Goal: Register for event/course

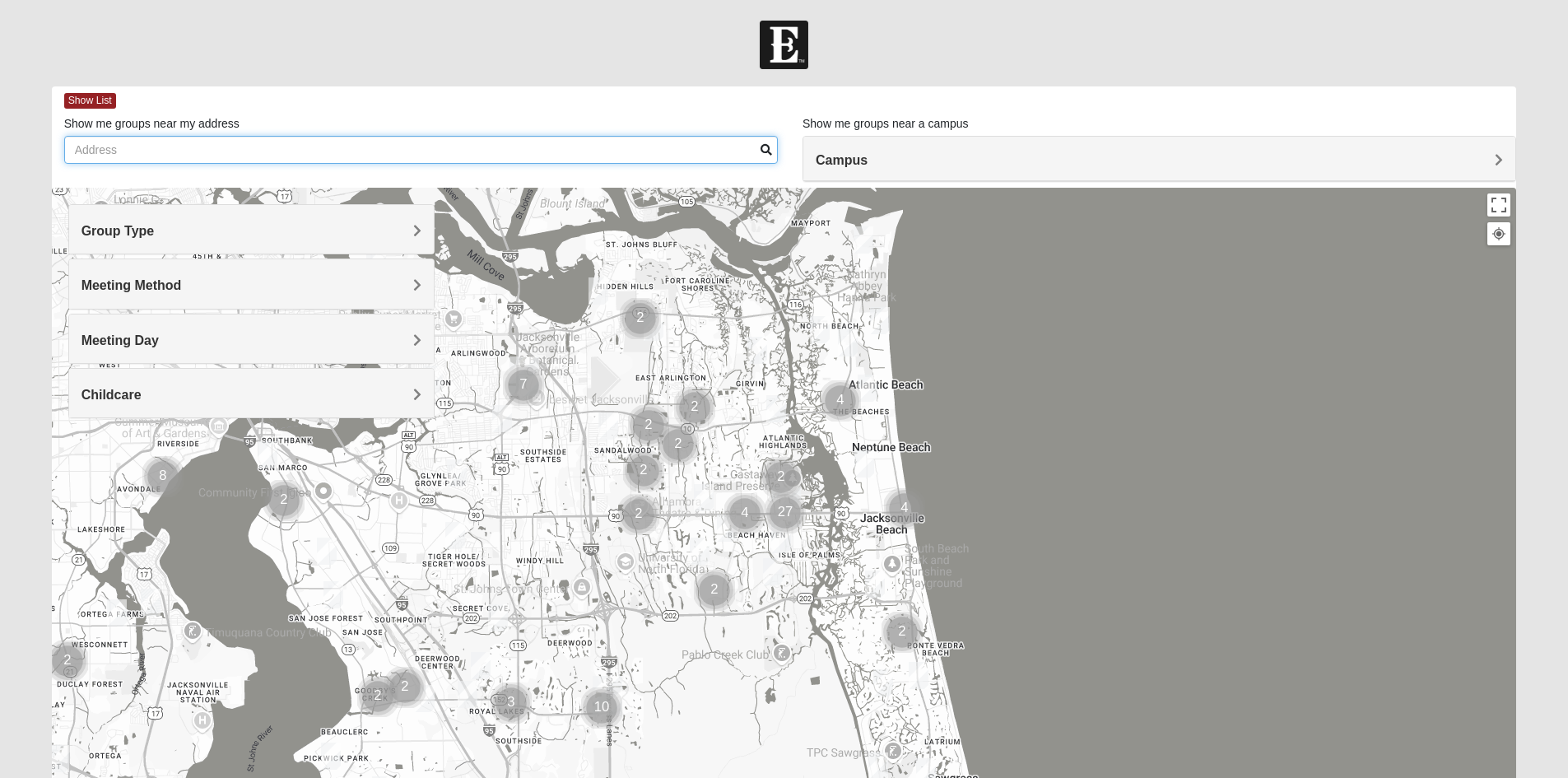
click at [292, 152] on input "Show me groups near my address" at bounding box center [421, 149] width 714 height 28
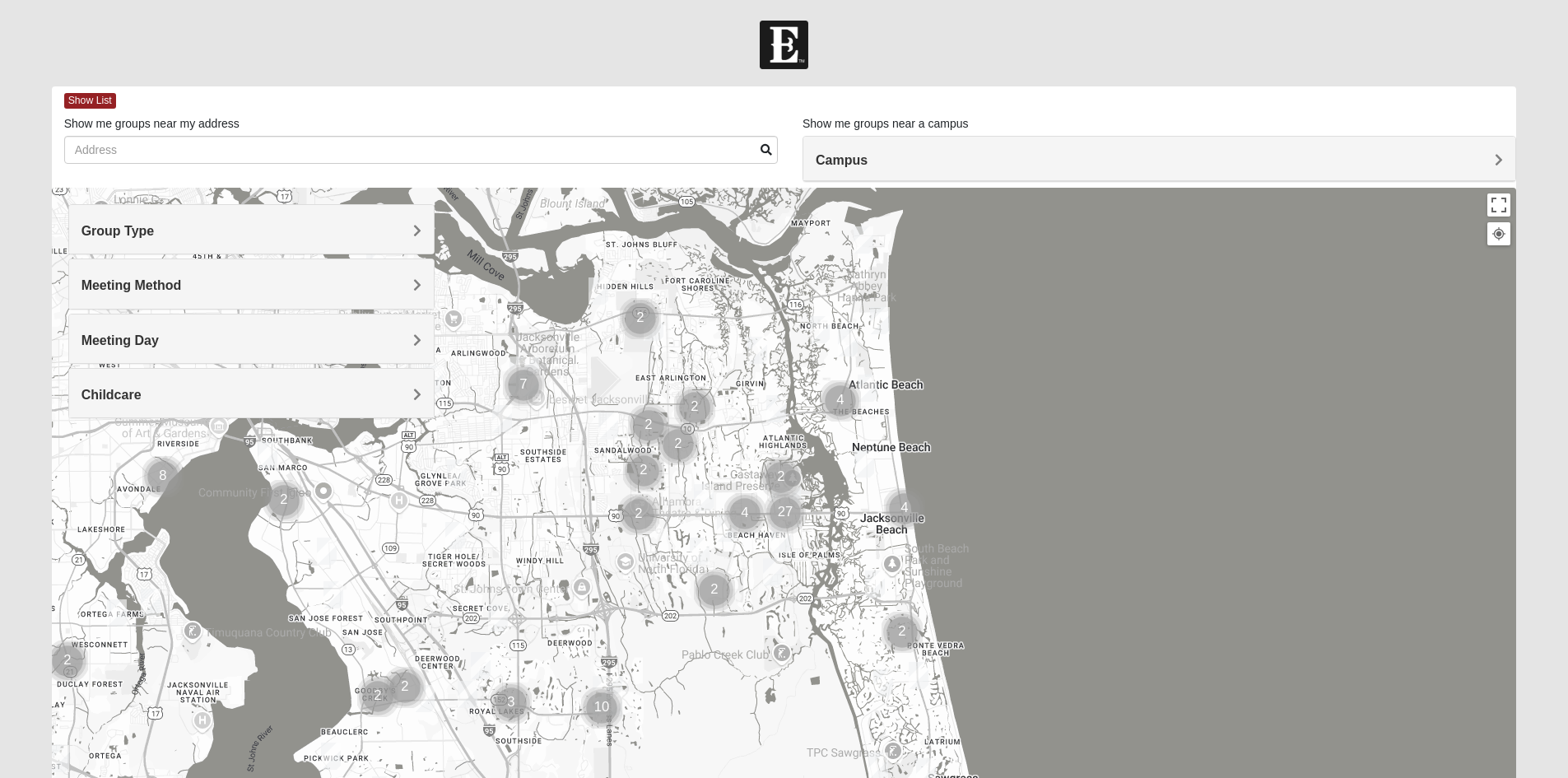
click at [190, 242] on div "Group Type" at bounding box center [251, 229] width 365 height 48
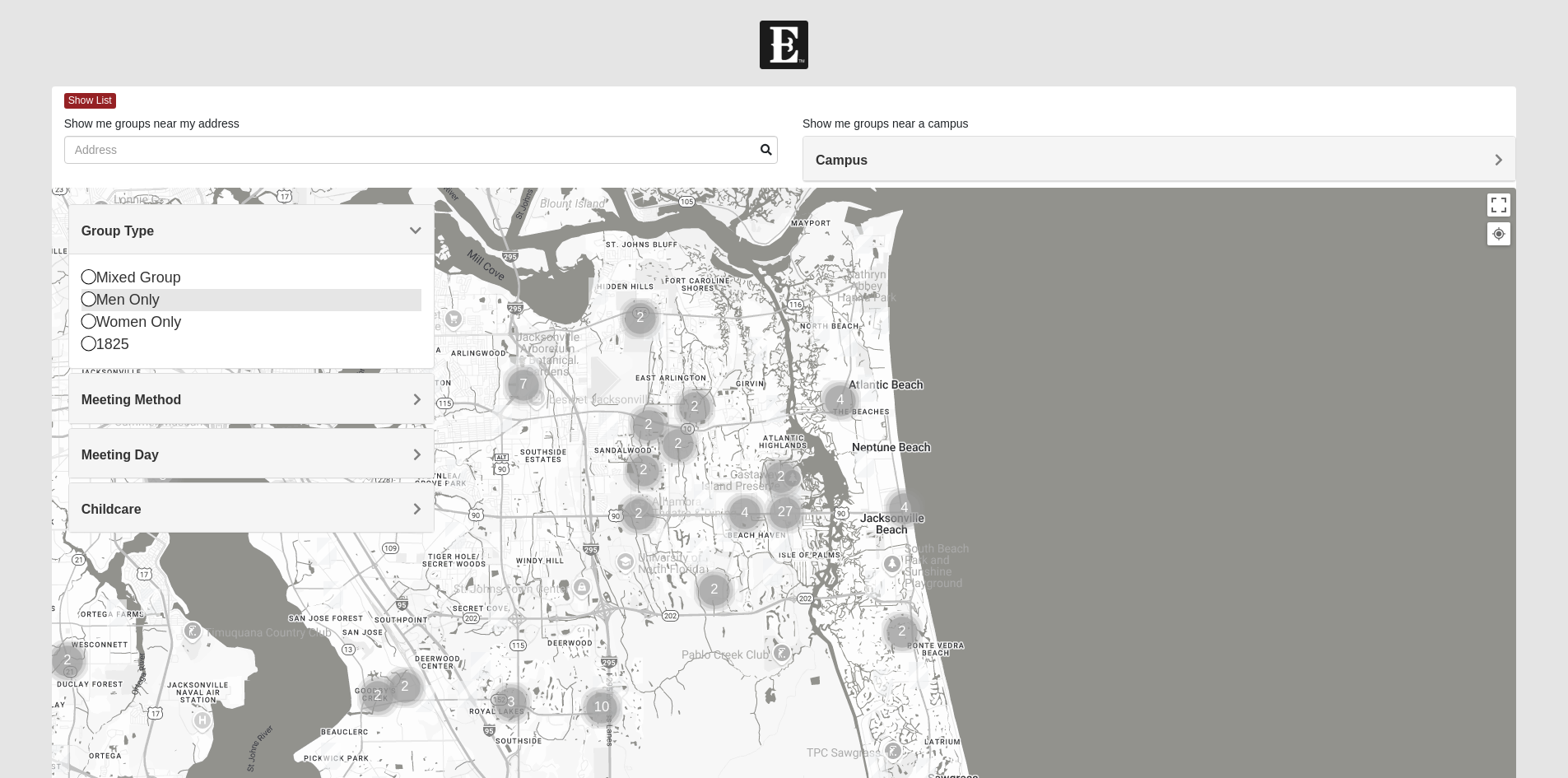
click at [135, 306] on div "Men Only" at bounding box center [251, 300] width 340 height 22
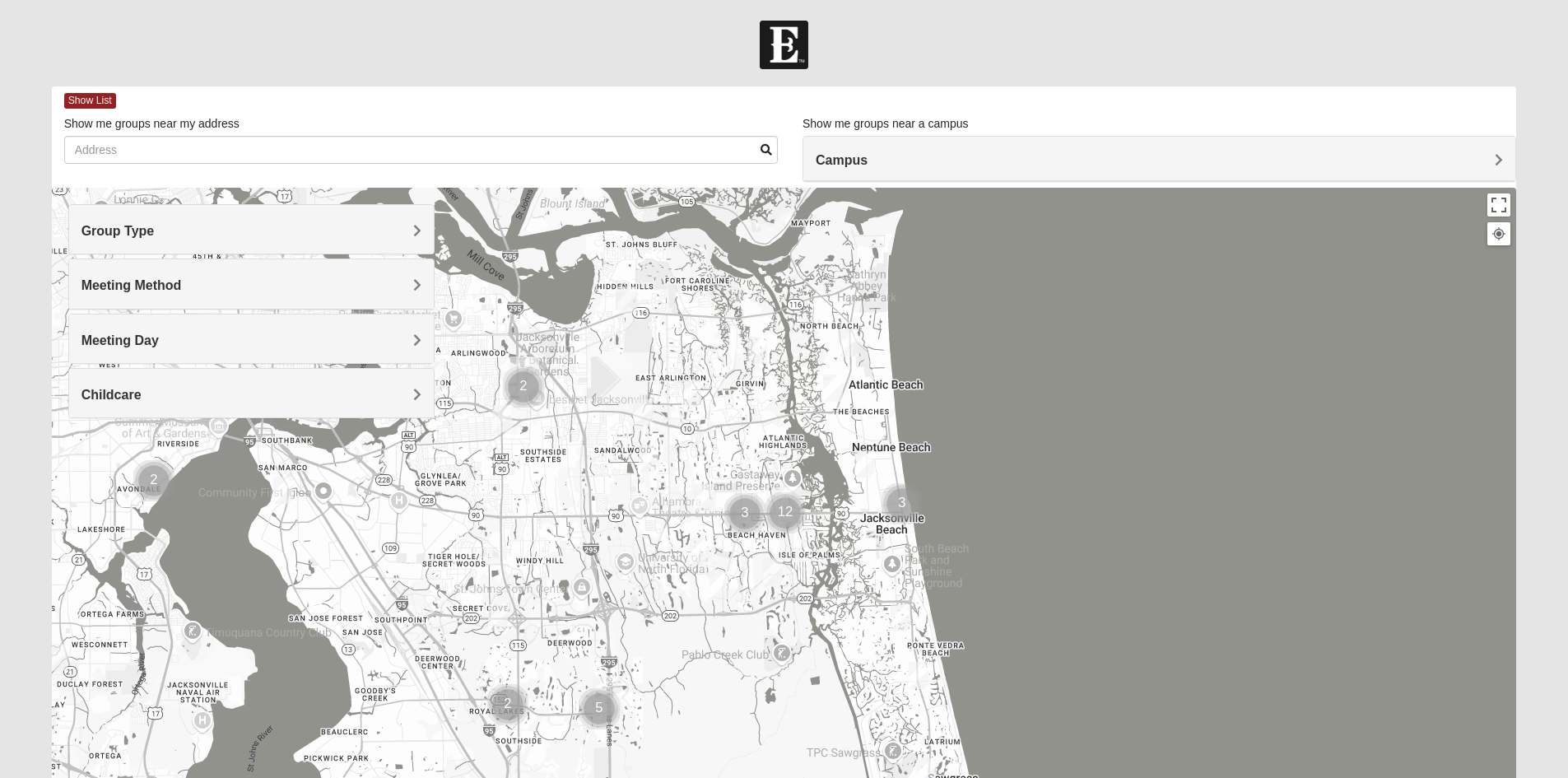
click at [174, 351] on div "Meeting Day" at bounding box center [251, 338] width 365 height 48
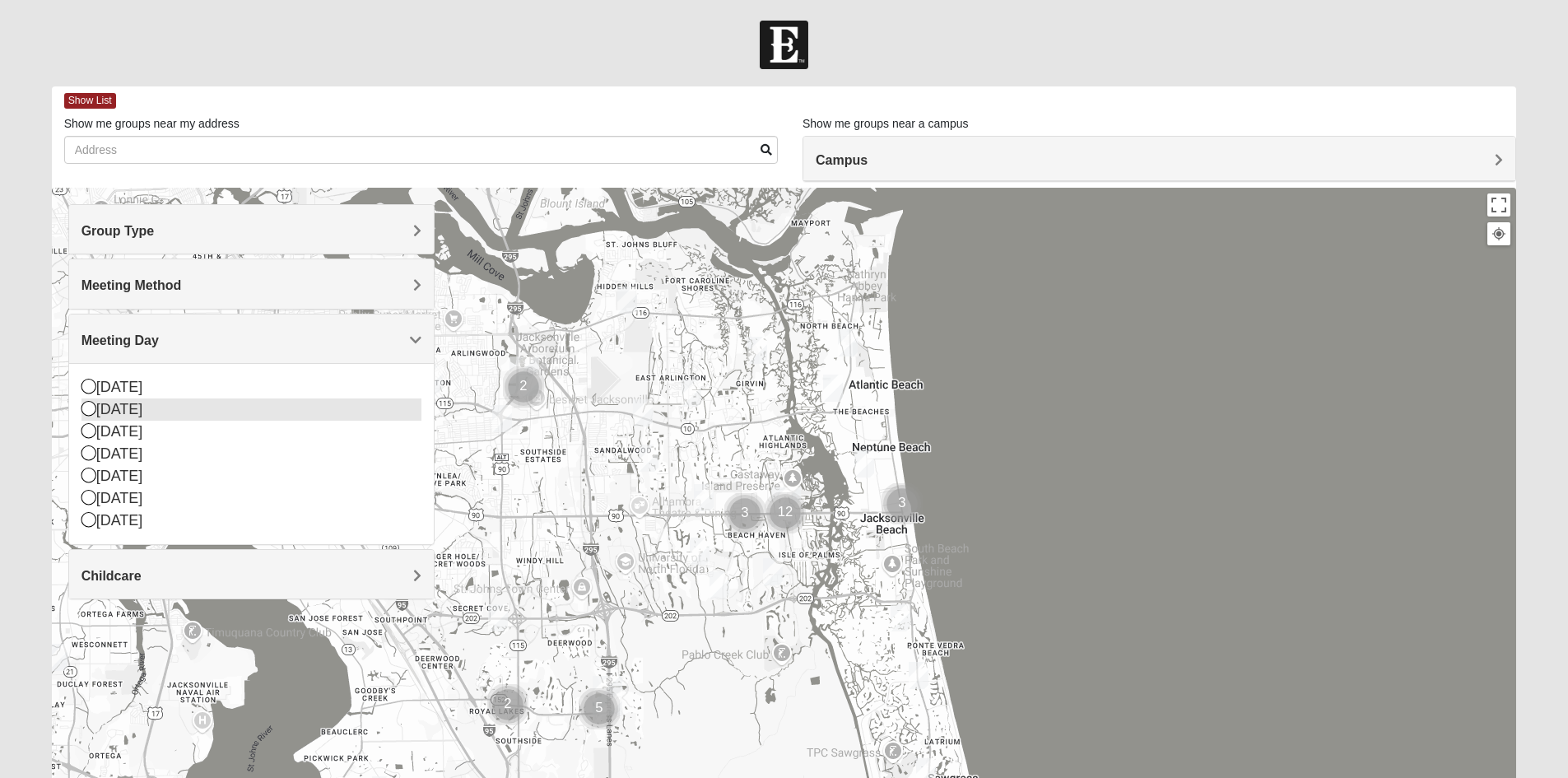
click at [82, 406] on icon at bounding box center [88, 407] width 14 height 14
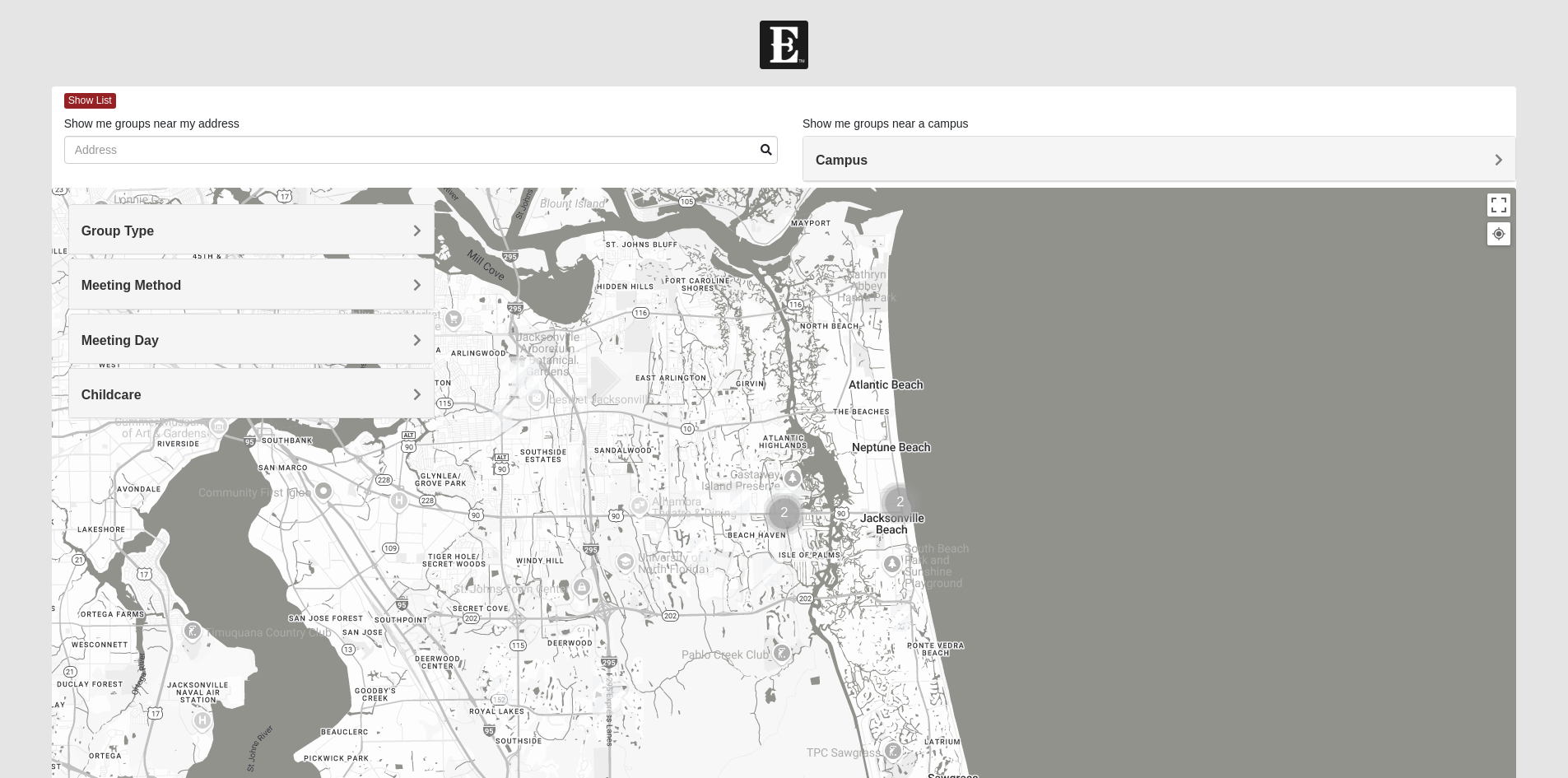
click at [298, 381] on div "Childcare" at bounding box center [251, 392] width 365 height 48
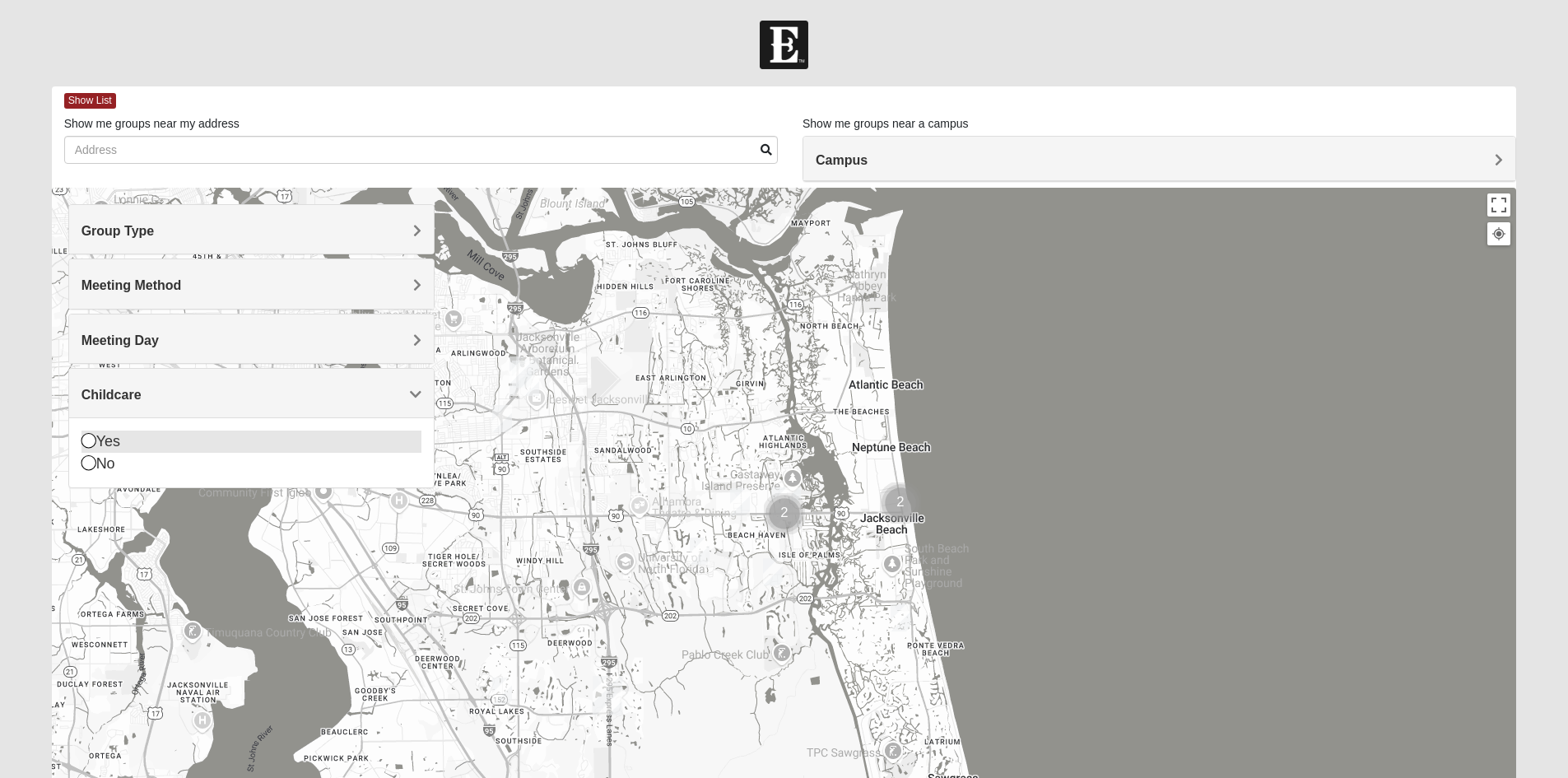
click at [142, 440] on div "Yes" at bounding box center [251, 441] width 340 height 22
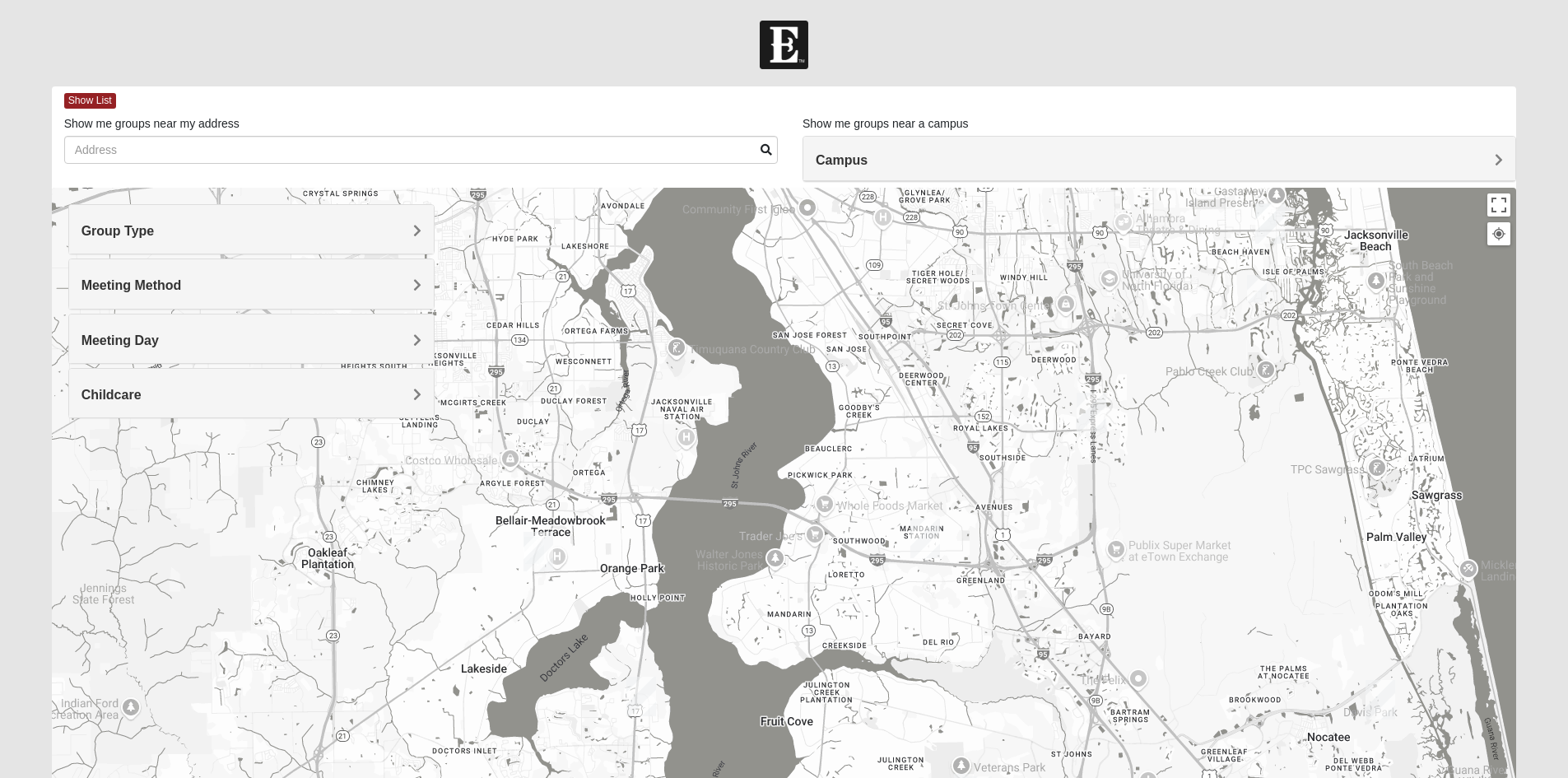
drag, startPoint x: 927, startPoint y: 510, endPoint x: 1419, endPoint y: 217, distance: 572.6
click at [1419, 217] on div at bounding box center [784, 517] width 1465 height 659
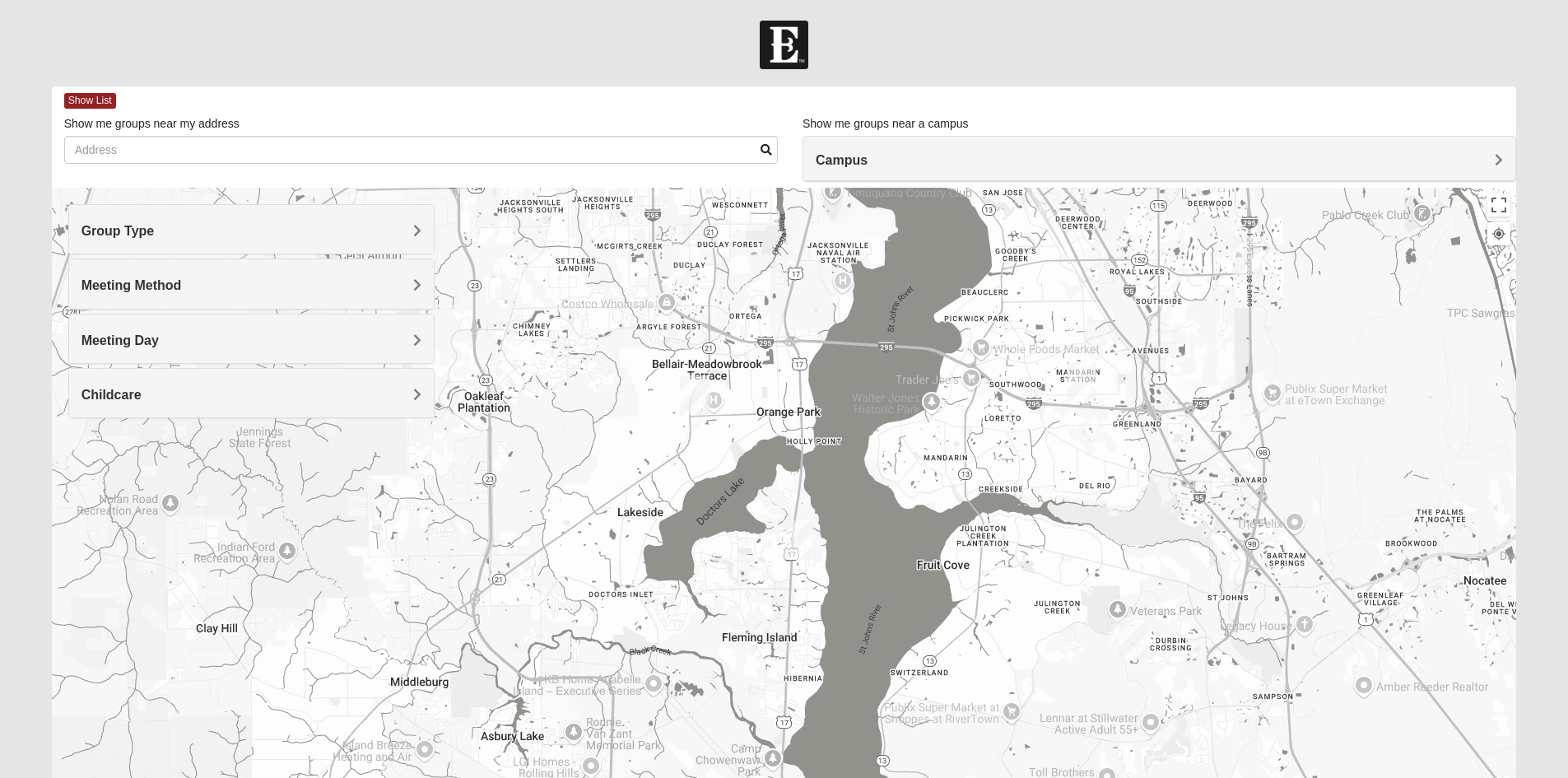
drag, startPoint x: 682, startPoint y: 649, endPoint x: 794, endPoint y: 539, distance: 157.0
click at [794, 539] on img "Fleming Island" at bounding box center [797, 539] width 30 height 40
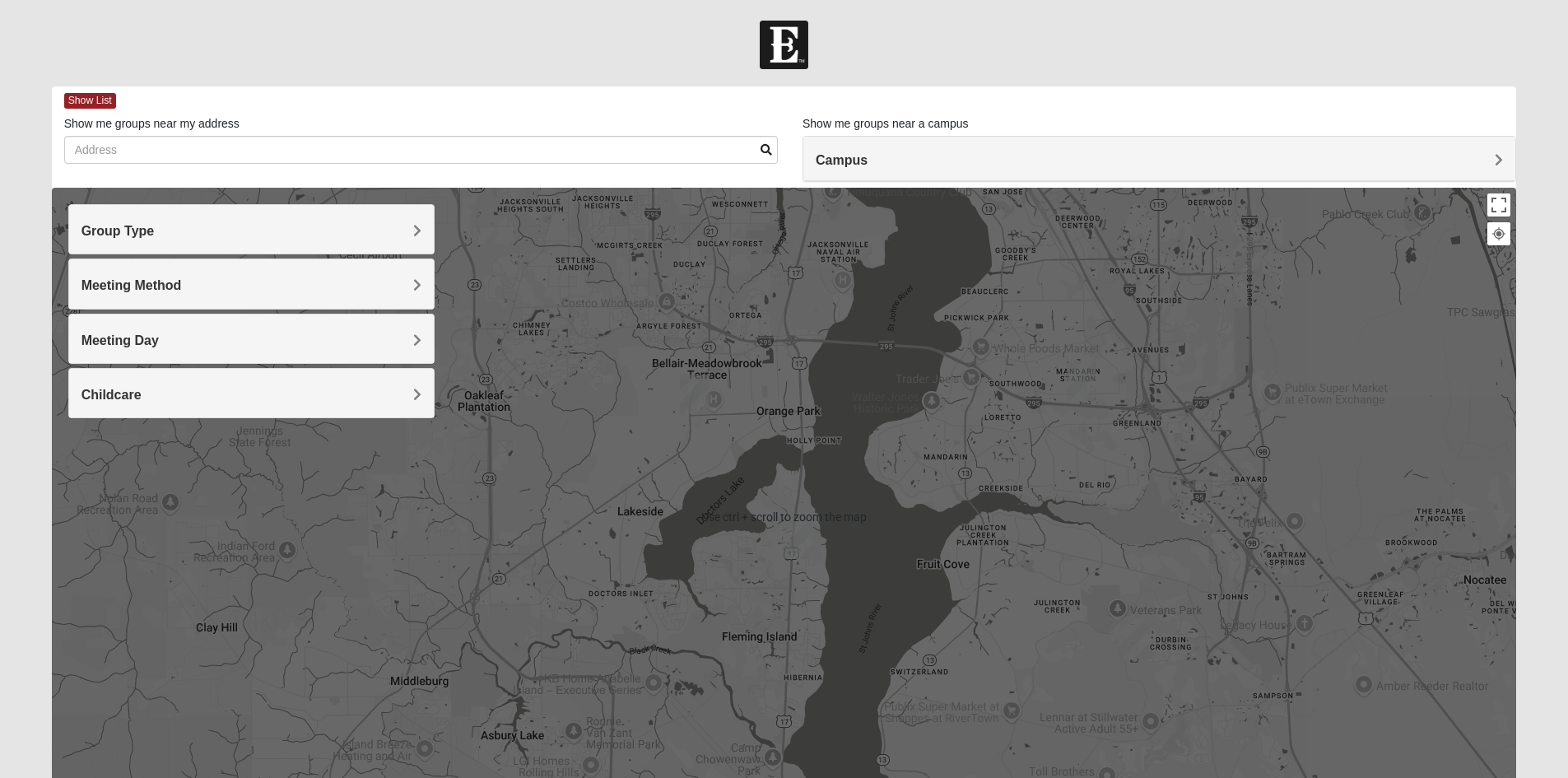
click at [797, 546] on img "Fleming Island" at bounding box center [797, 538] width 30 height 40
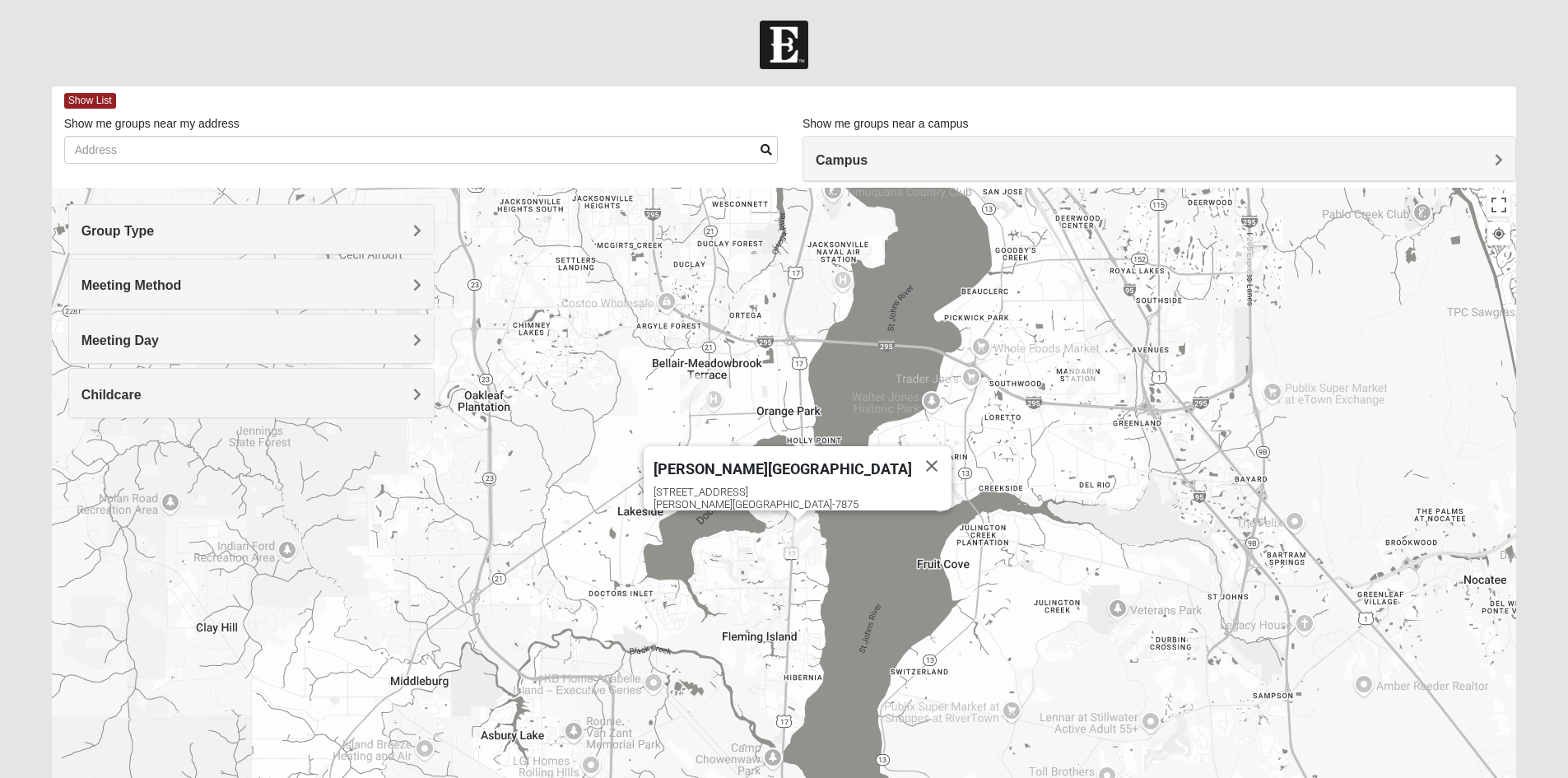
click at [796, 537] on img "Fleming Island" at bounding box center [797, 538] width 30 height 40
click at [802, 485] on div "4459 US Highway 17 Fleming Island, FL 32003-7875" at bounding box center [803, 497] width 298 height 25
click at [796, 527] on img "Fleming Island" at bounding box center [797, 538] width 30 height 40
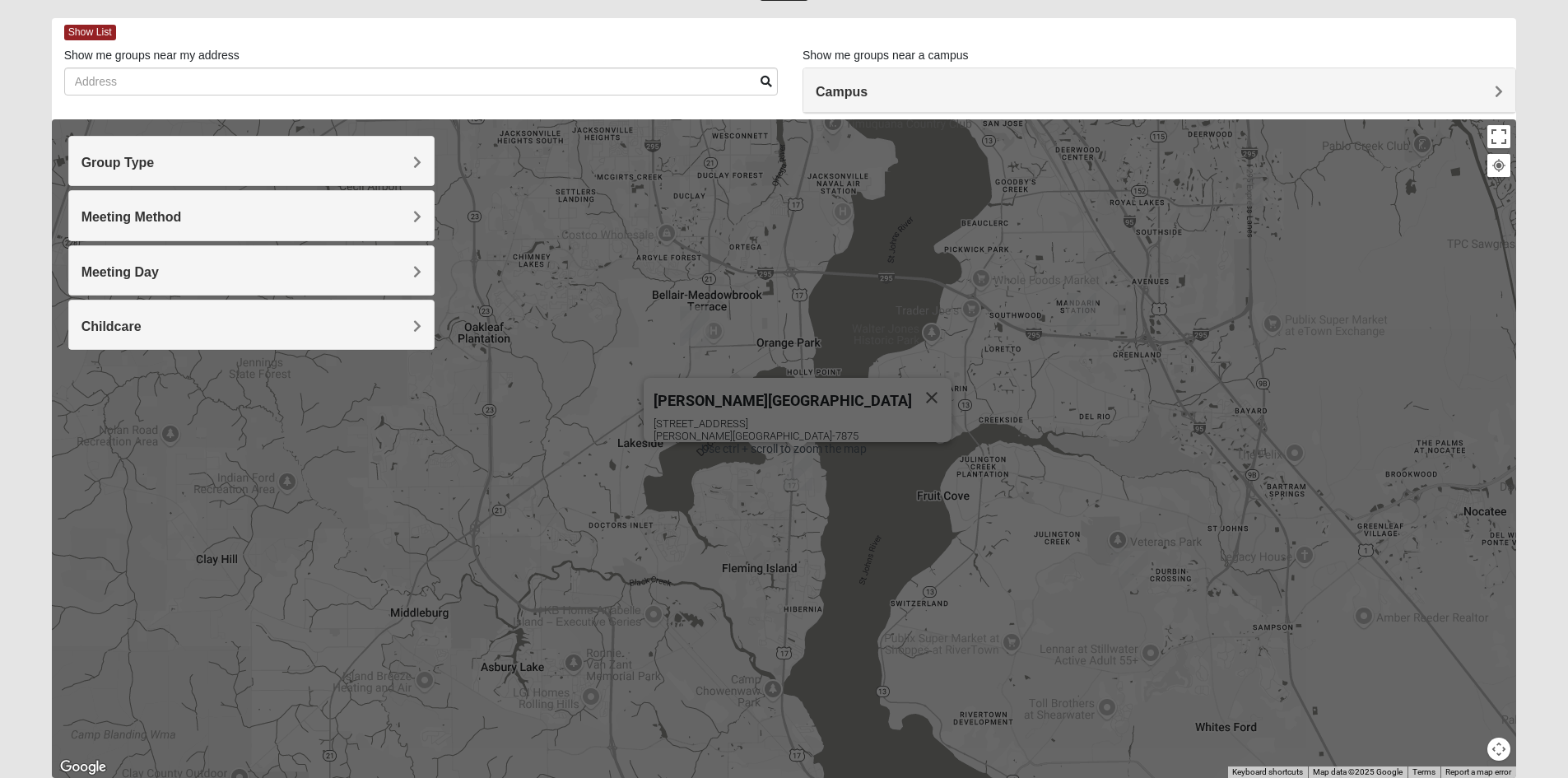
scroll to position [82, 0]
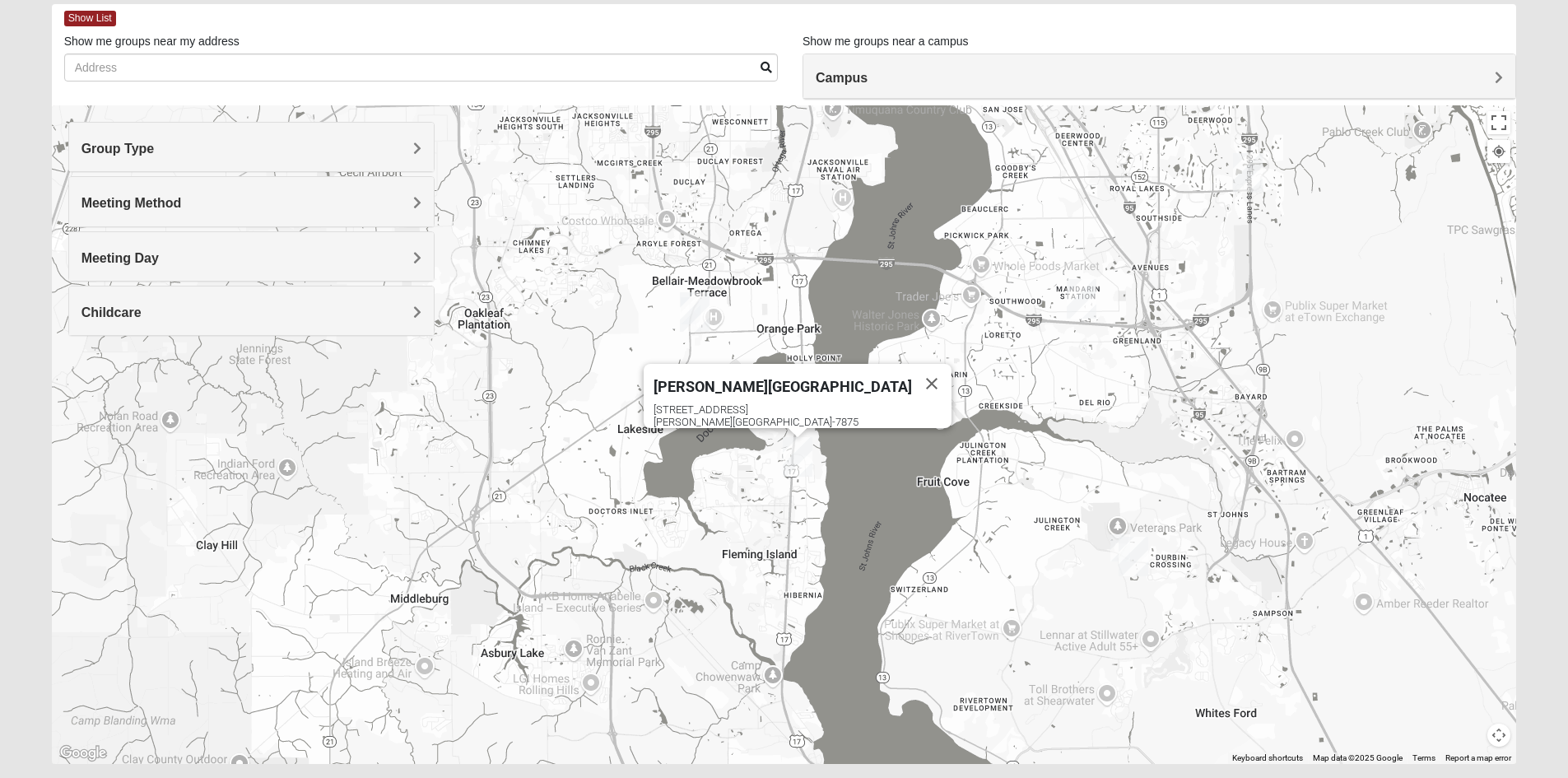
click at [217, 214] on div "Meeting Method" at bounding box center [251, 201] width 365 height 48
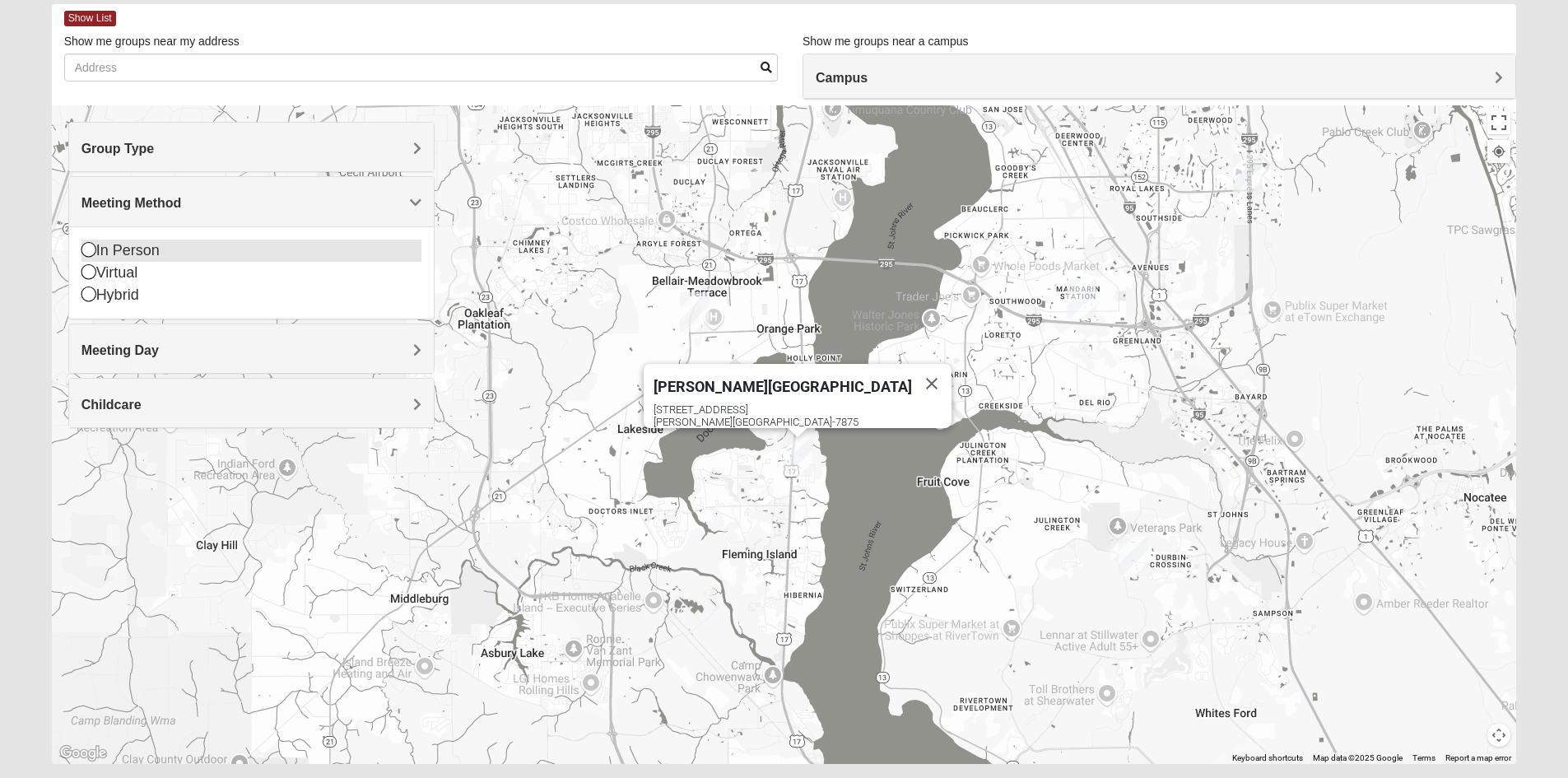
click at [165, 248] on div "In Person" at bounding box center [251, 251] width 340 height 22
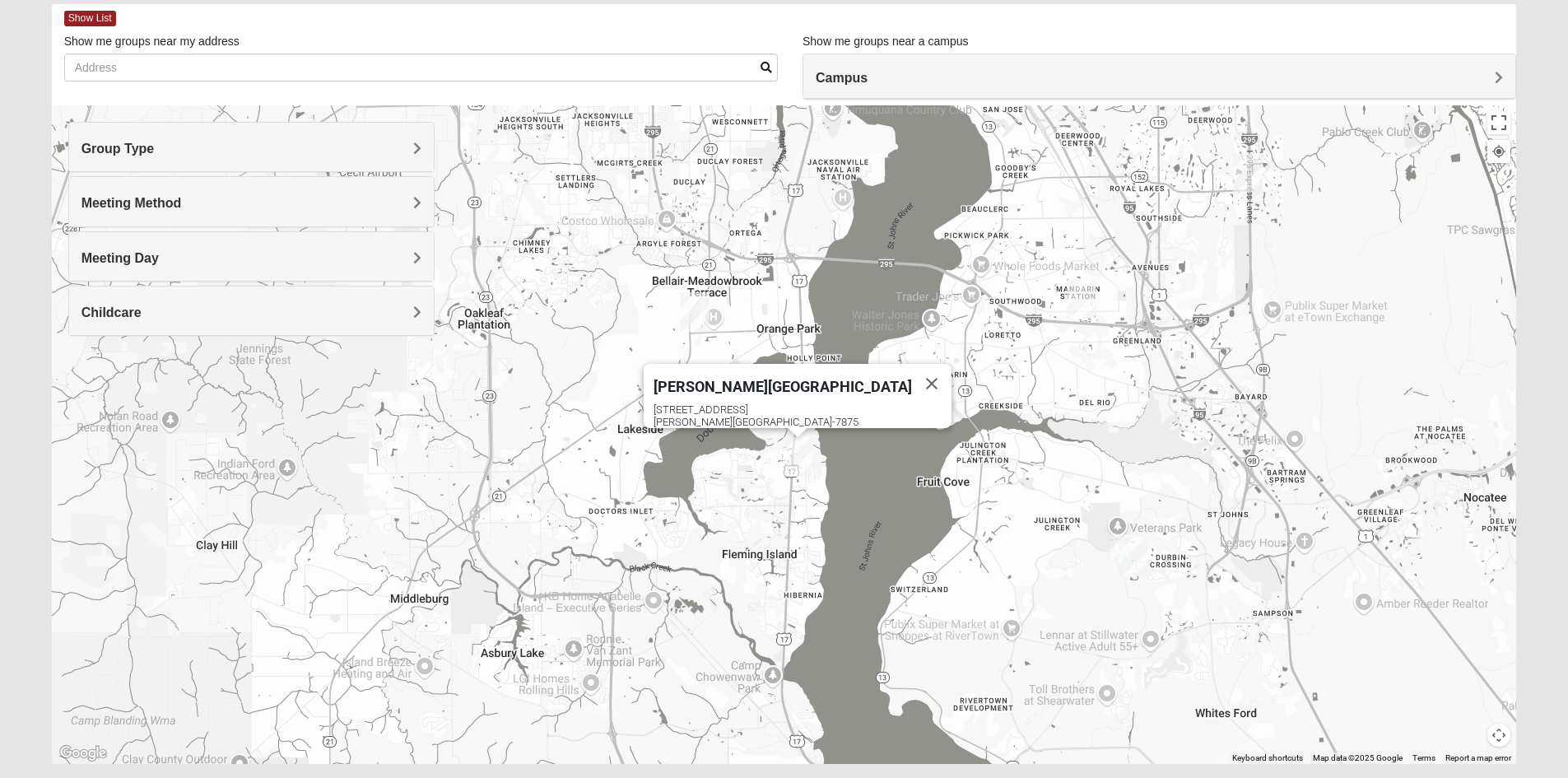
click at [803, 405] on div "4459 US Highway 17 Fleming Island, FL 32003-7875" at bounding box center [803, 415] width 298 height 25
click at [800, 441] on img "Fleming Island" at bounding box center [797, 456] width 30 height 40
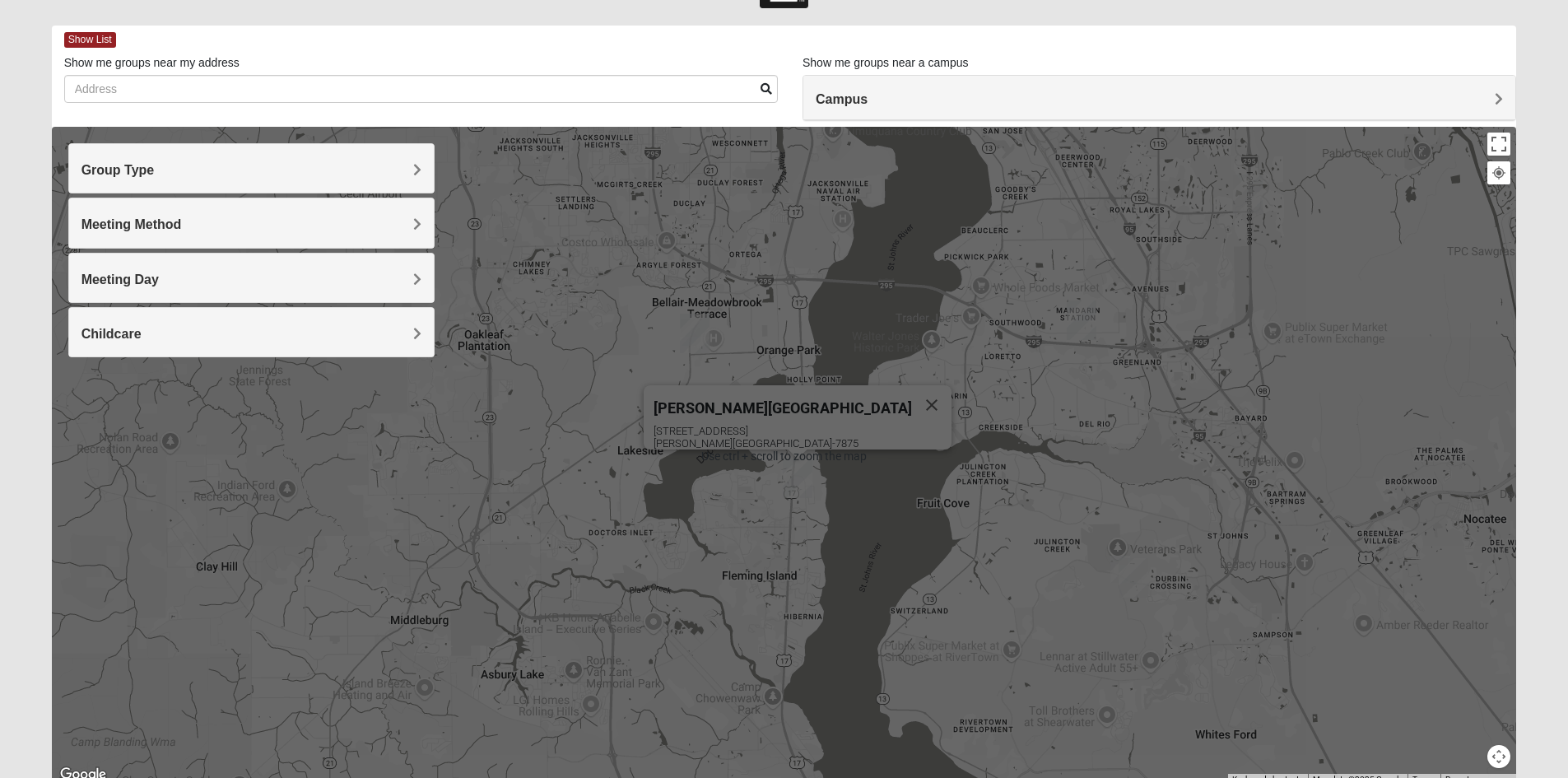
scroll to position [0, 0]
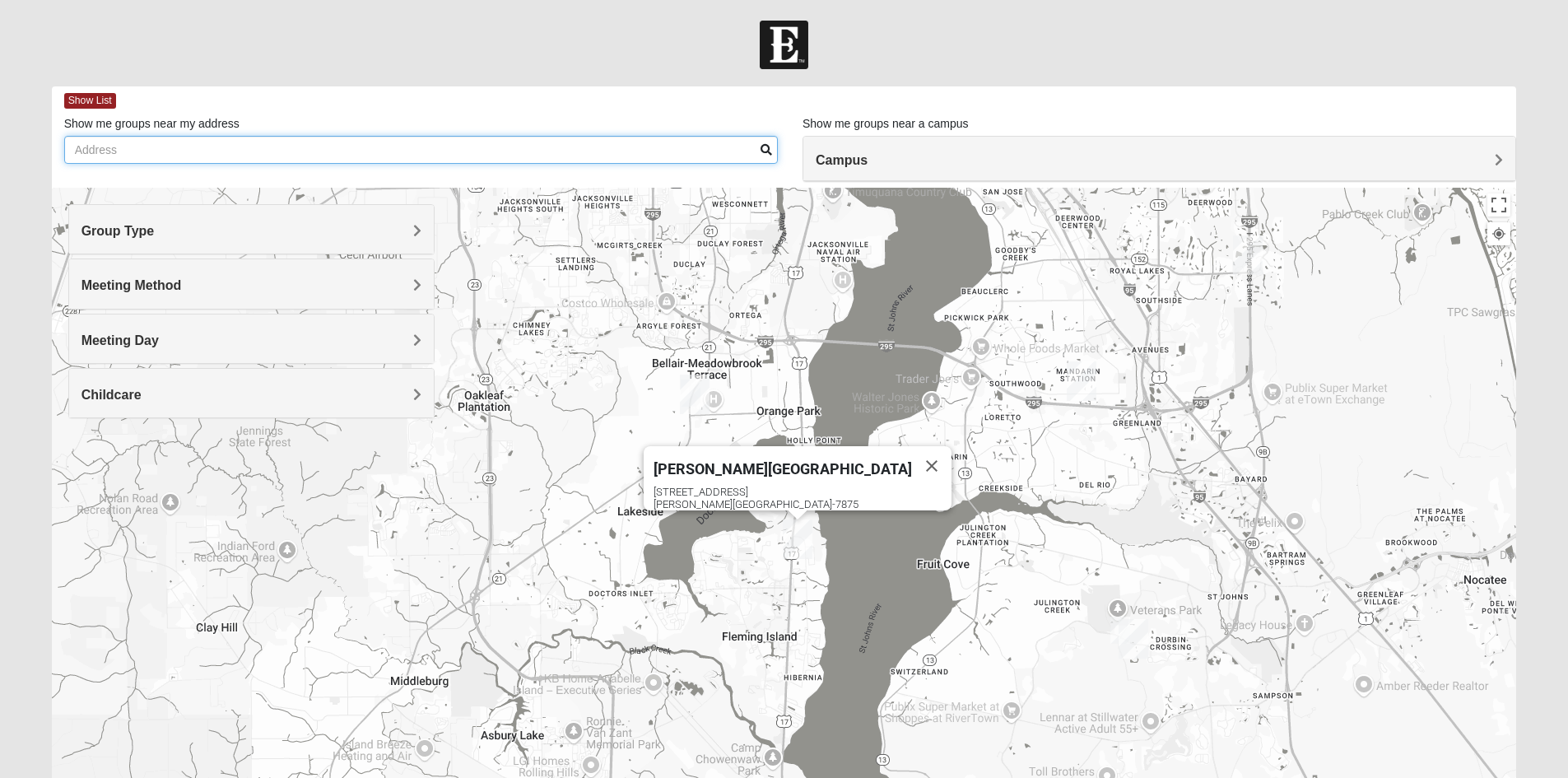
click at [429, 150] on input "Show me groups near my address" at bounding box center [421, 149] width 714 height 28
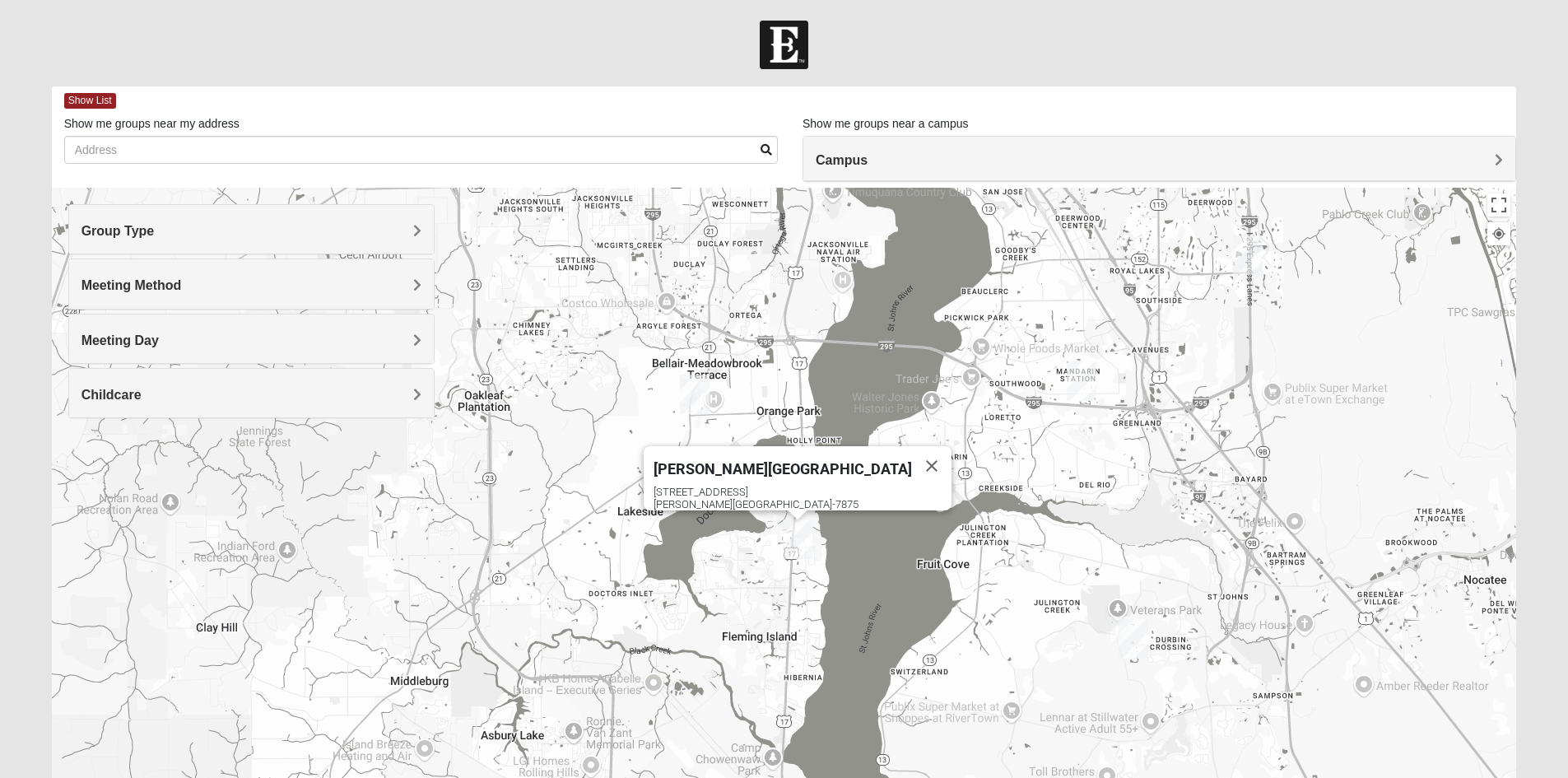
click at [953, 158] on h4 "Campus" at bounding box center [1159, 160] width 687 height 15
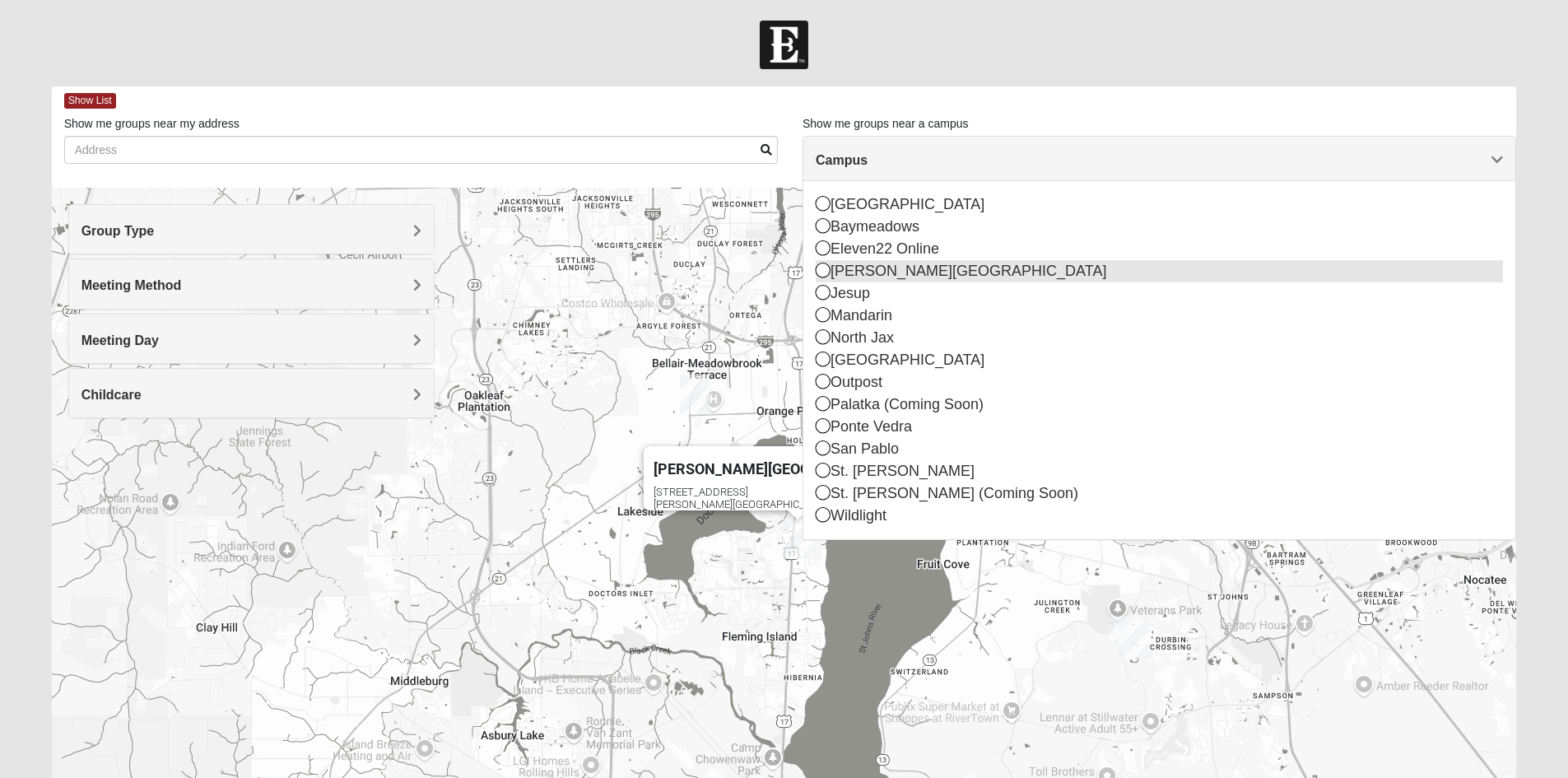
click at [871, 266] on div "[PERSON_NAME][GEOGRAPHIC_DATA]" at bounding box center [1159, 271] width 687 height 22
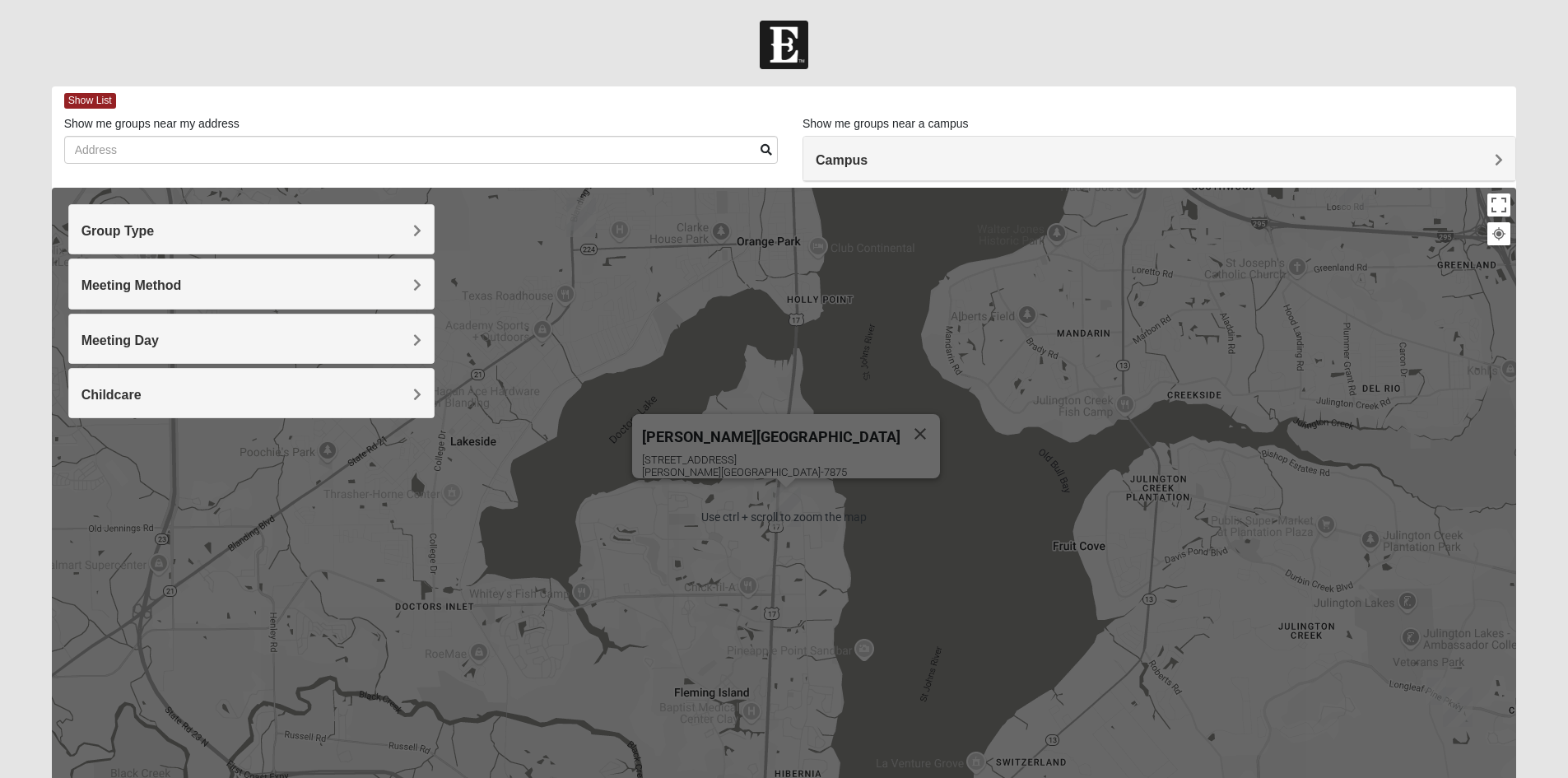
click at [803, 524] on div "Fleming Island 4459 US Highway 17 Fleming Island, FL 32003-7875" at bounding box center [784, 517] width 1465 height 659
click at [900, 425] on button "Close" at bounding box center [919, 433] width 40 height 40
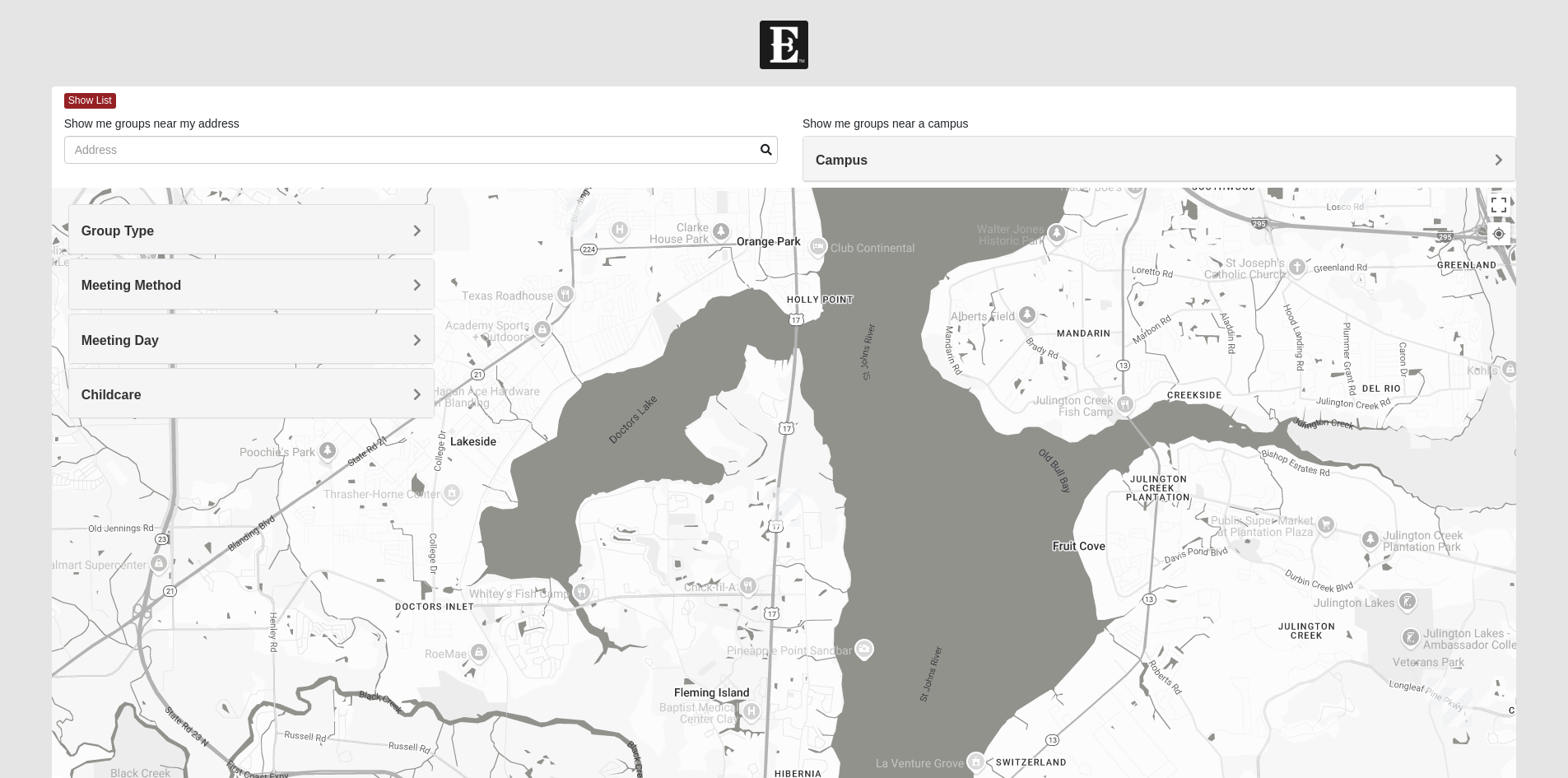
click at [784, 507] on img "Fleming Island" at bounding box center [786, 506] width 30 height 40
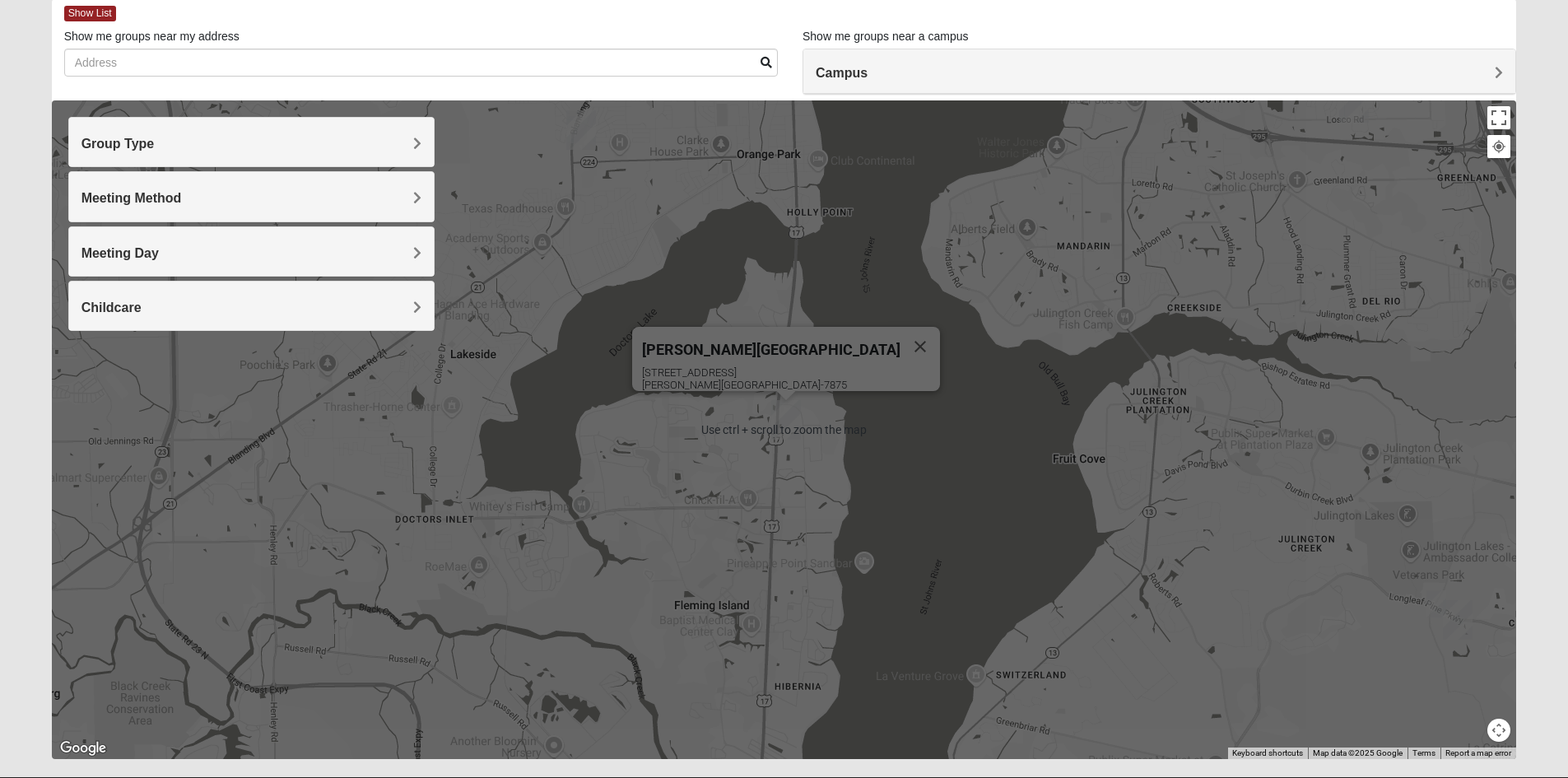
scroll to position [129, 0]
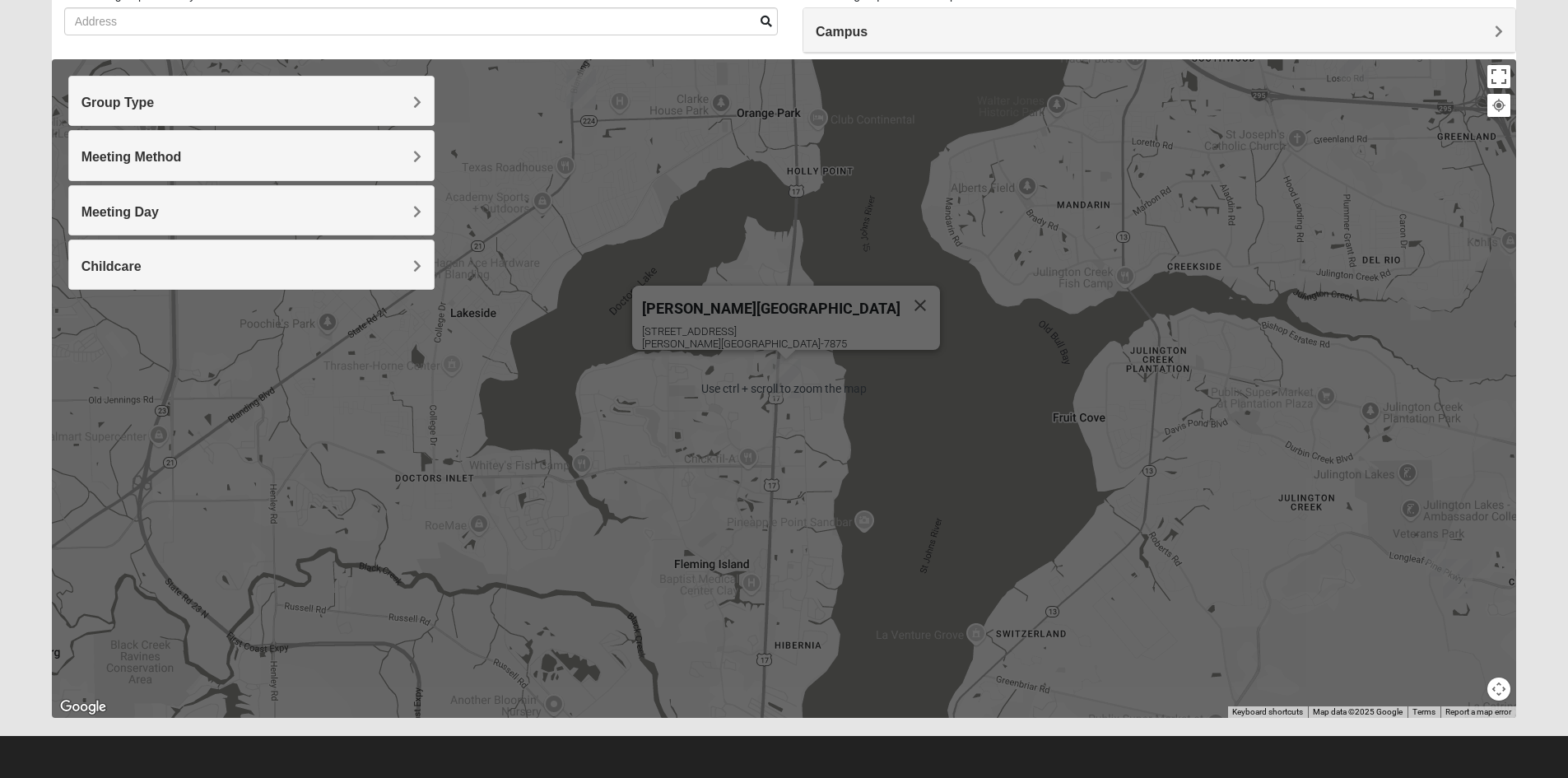
click at [245, 119] on div "Group Type" at bounding box center [251, 100] width 365 height 48
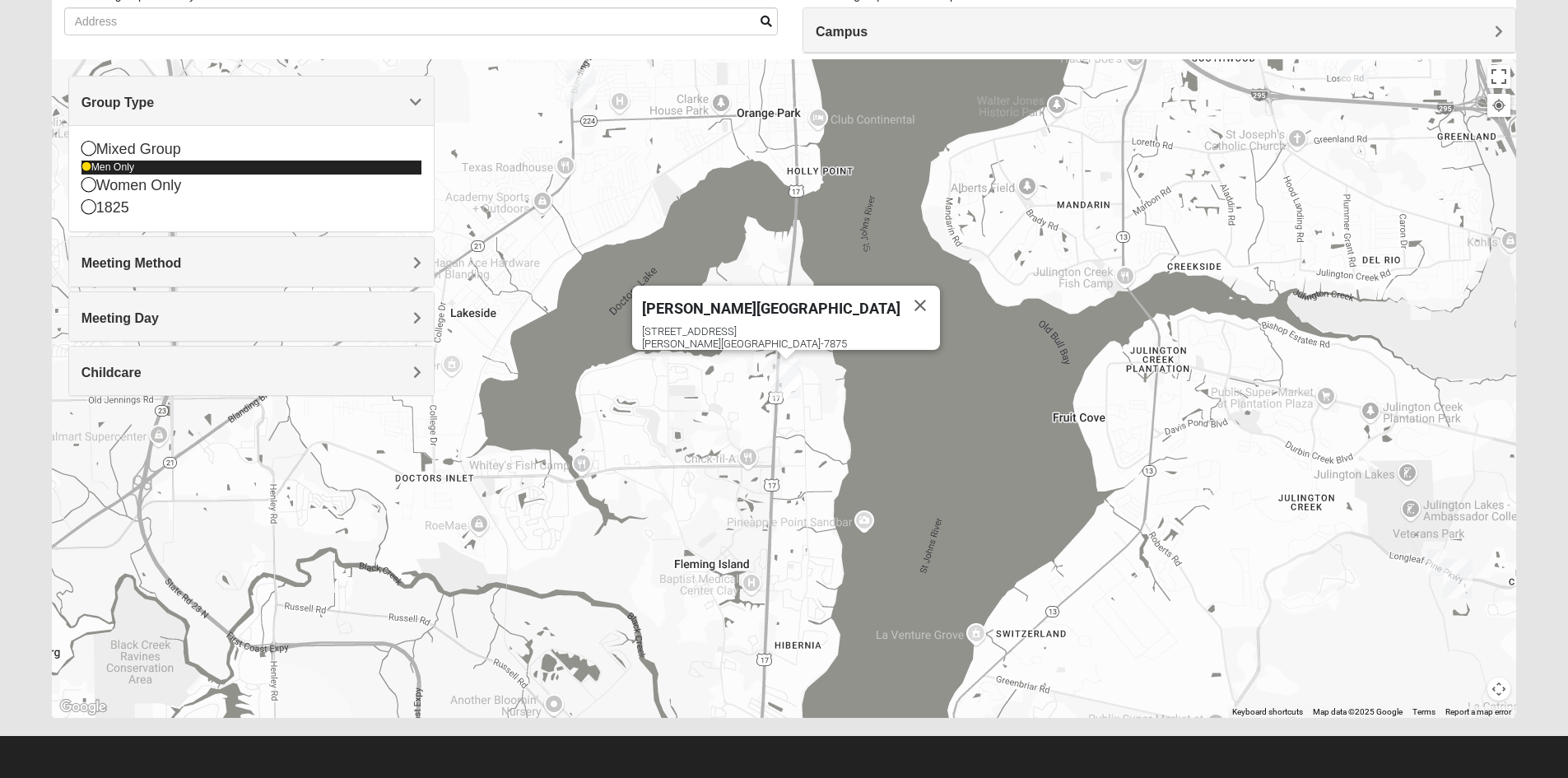
click at [86, 165] on icon at bounding box center [86, 167] width 10 height 10
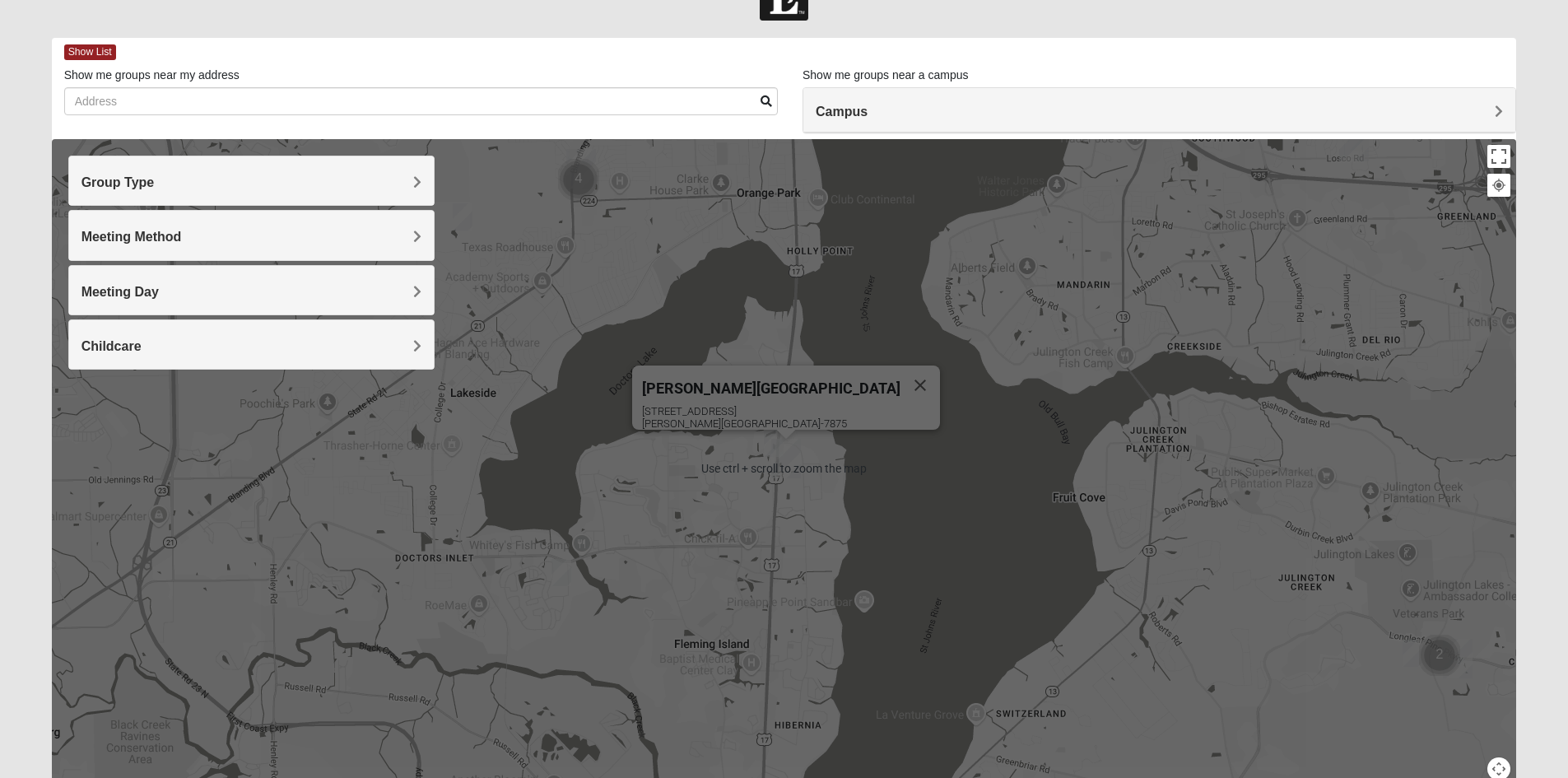
scroll to position [0, 0]
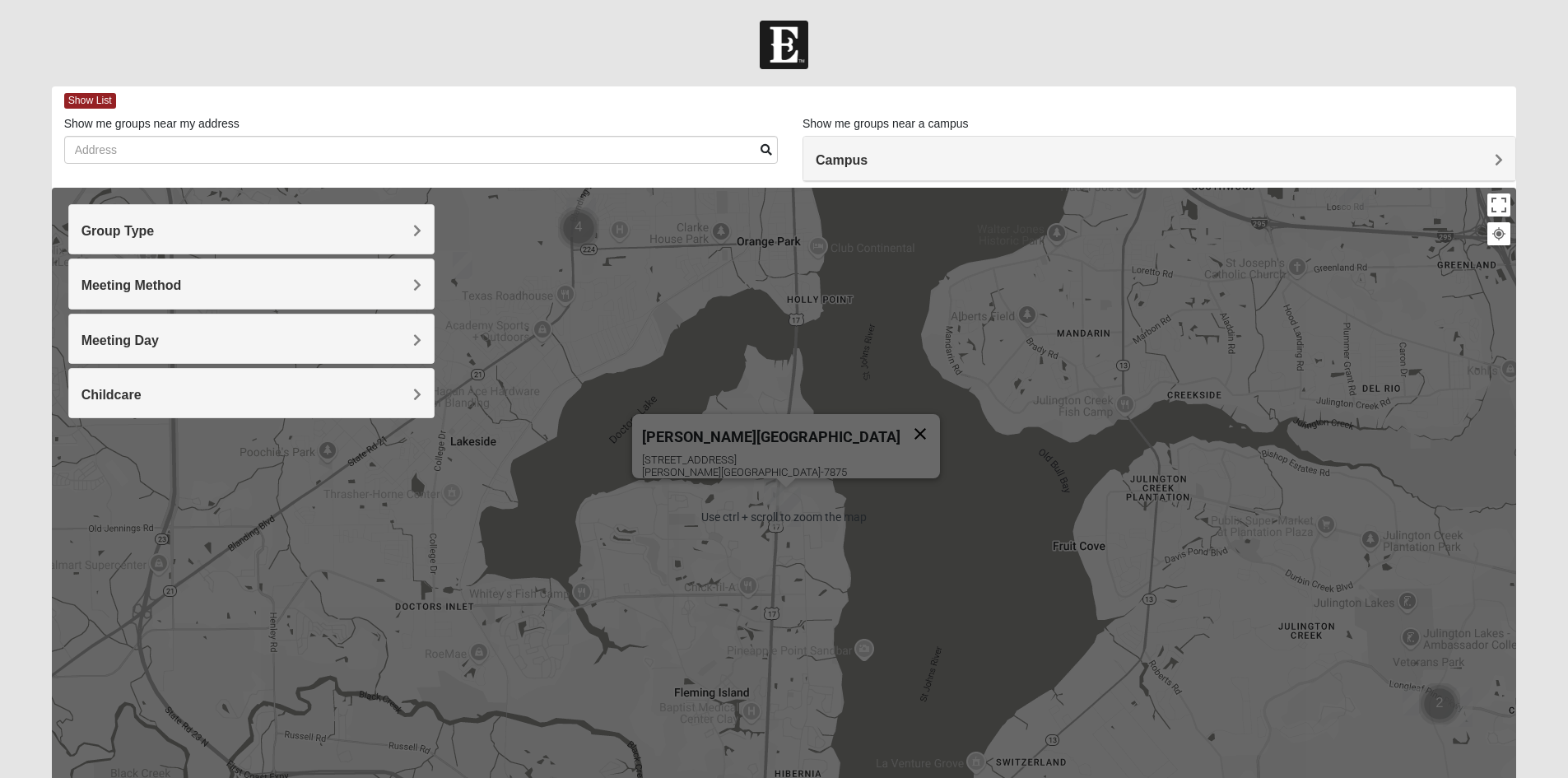
click at [900, 427] on button "Close" at bounding box center [919, 433] width 40 height 40
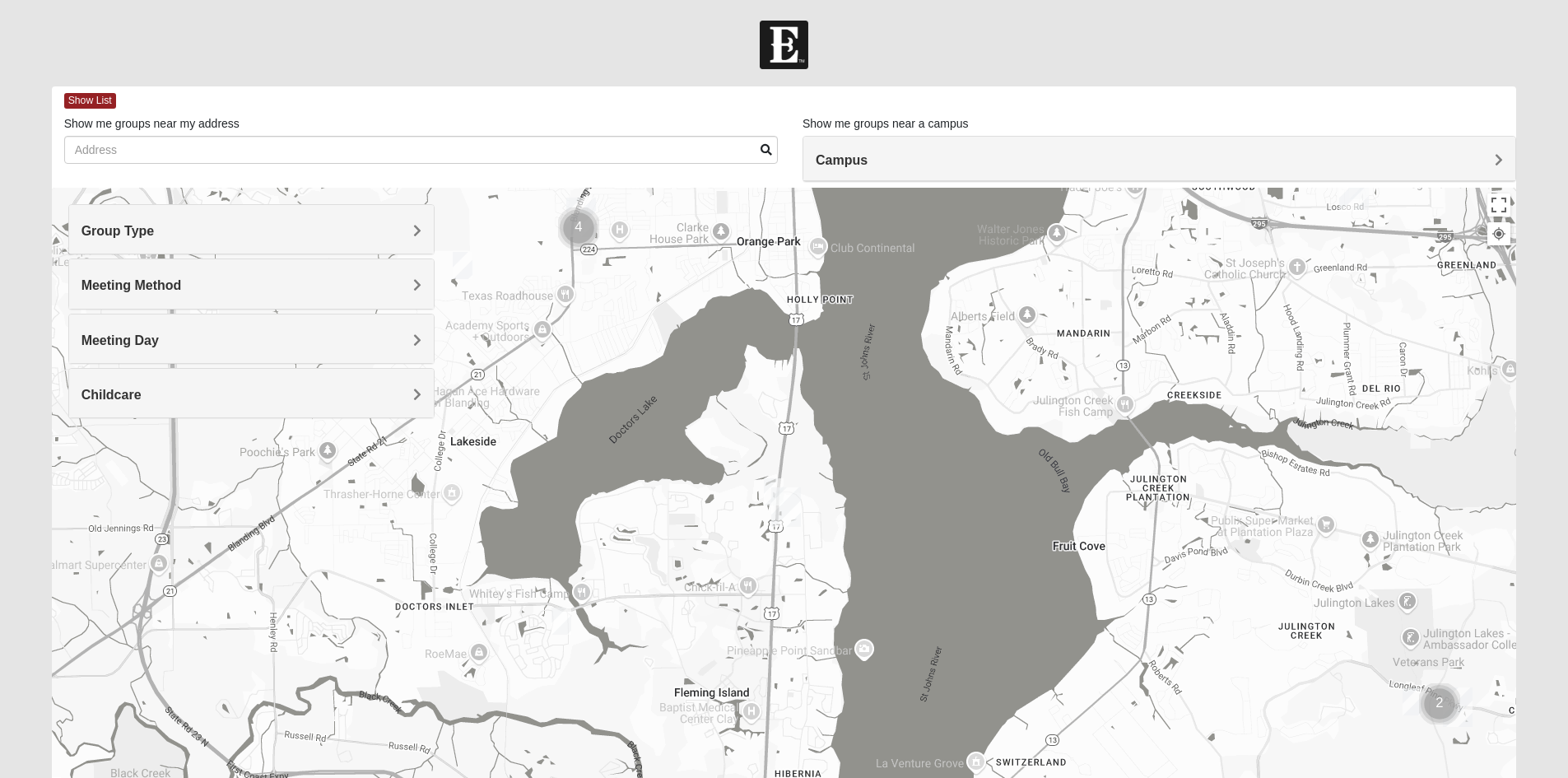
click at [772, 486] on img "On Campus Womens Thousand 32003" at bounding box center [773, 492] width 19 height 27
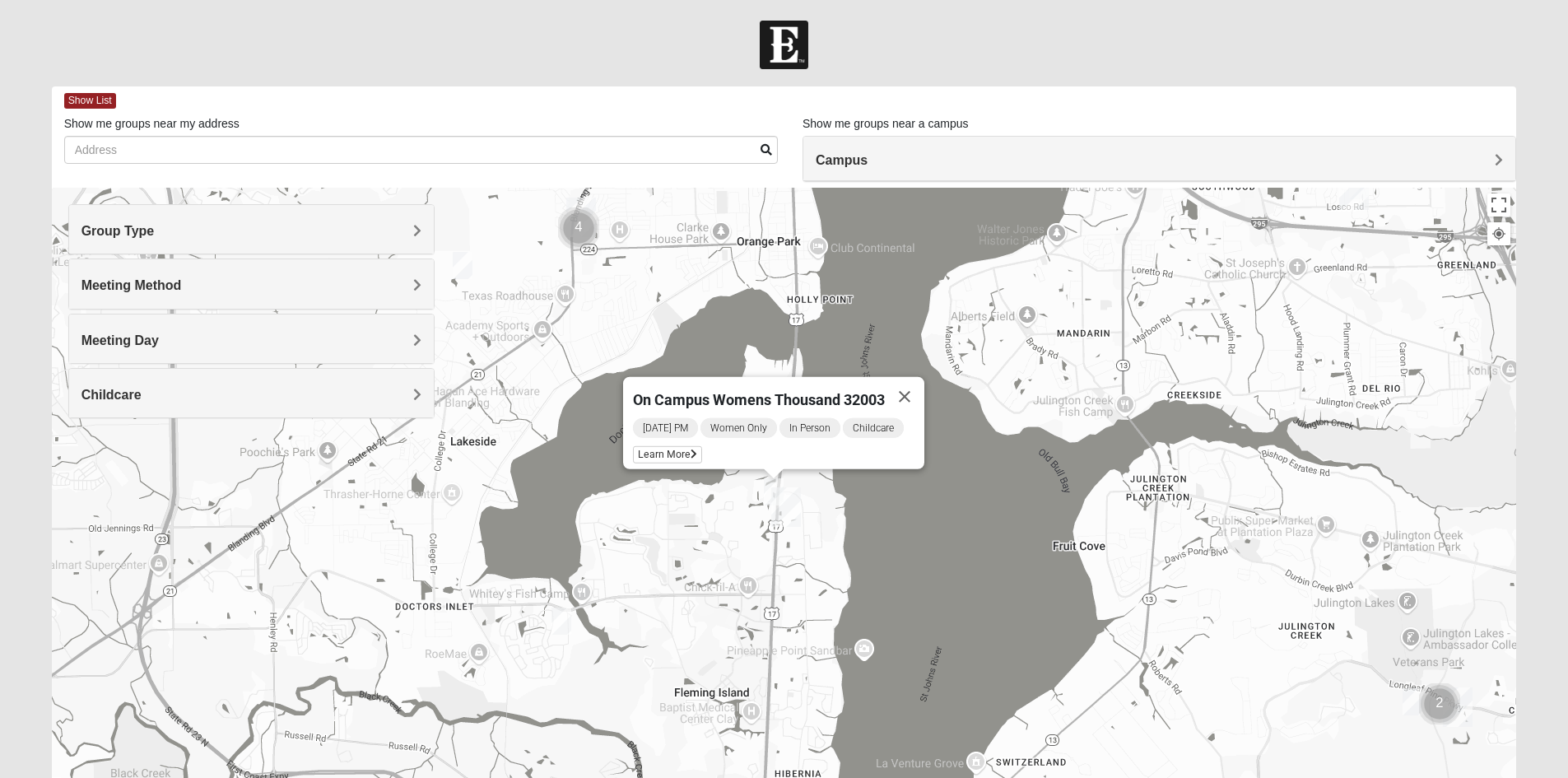
click at [188, 230] on h4 "Group Type" at bounding box center [251, 230] width 340 height 15
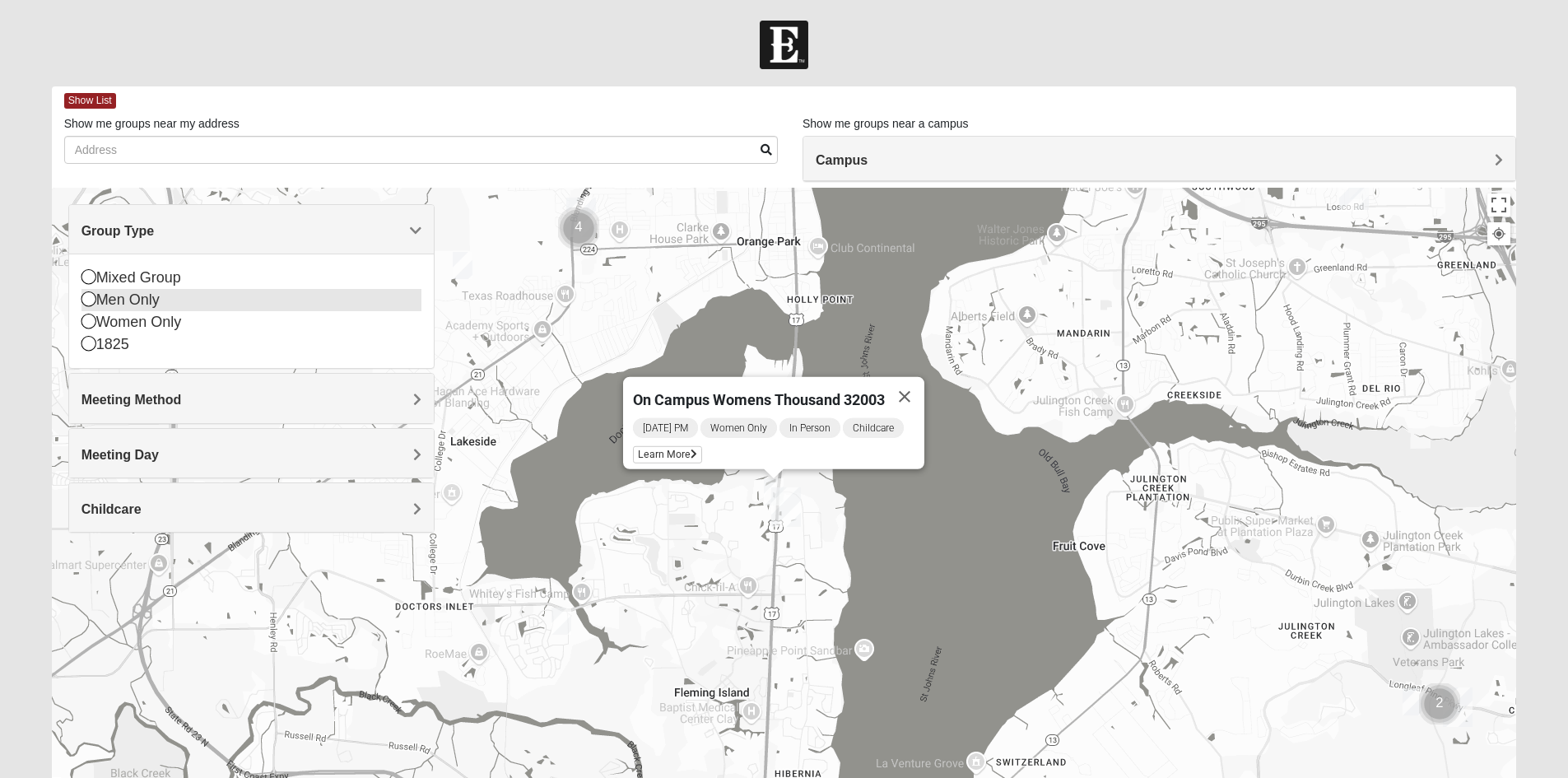
click at [89, 295] on icon at bounding box center [88, 298] width 14 height 14
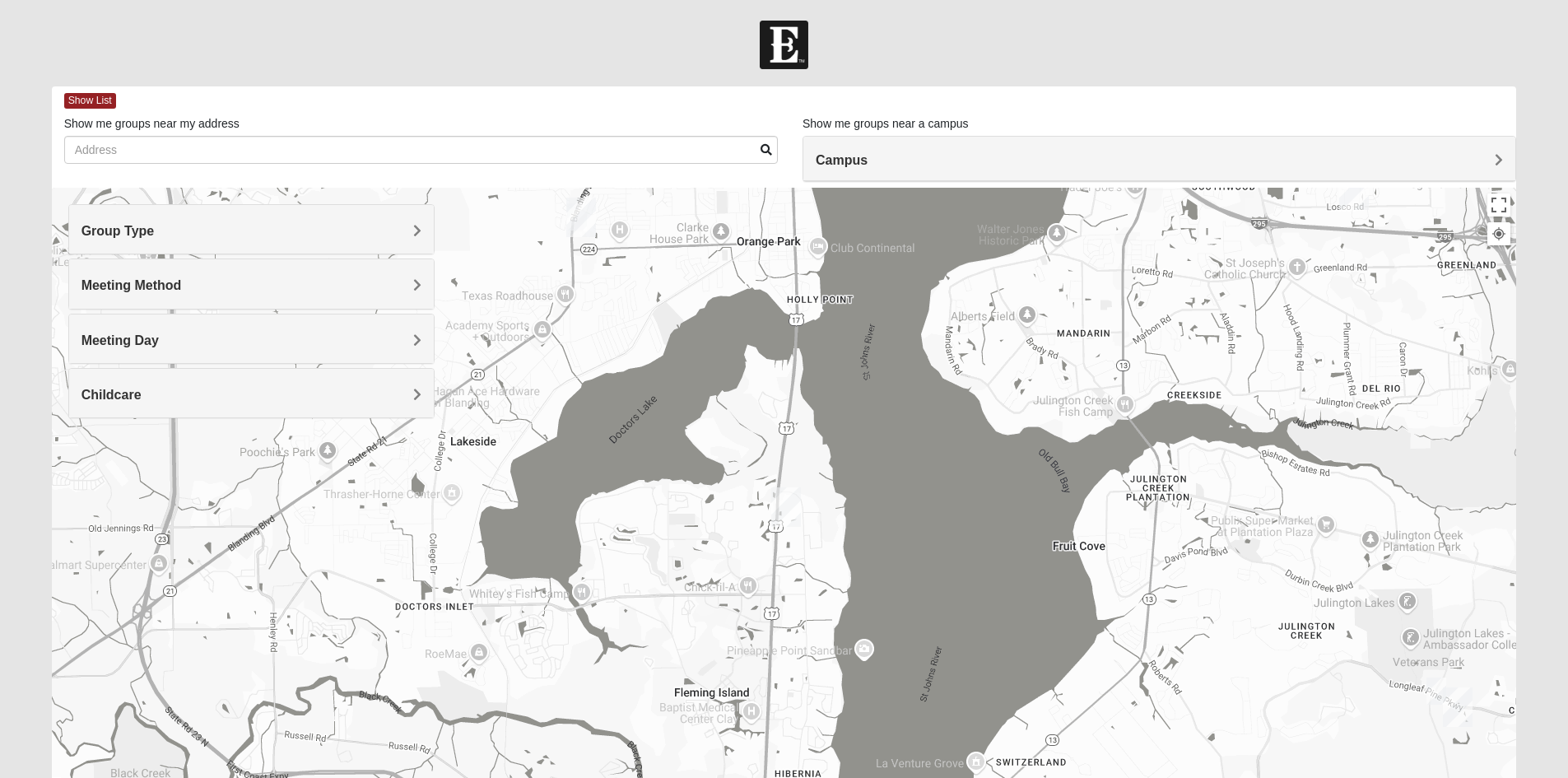
drag, startPoint x: 433, startPoint y: 402, endPoint x: 613, endPoint y: 287, distance: 213.6
click at [613, 287] on div "Group Type Mixed Group Men Only Women Only 1825 Meeting Method In Person Virtual" at bounding box center [784, 517] width 1465 height 659
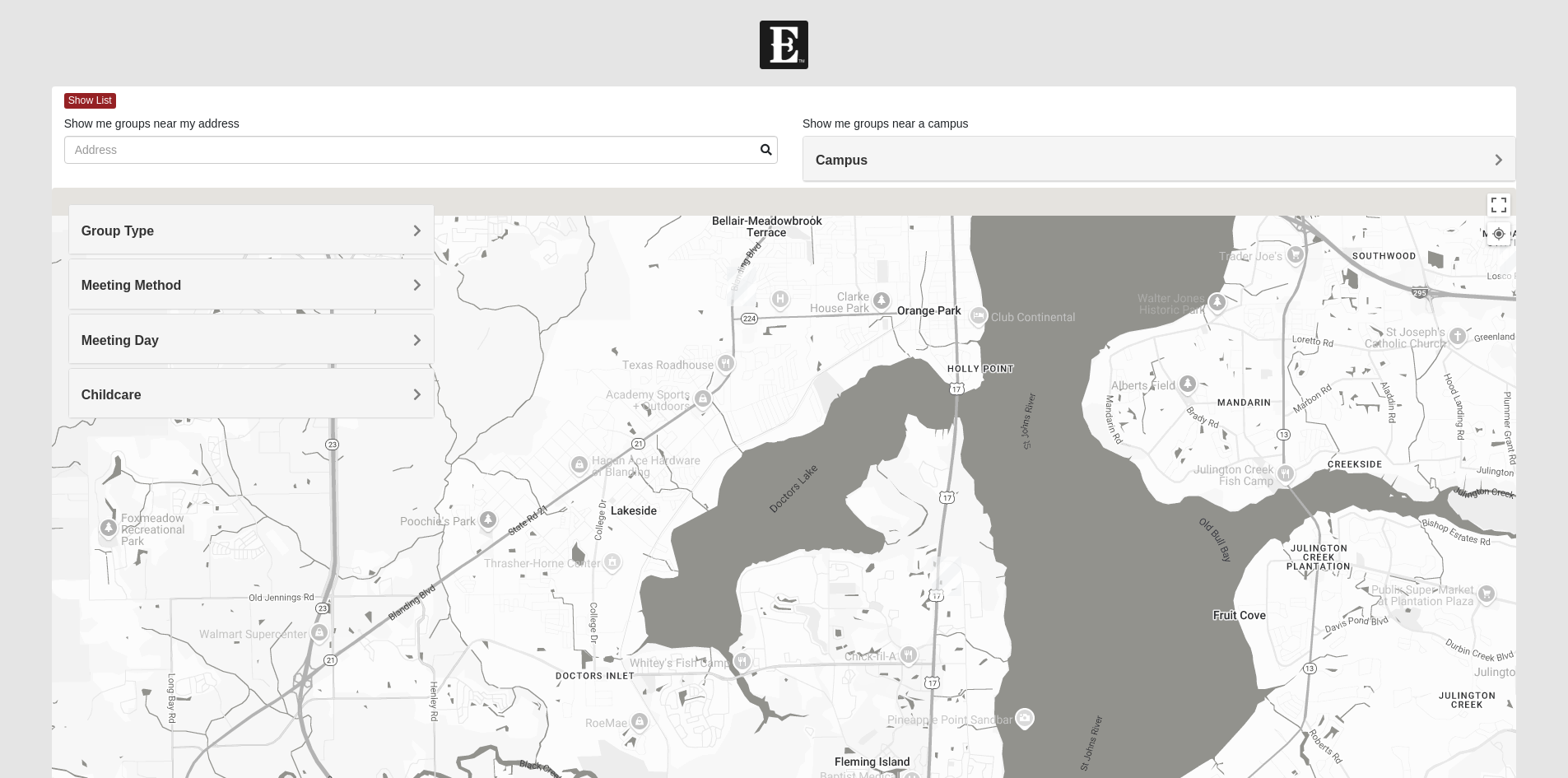
drag, startPoint x: 773, startPoint y: 457, endPoint x: 930, endPoint y: 532, distance: 174.0
click at [945, 541] on div at bounding box center [784, 517] width 1465 height 659
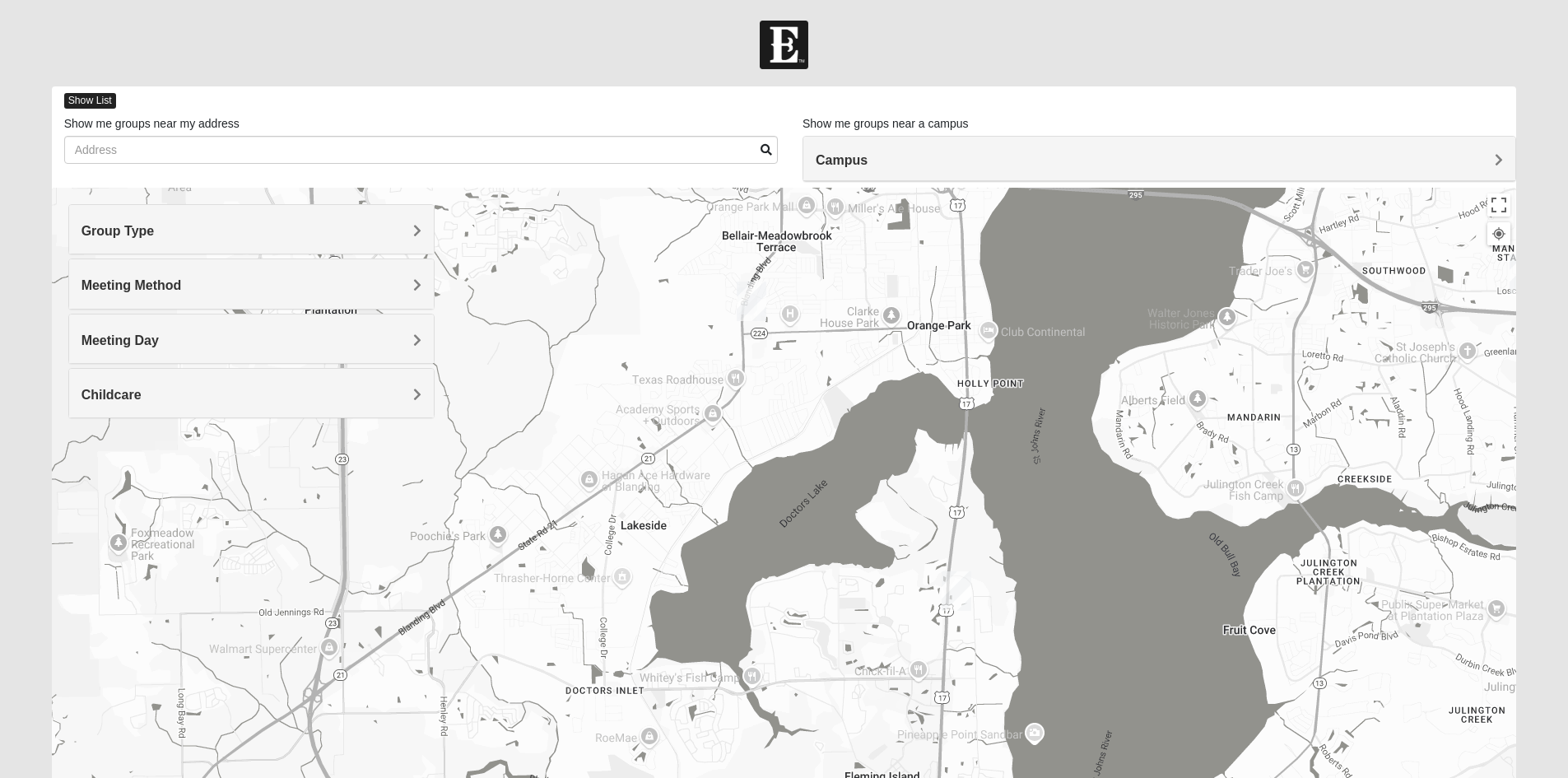
click at [85, 97] on span "Show List" at bounding box center [90, 101] width 52 height 15
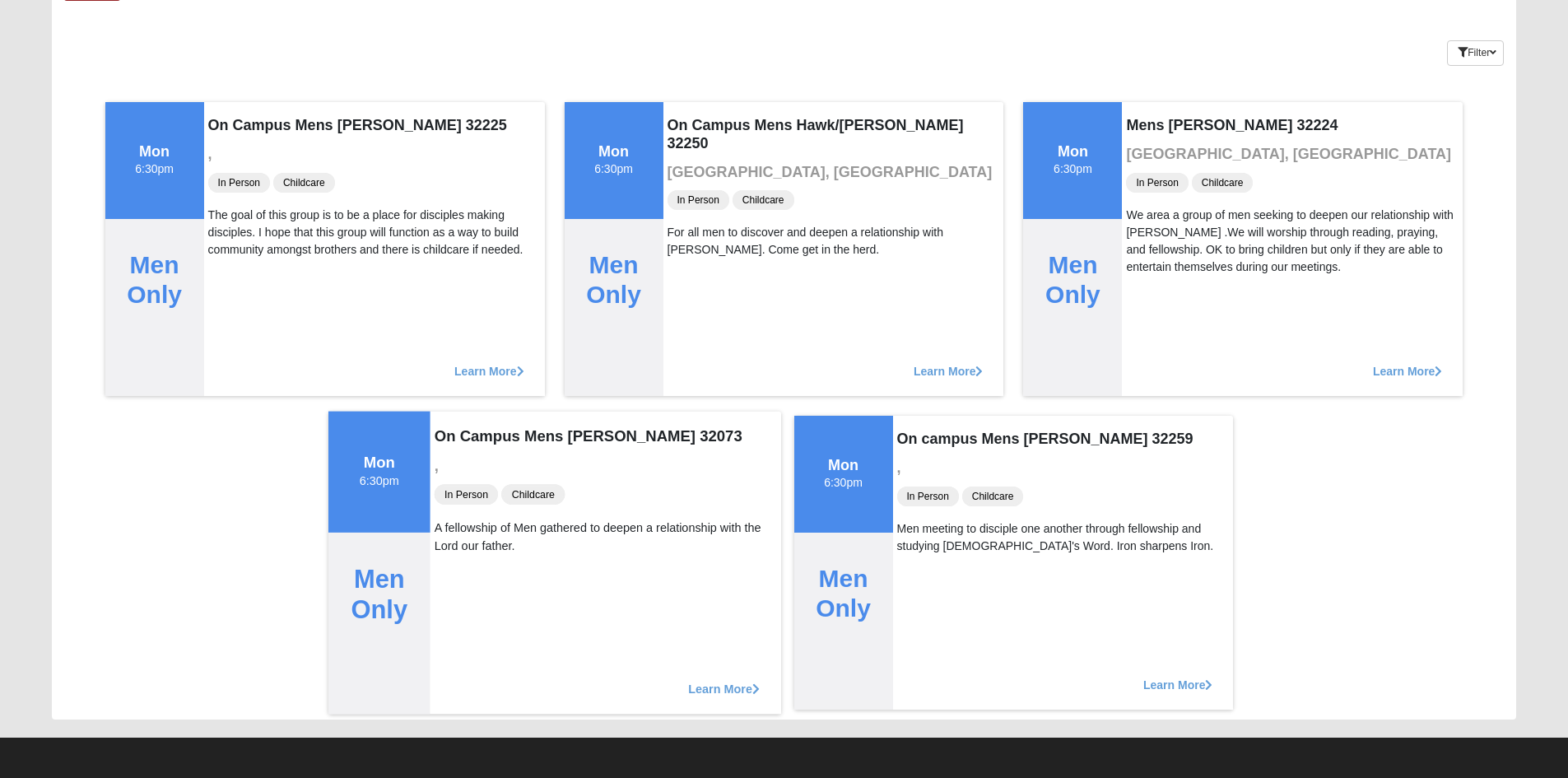
scroll to position [109, 0]
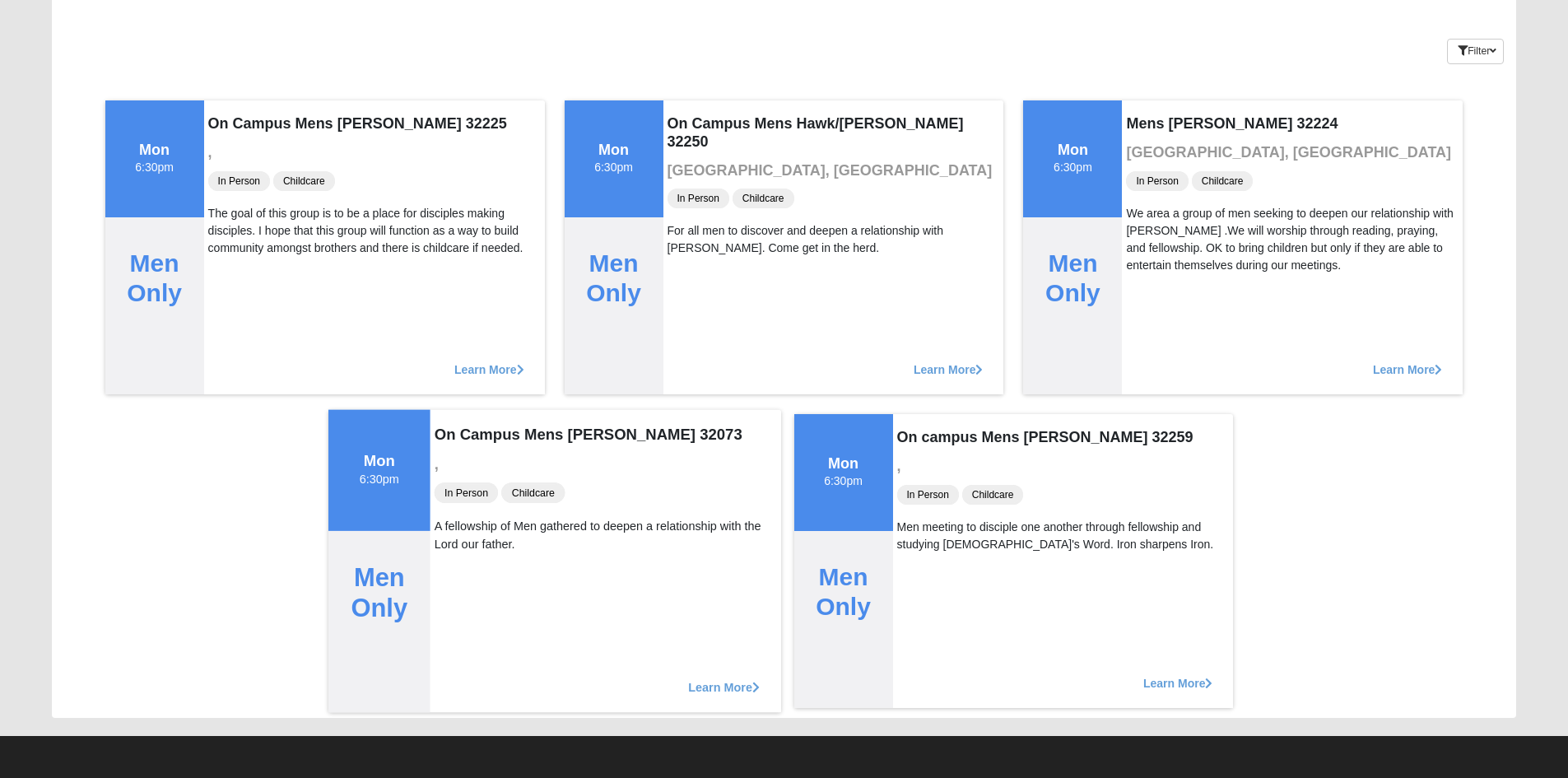
click at [564, 428] on h4 "On Campus Mens [PERSON_NAME] 32073" at bounding box center [605, 433] width 342 height 18
click at [718, 678] on span "Learn More" at bounding box center [724, 678] width 72 height 0
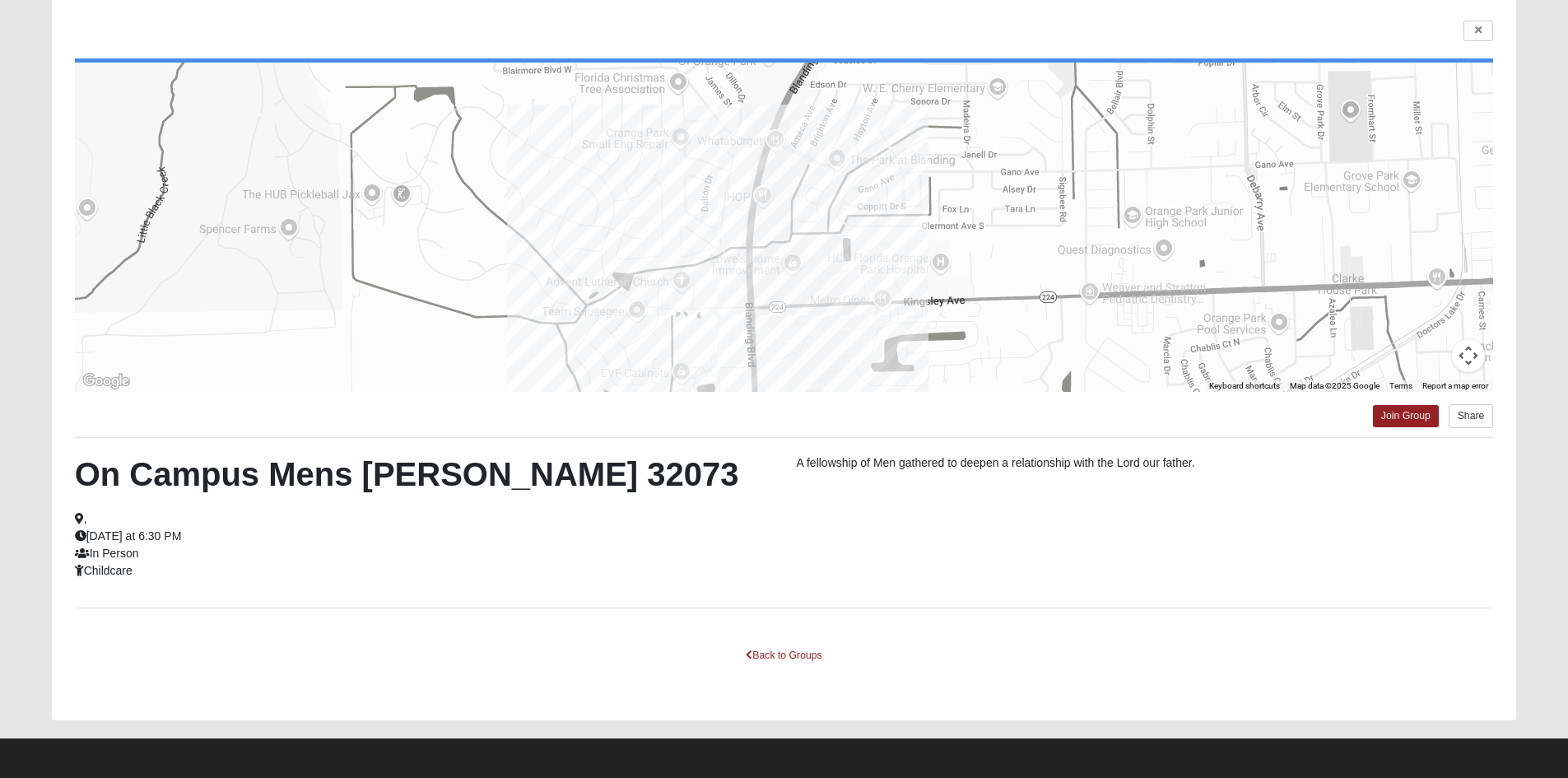
scroll to position [120, 0]
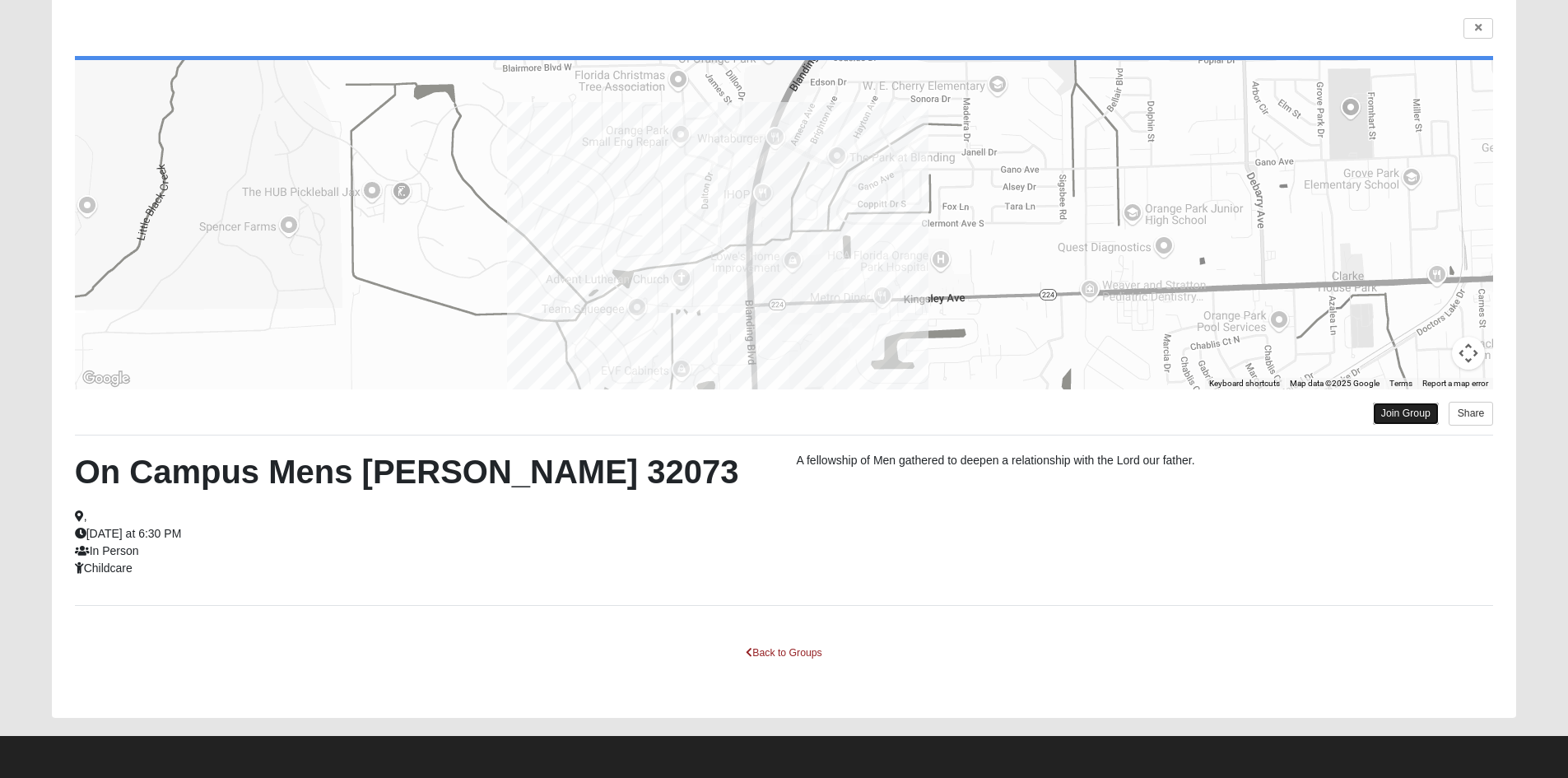
click at [1417, 411] on link "Join Group" at bounding box center [1405, 413] width 66 height 22
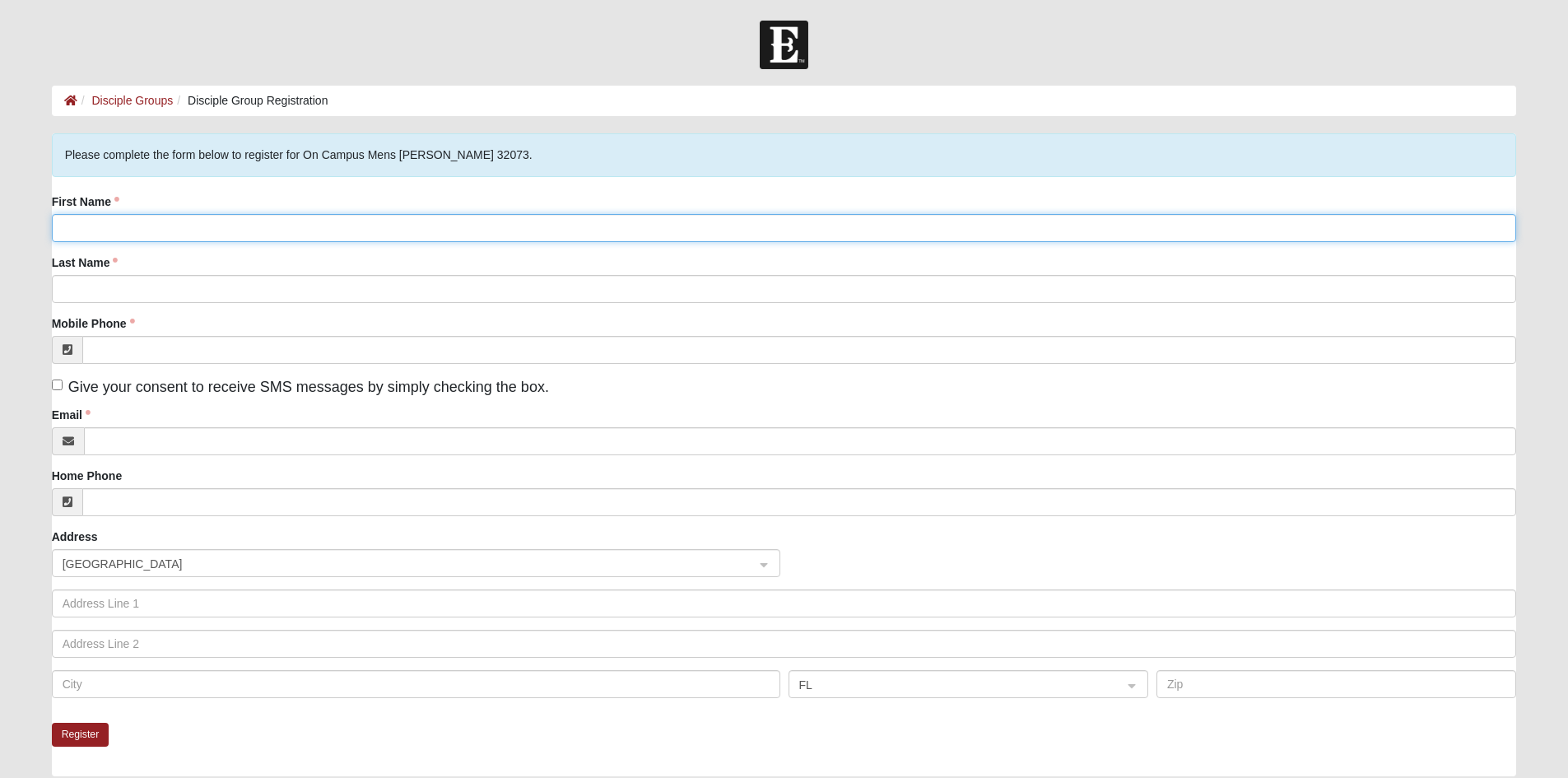
click at [163, 216] on input "First Name" at bounding box center [784, 228] width 1465 height 28
type input "Jessie"
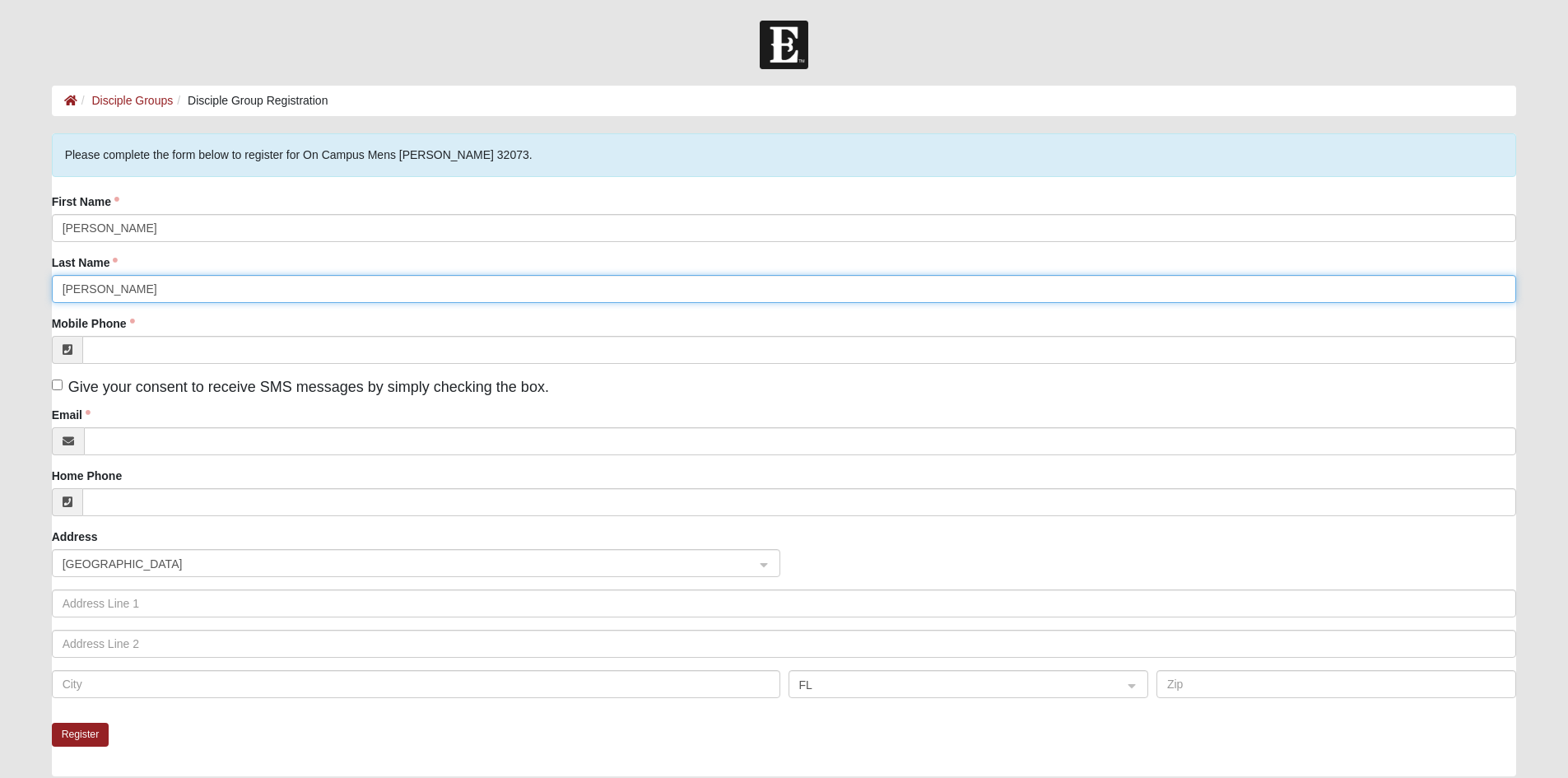
type input "Williams"
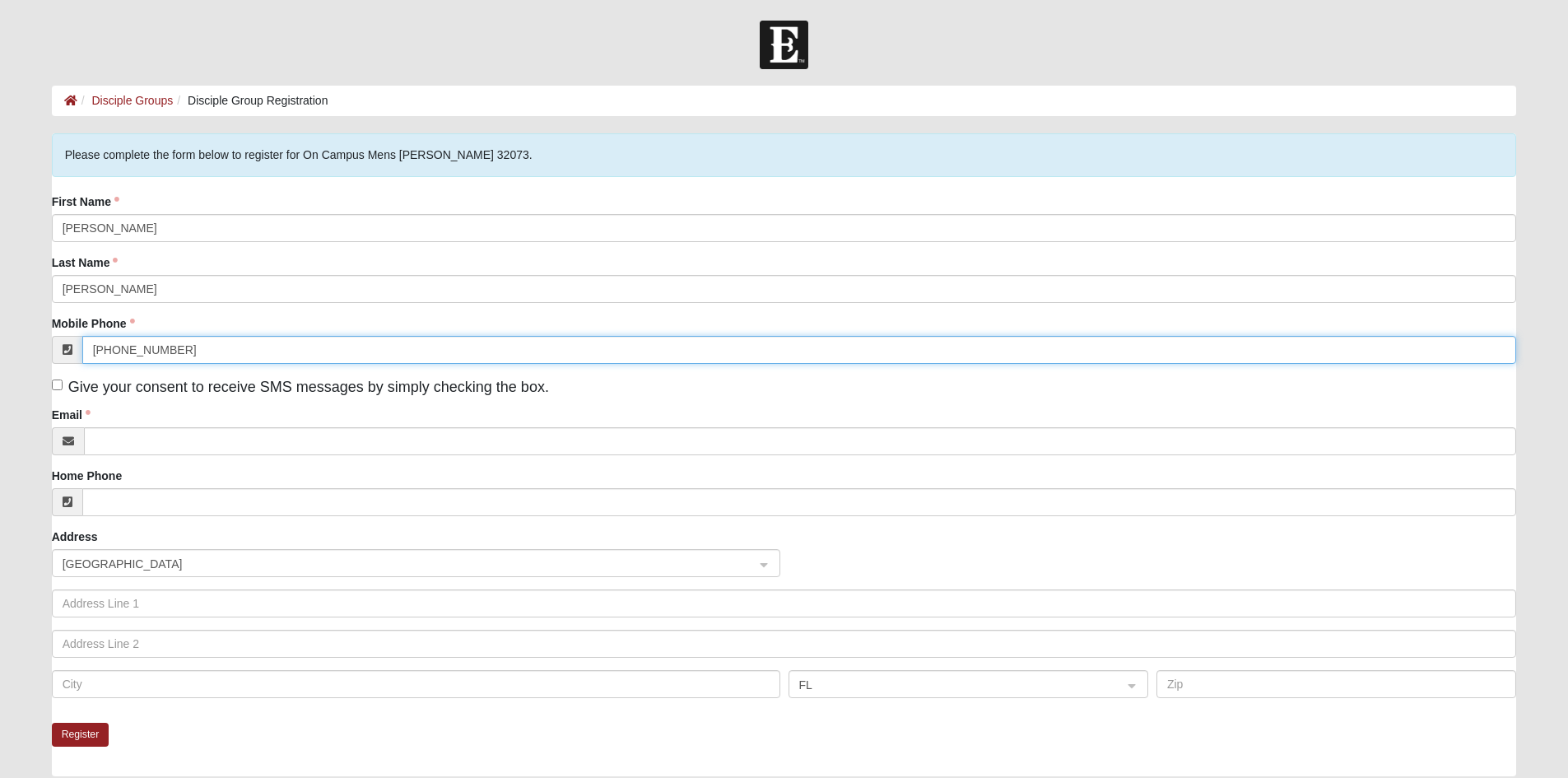
type input "(904) 520-2415"
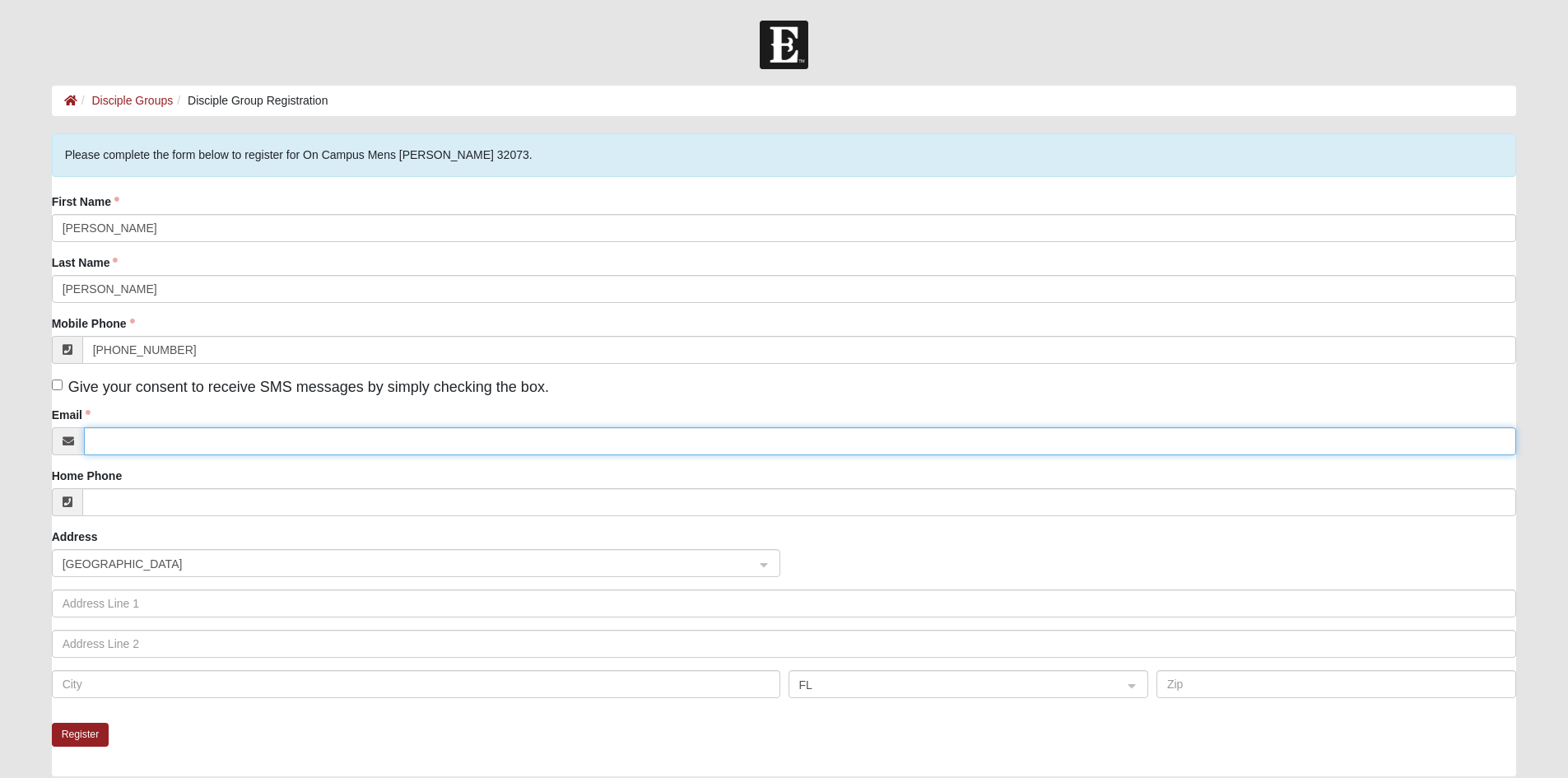
click at [236, 439] on input "Email" at bounding box center [800, 440] width 1433 height 28
type input "Jessieiwilliams7172@gmail.com"
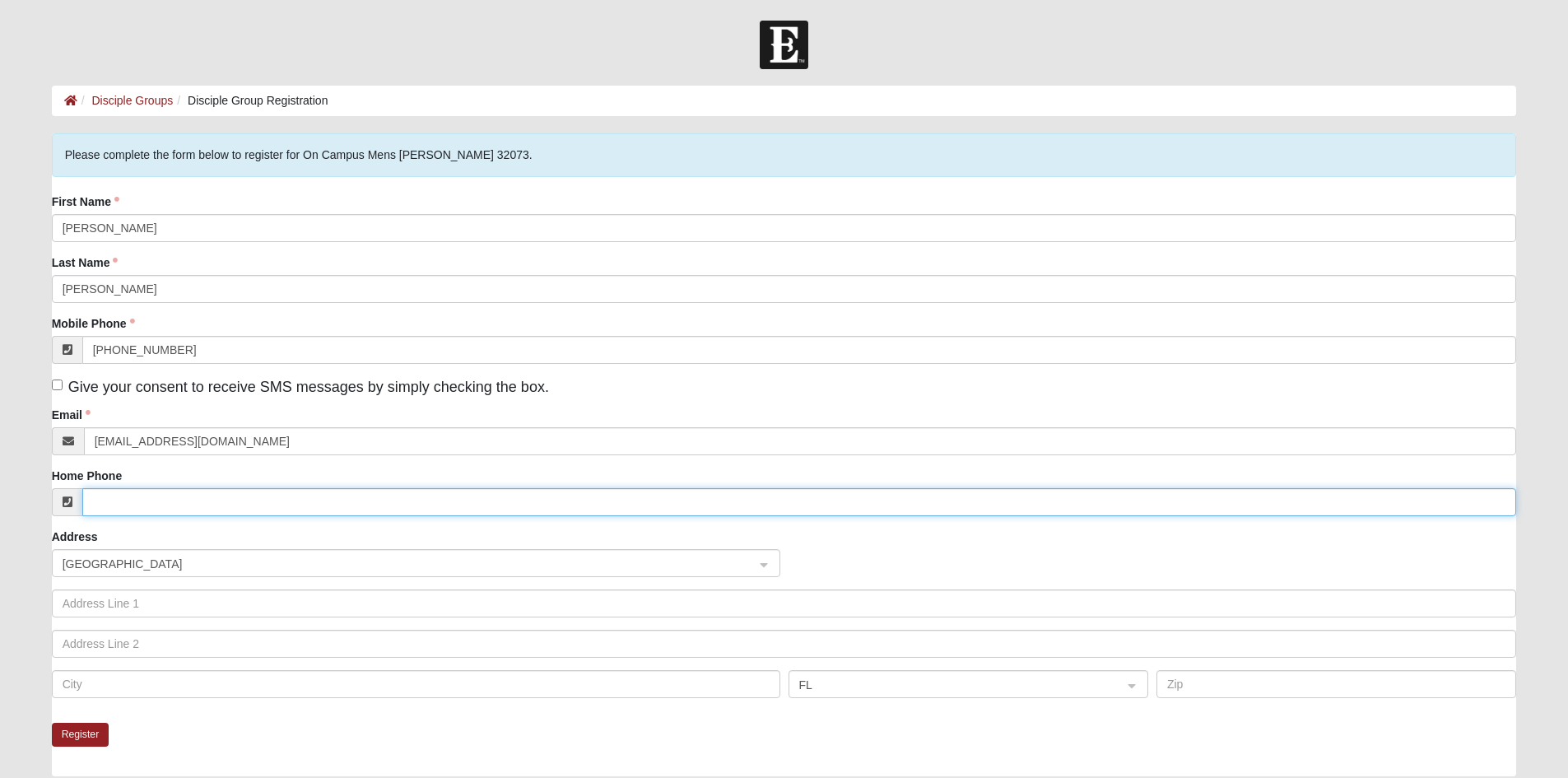
click at [224, 509] on input "Home Phone" at bounding box center [799, 501] width 1434 height 28
type input "(904) 520-2415"
click at [77, 734] on button "Register" at bounding box center [80, 734] width 58 height 24
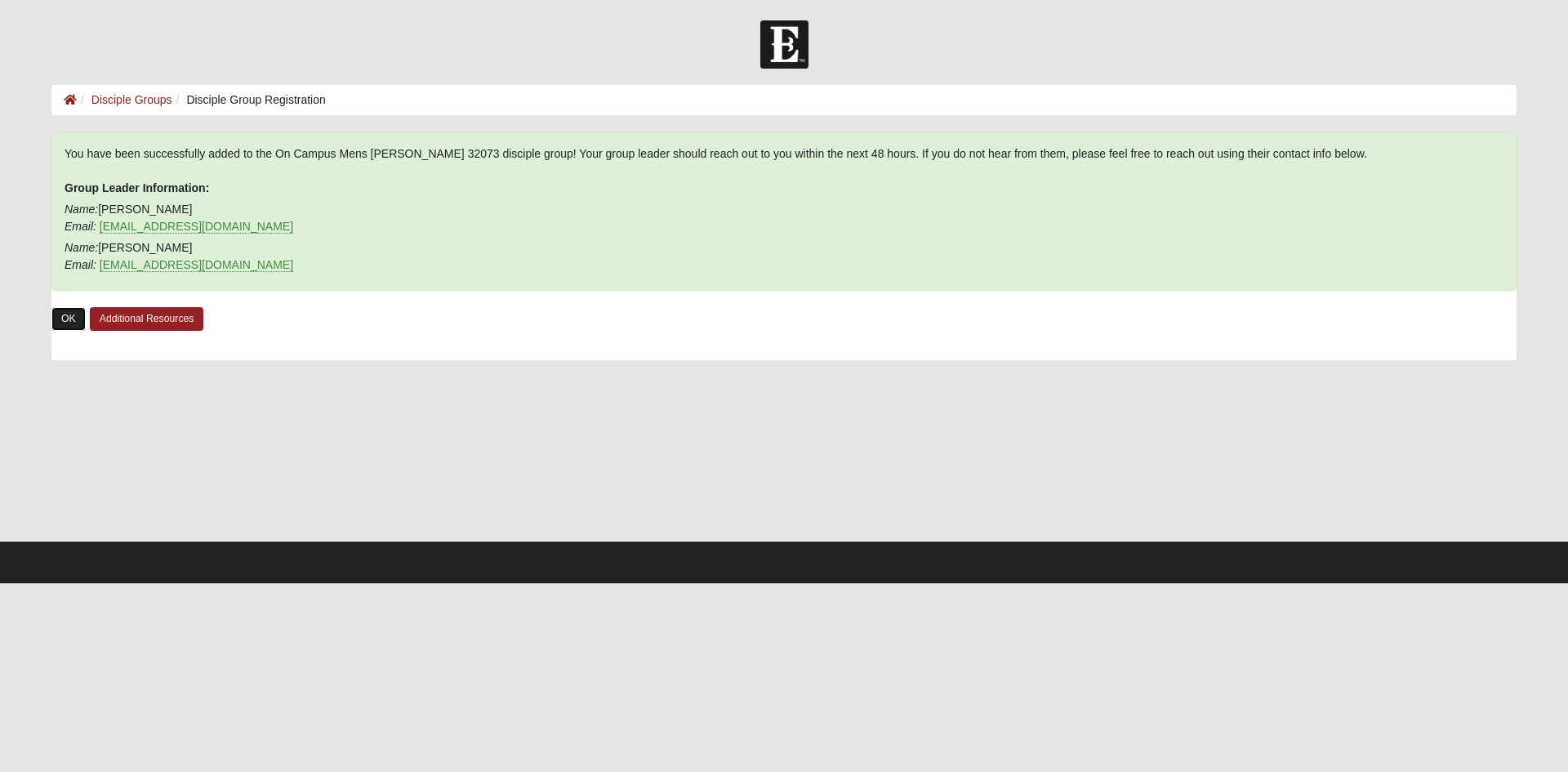
click at [60, 327] on link "OK" at bounding box center [68, 318] width 34 height 24
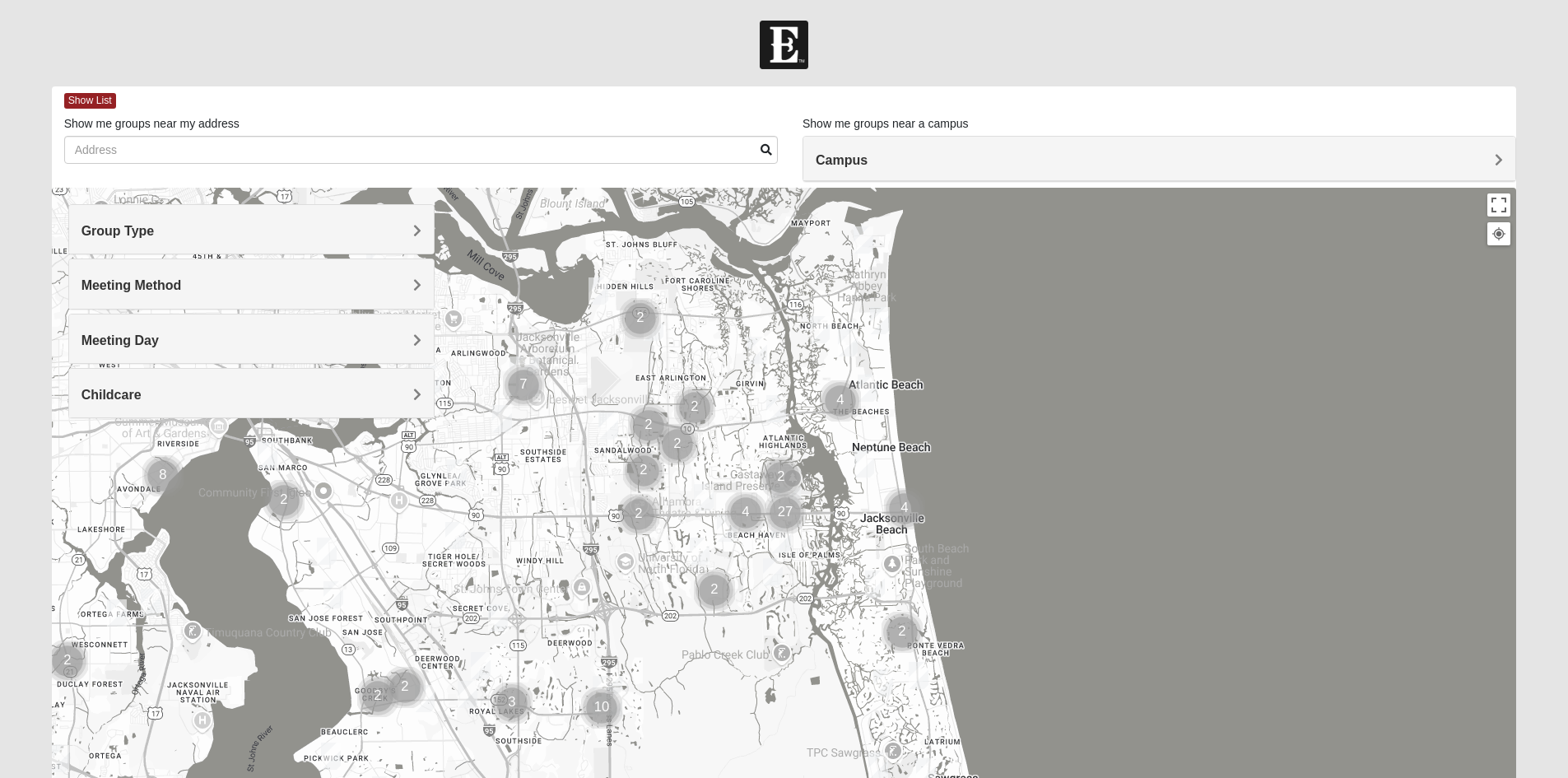
click at [825, 54] on div at bounding box center [784, 44] width 1568 height 48
click at [317, 231] on h4 "Group Type" at bounding box center [251, 230] width 340 height 15
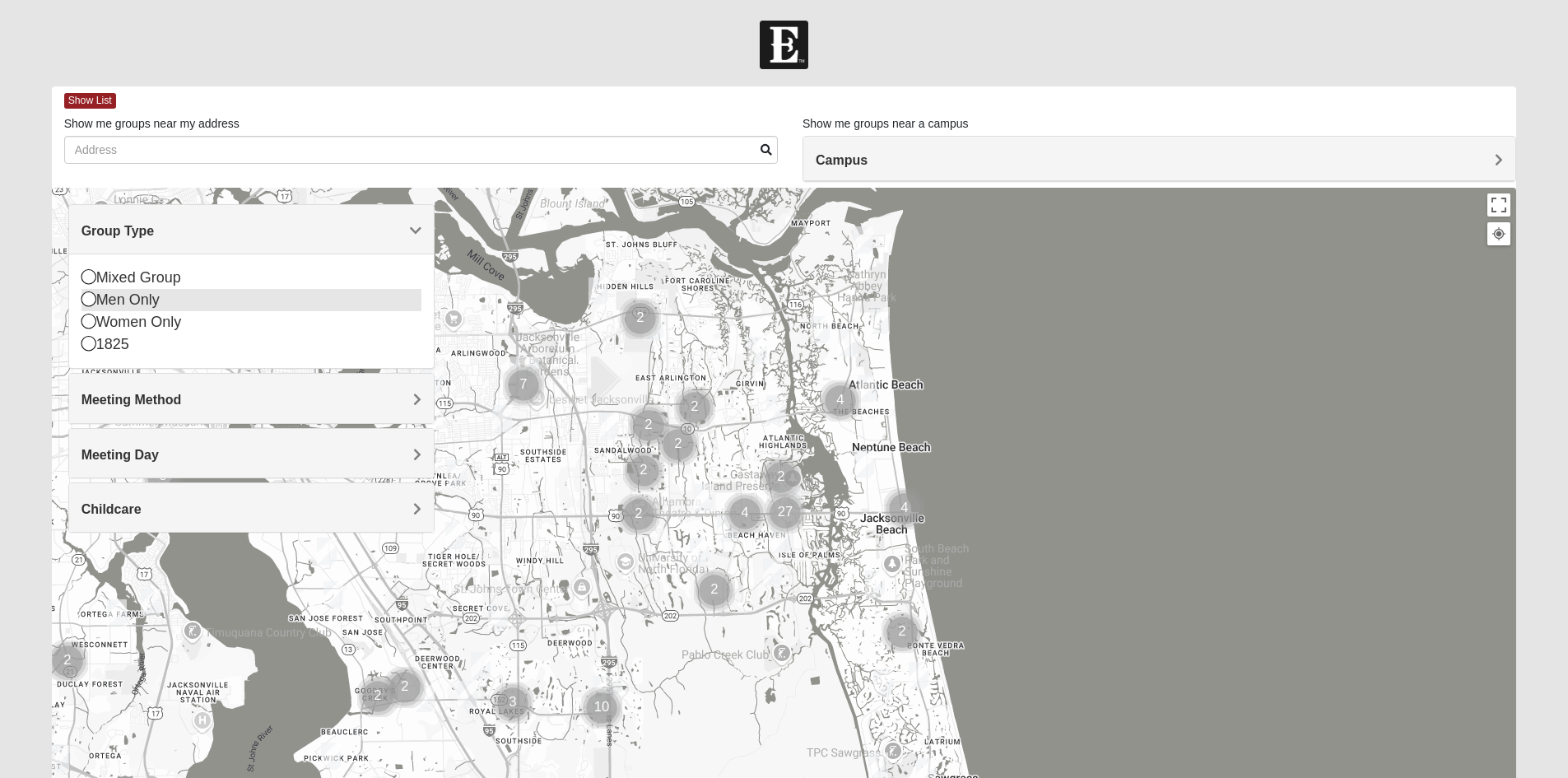
click at [86, 297] on icon at bounding box center [88, 298] width 14 height 14
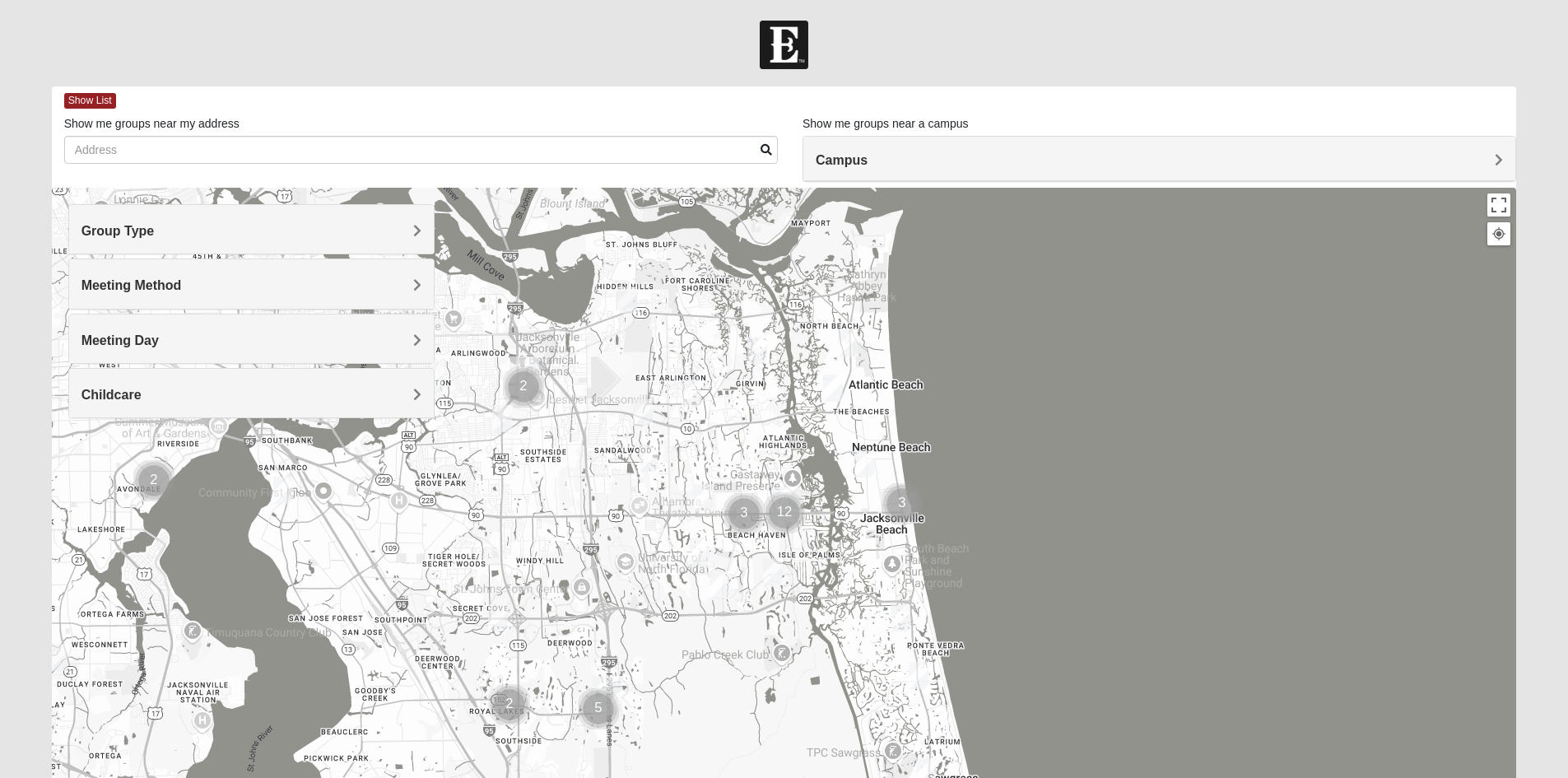
click at [178, 290] on span "Meeting Method" at bounding box center [131, 285] width 101 height 14
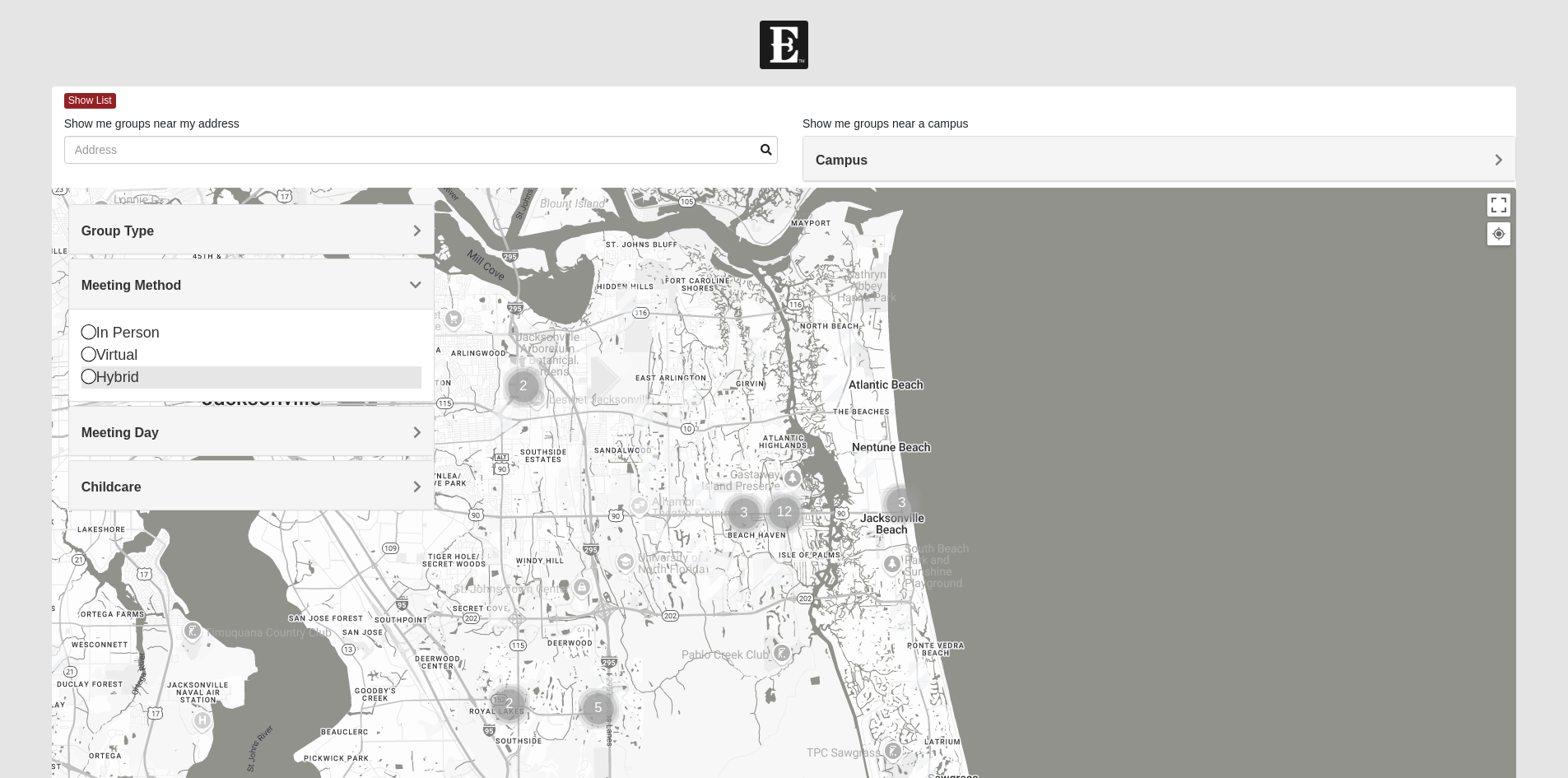
click at [90, 382] on icon at bounding box center [88, 375] width 14 height 14
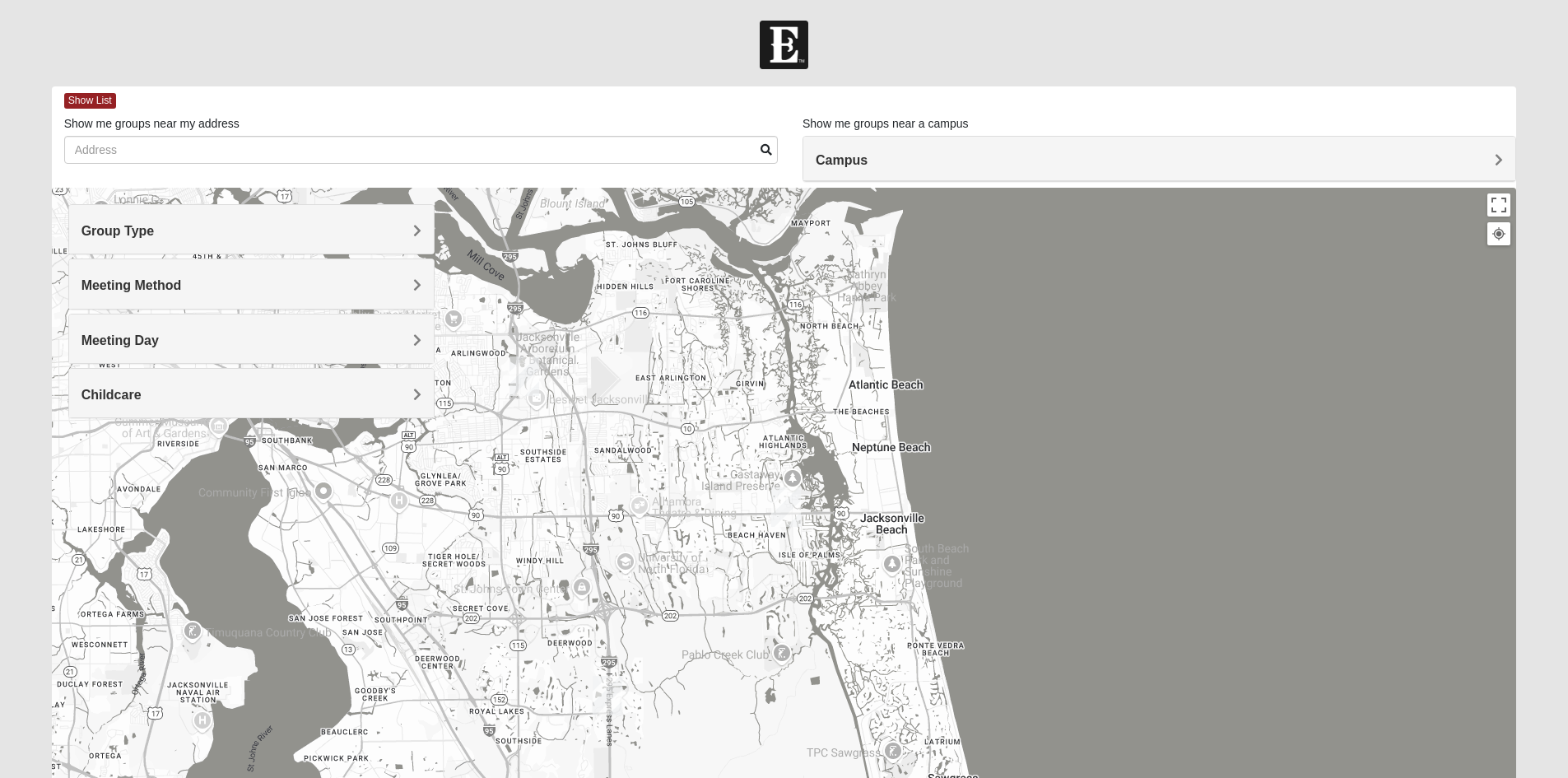
click at [168, 350] on div "Meeting Day" at bounding box center [251, 338] width 365 height 48
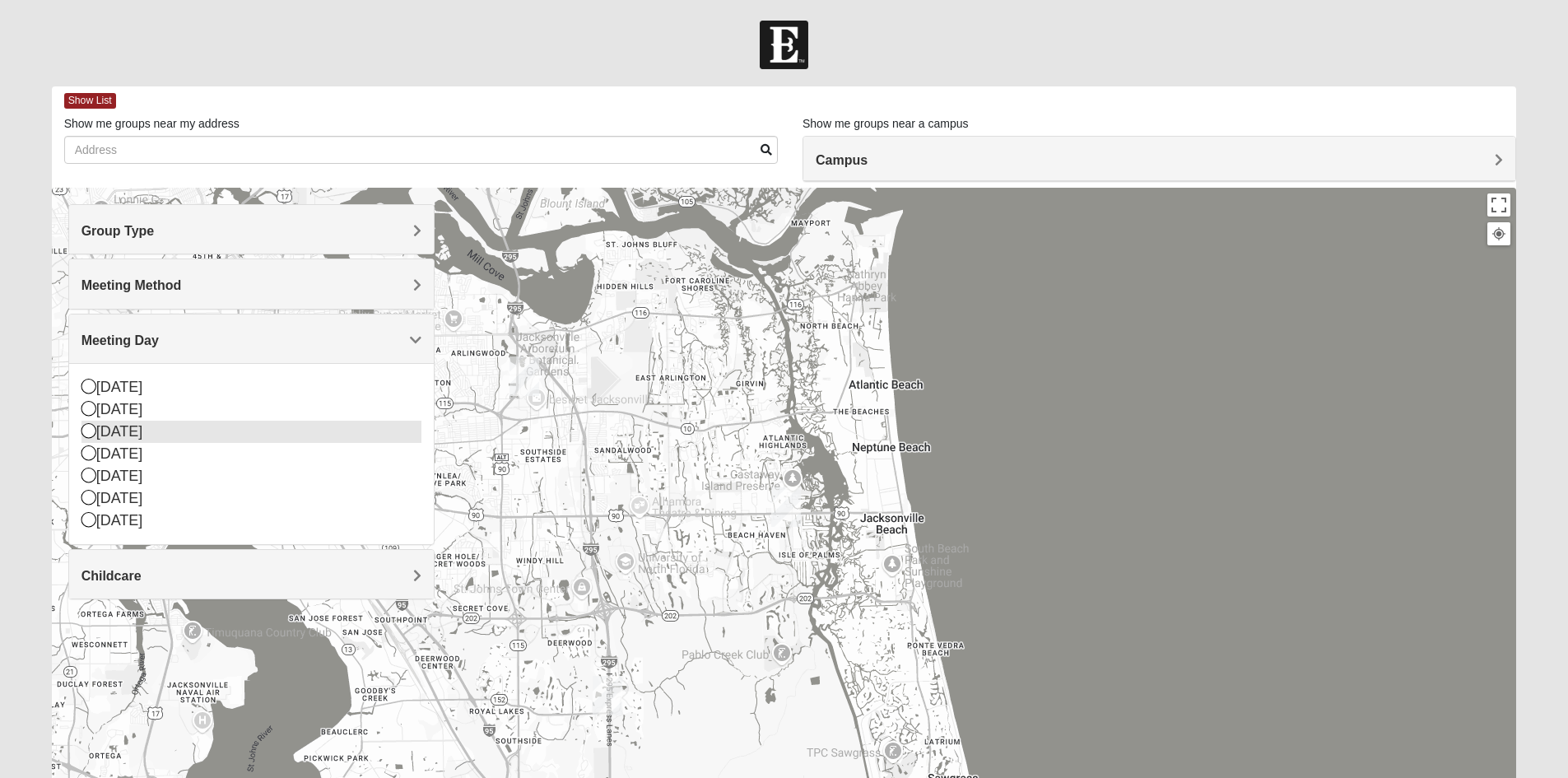
click at [86, 433] on icon at bounding box center [88, 430] width 14 height 14
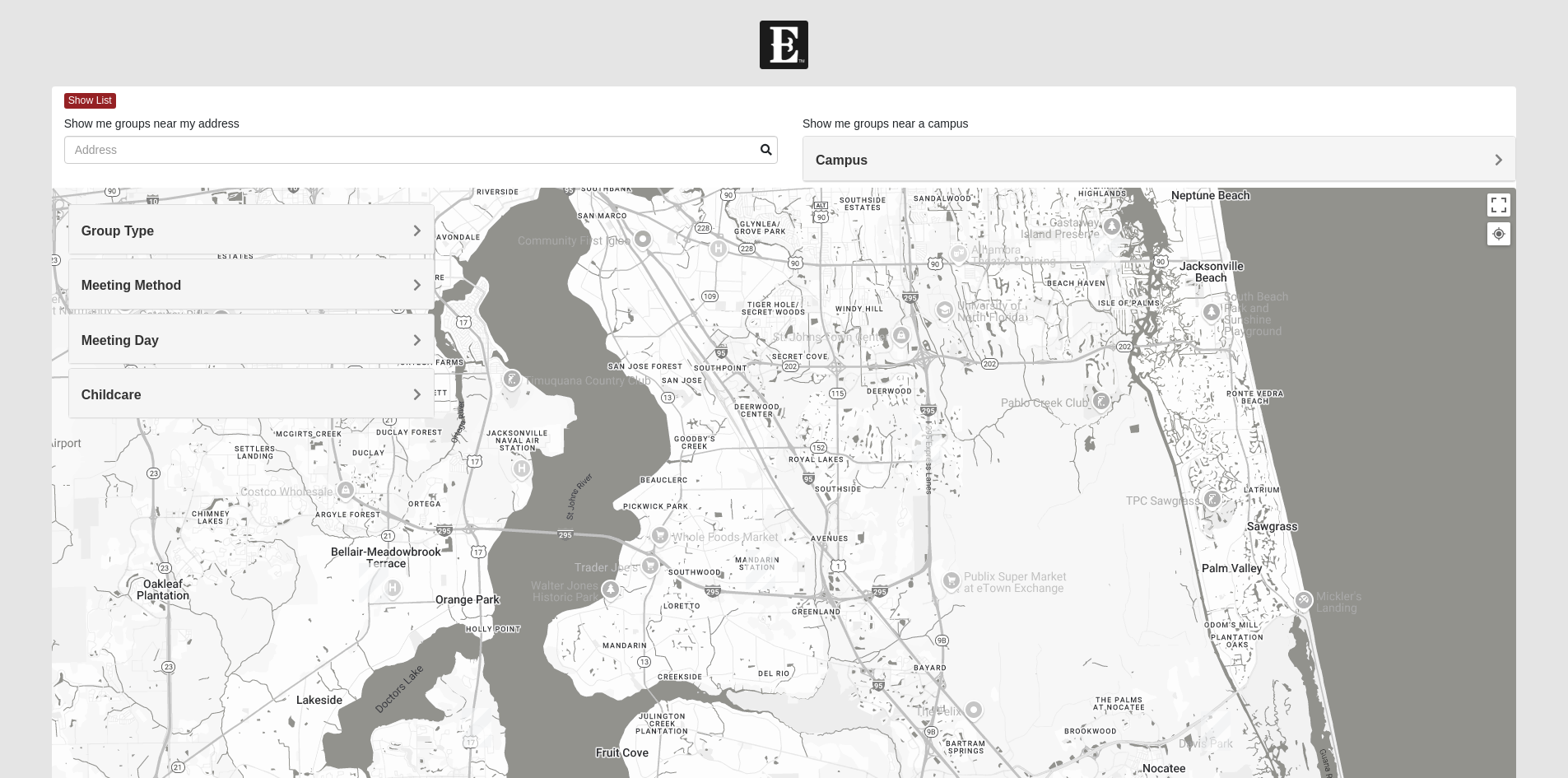
drag, startPoint x: 1024, startPoint y: 447, endPoint x: 1343, endPoint y: 193, distance: 407.8
click at [1343, 193] on div at bounding box center [784, 517] width 1465 height 659
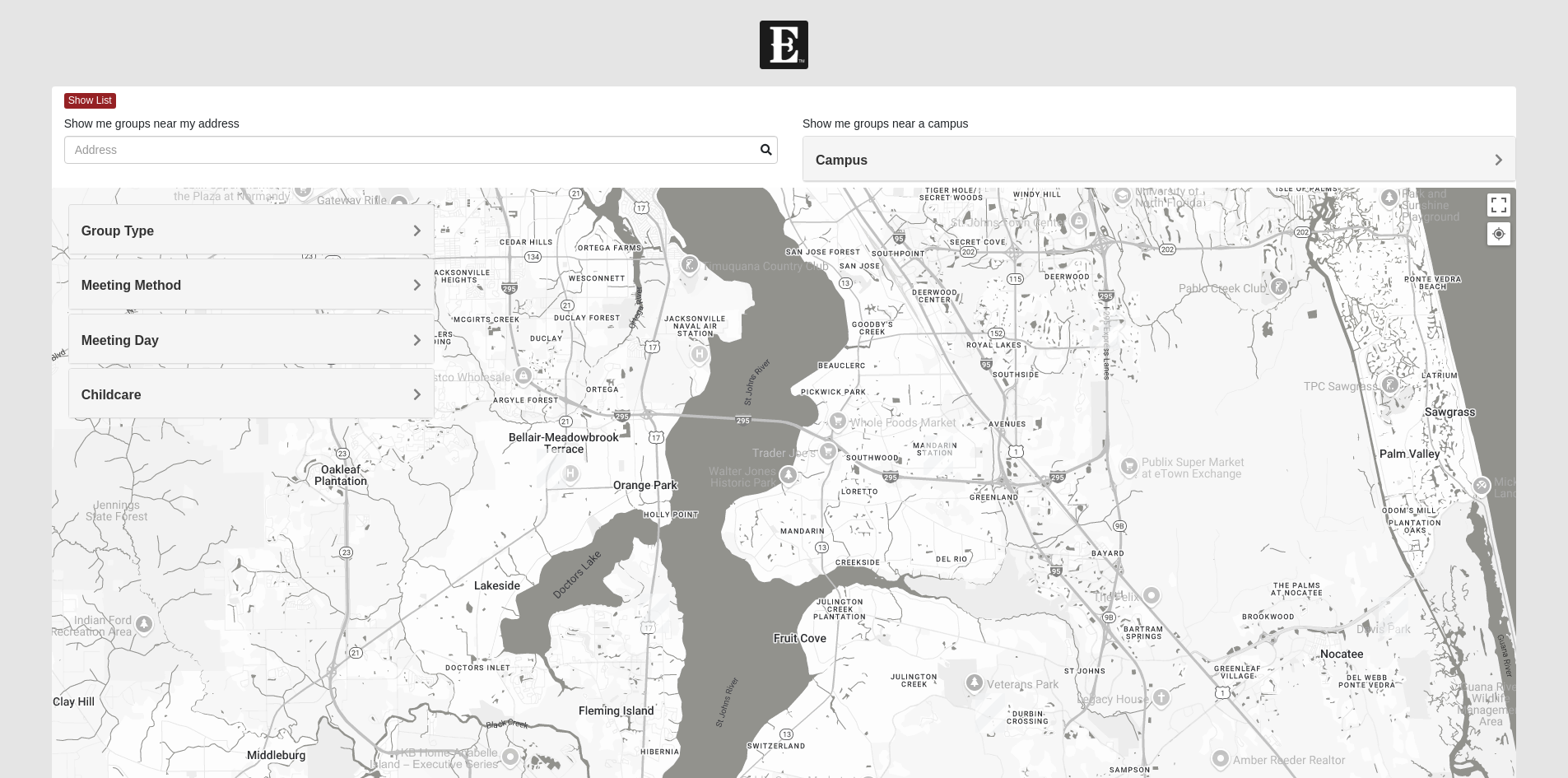
drag, startPoint x: 438, startPoint y: 551, endPoint x: 582, endPoint y: 462, distance: 169.3
click at [582, 462] on div at bounding box center [784, 517] width 1465 height 659
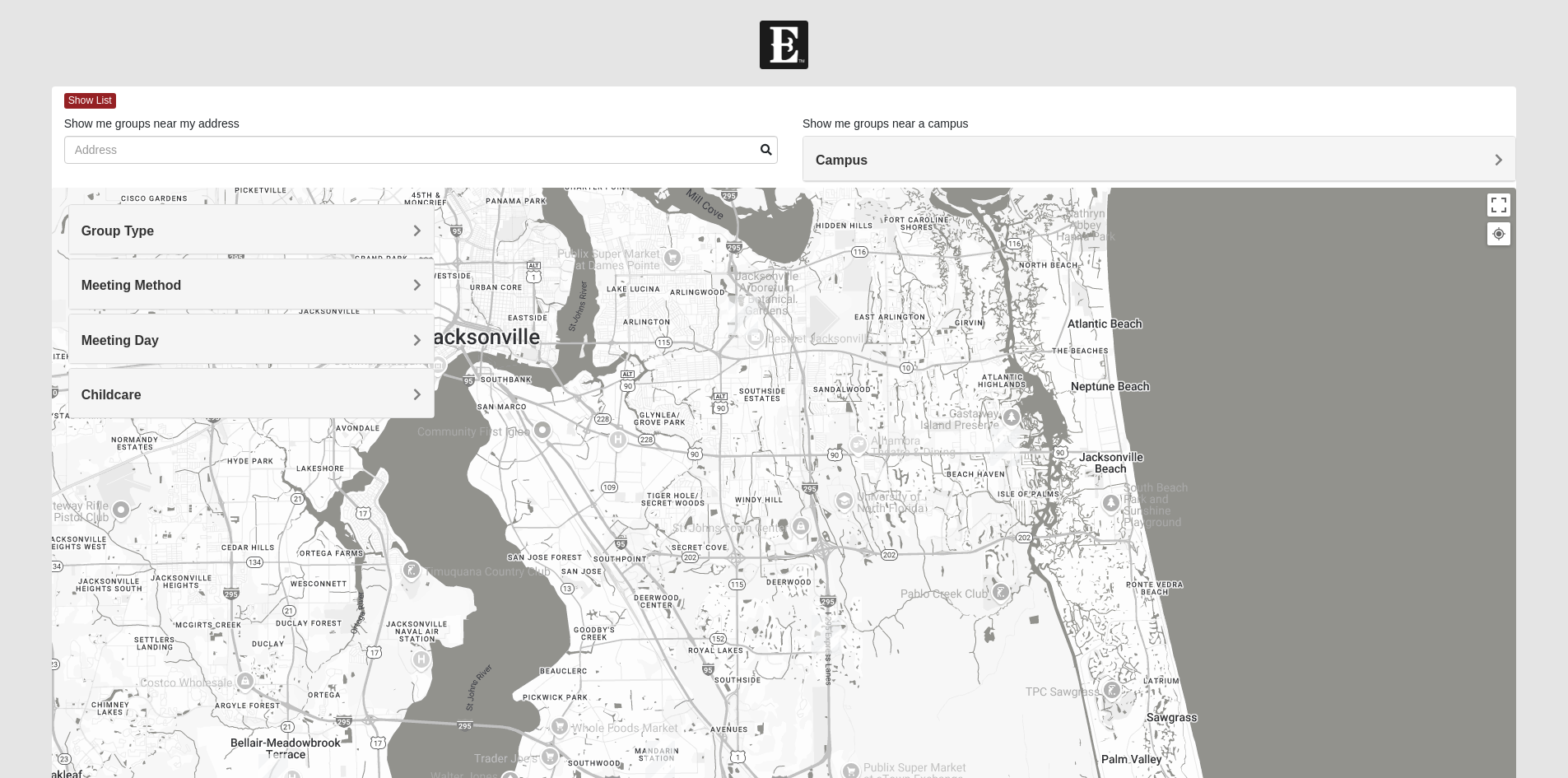
drag, startPoint x: 886, startPoint y: 437, endPoint x: 627, endPoint y: 658, distance: 340.5
click at [564, 754] on div at bounding box center [784, 517] width 1465 height 659
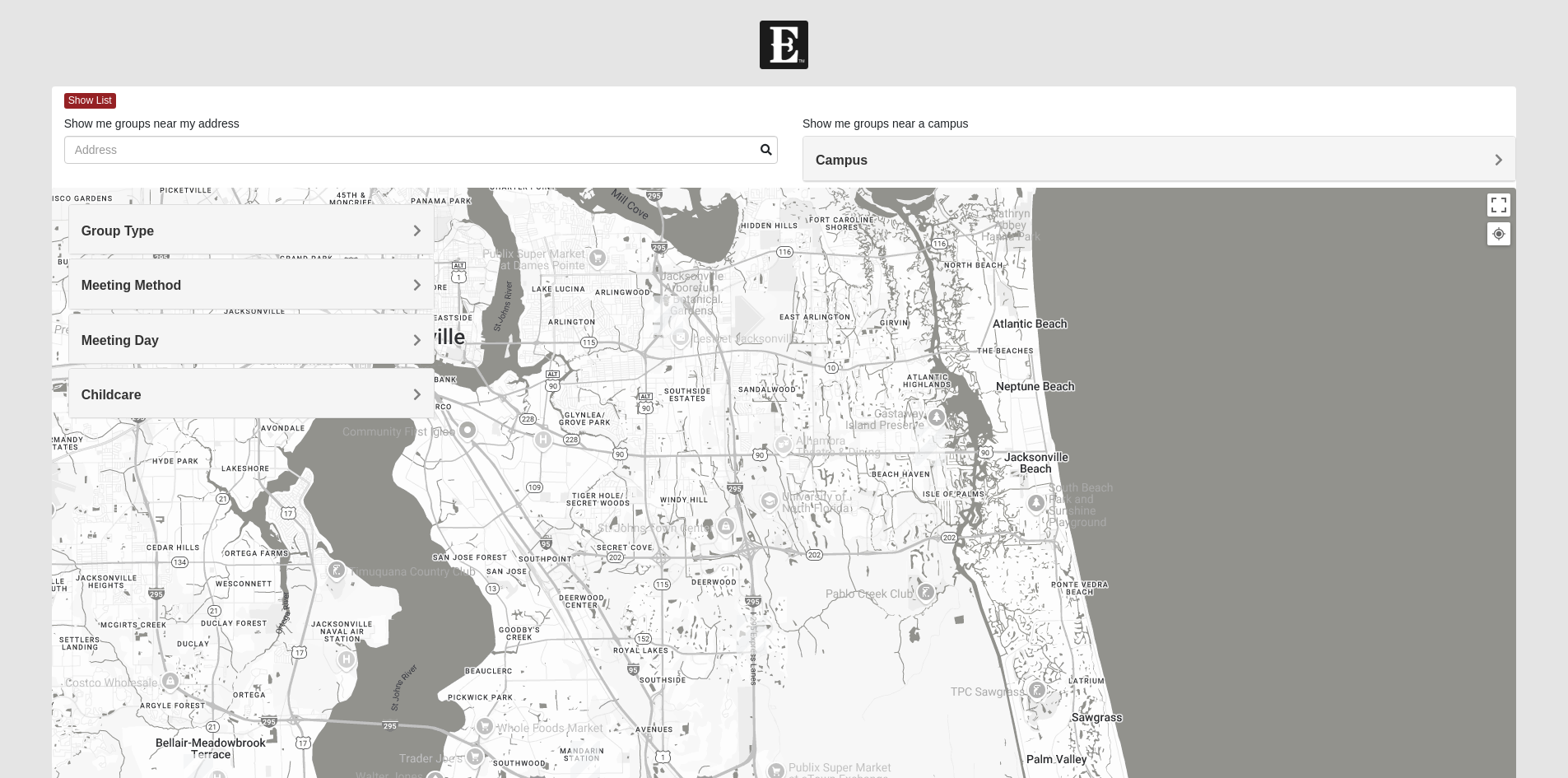
click at [672, 319] on img "Arlington" at bounding box center [668, 315] width 30 height 40
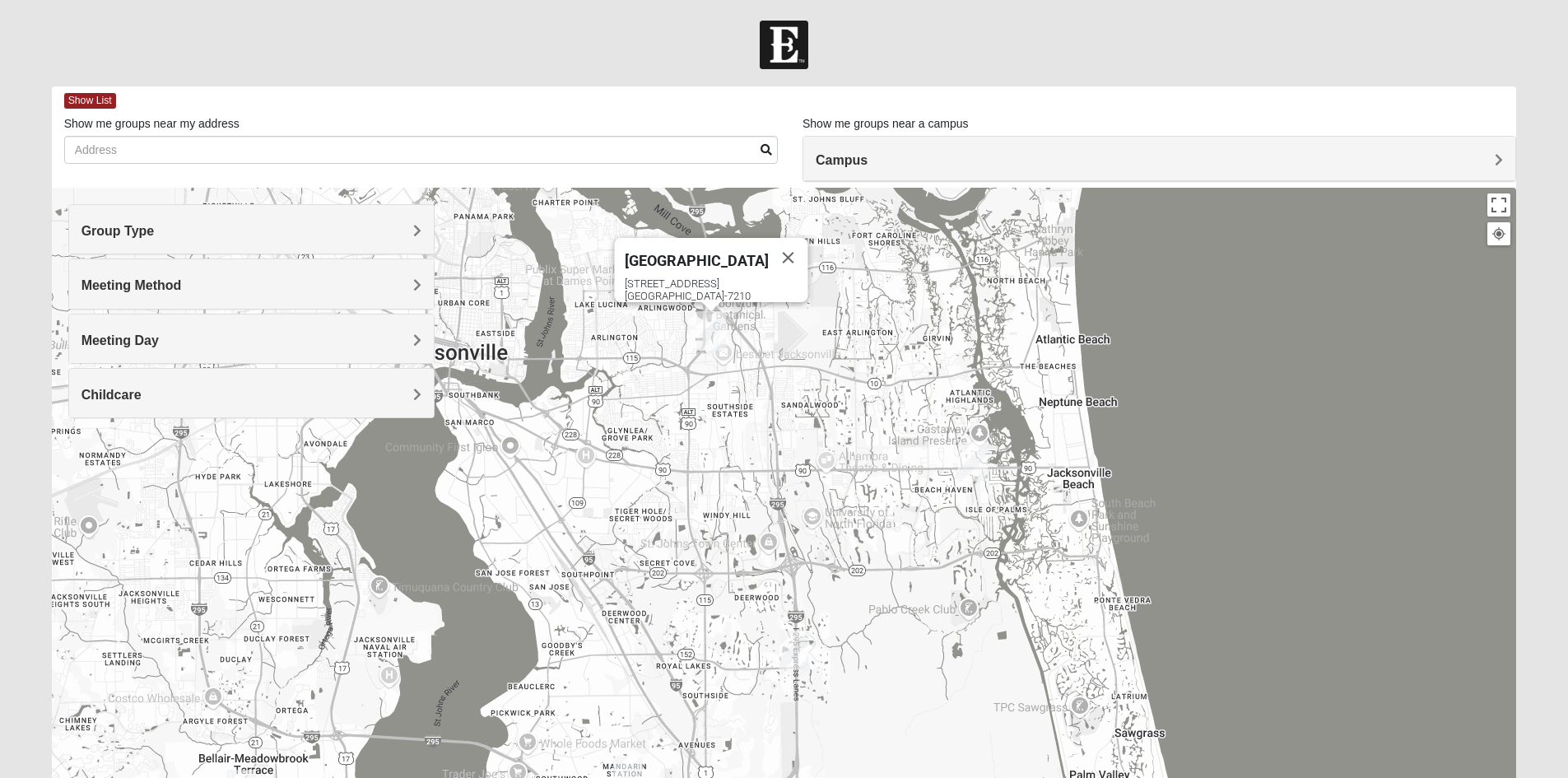
drag, startPoint x: 898, startPoint y: 382, endPoint x: 988, endPoint y: 345, distance: 97.3
click at [988, 345] on div "Arlington [STREET_ADDRESS]" at bounding box center [784, 517] width 1465 height 659
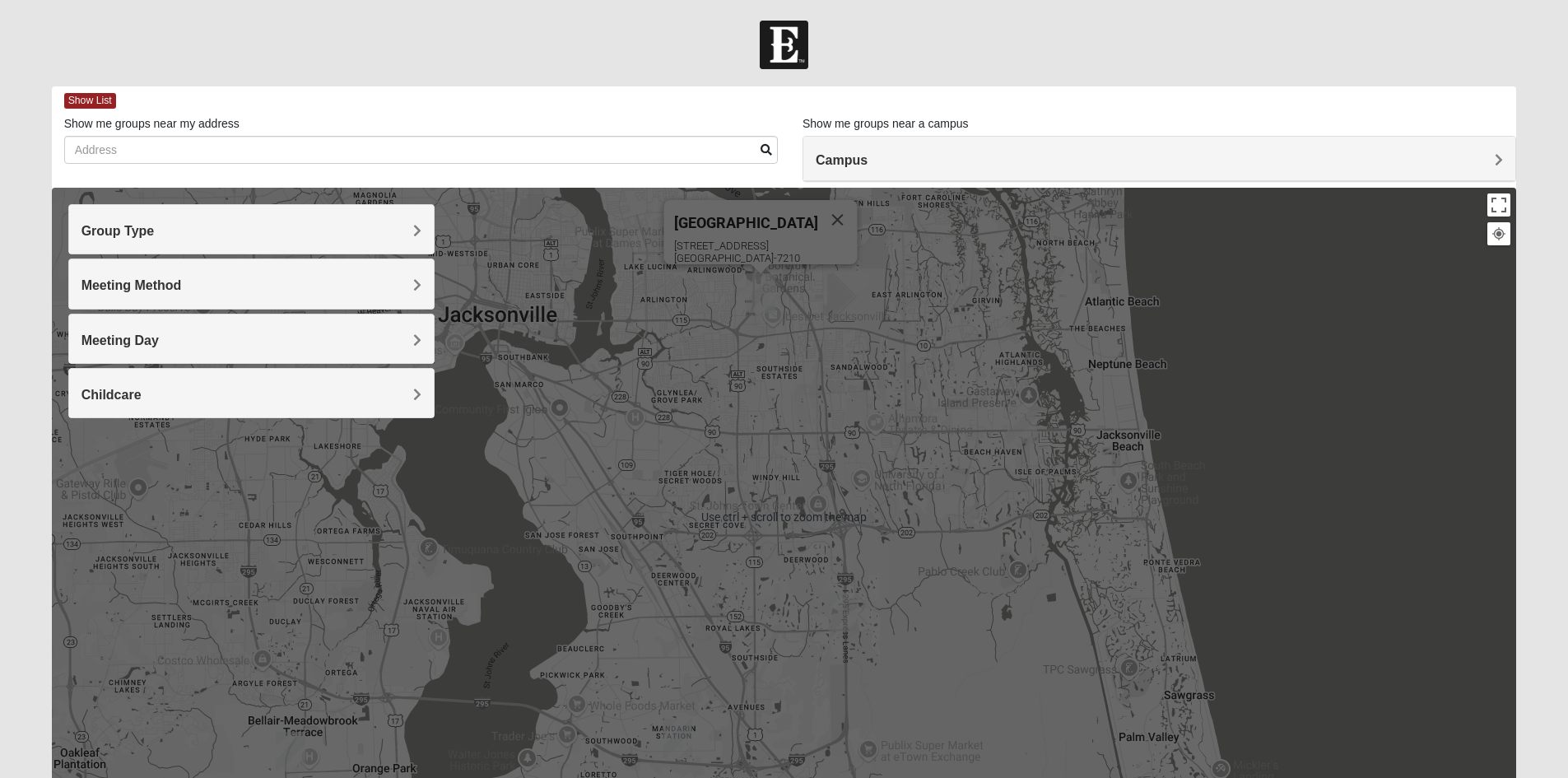
drag, startPoint x: 1548, startPoint y: 185, endPoint x: 1523, endPoint y: 207, distance: 33.3
click at [1547, 188] on form "Log In Find A Group Error Show List Loading Groups" at bounding box center [784, 463] width 1568 height 886
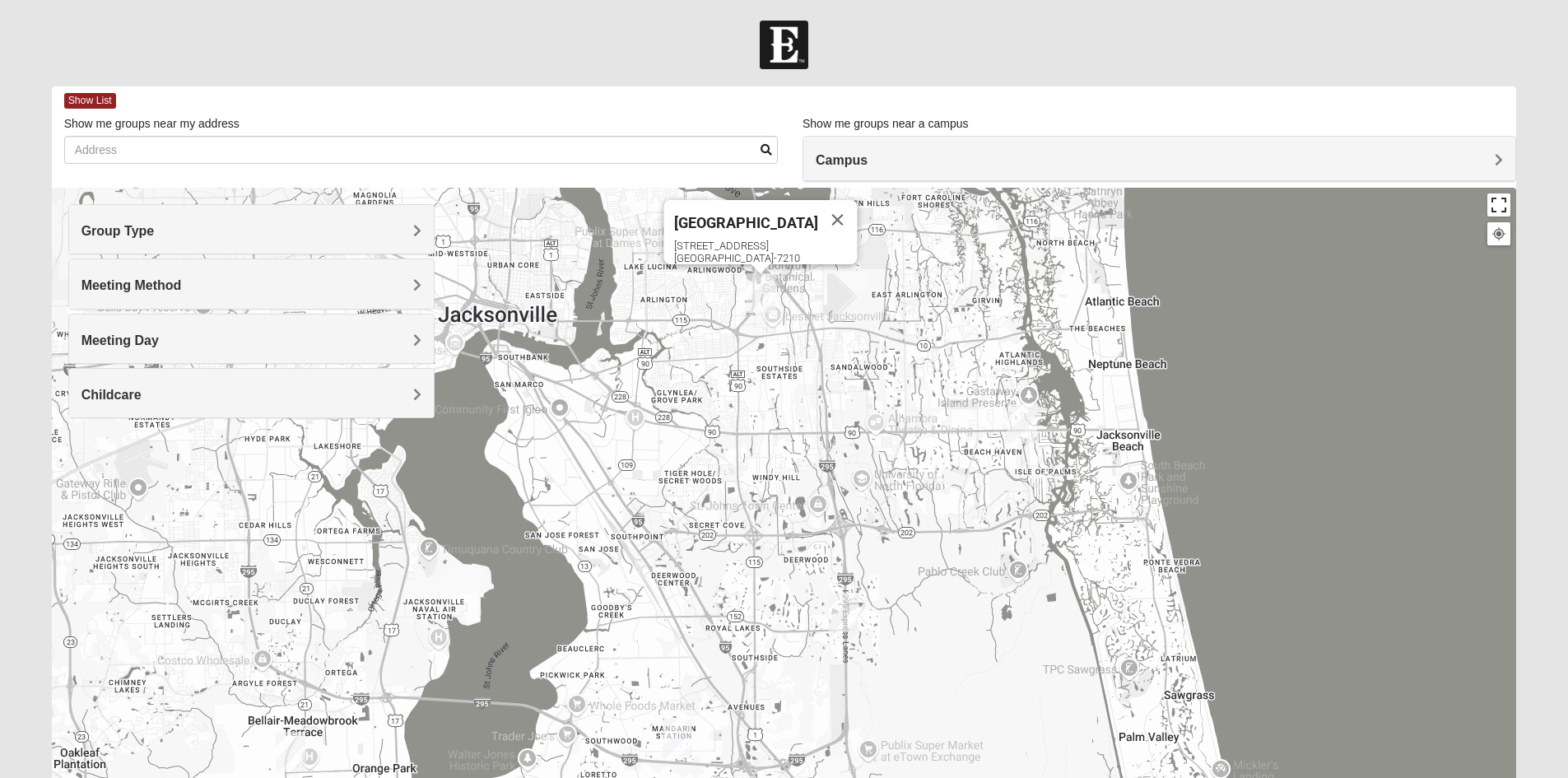
click at [1496, 209] on button "Toggle fullscreen view" at bounding box center [1498, 204] width 23 height 23
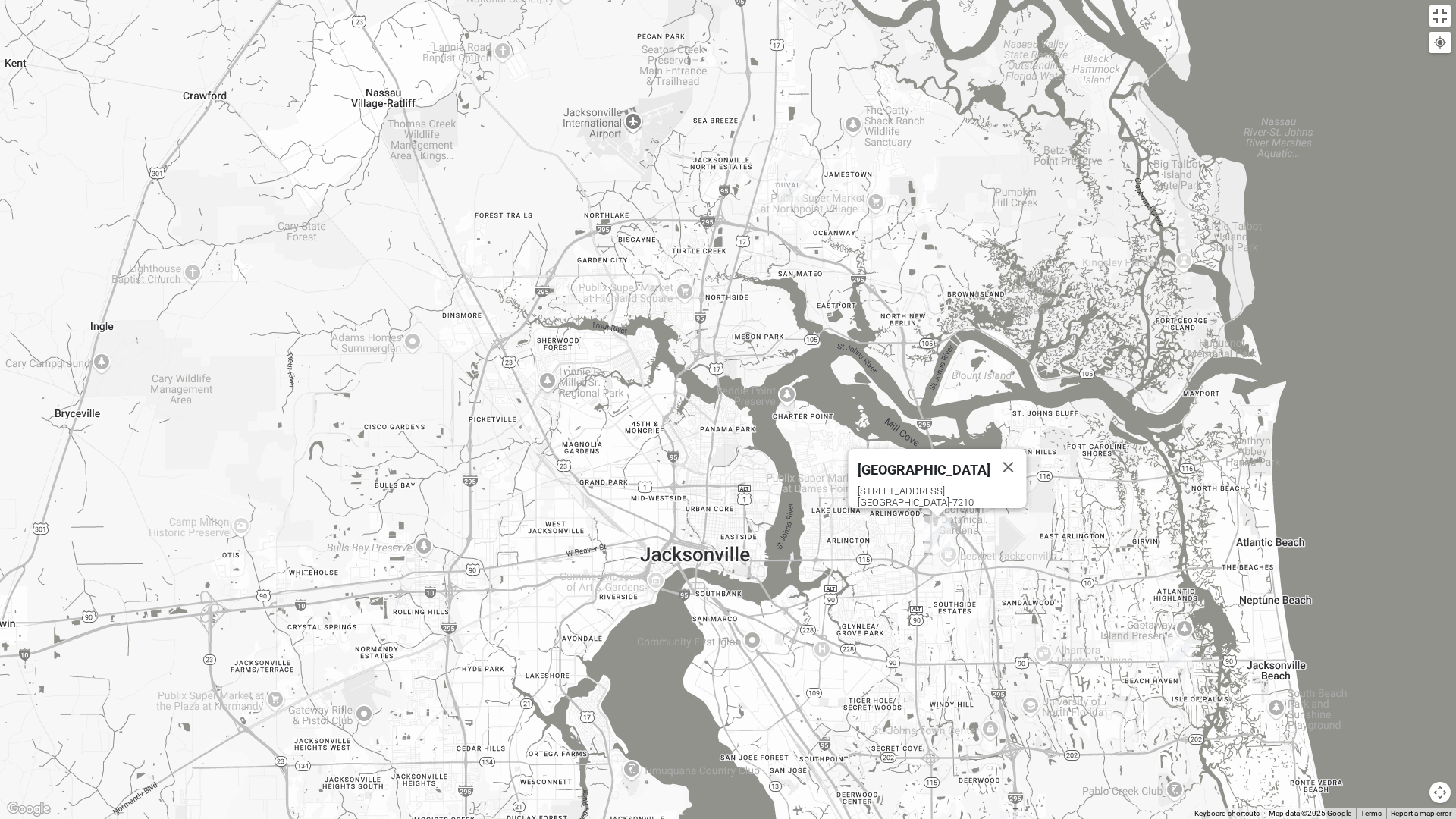
drag, startPoint x: 703, startPoint y: 357, endPoint x: 938, endPoint y: 689, distance: 406.8
click at [938, 689] on div "Arlington [STREET_ADDRESS]" at bounding box center [728, 410] width 1456 height 819
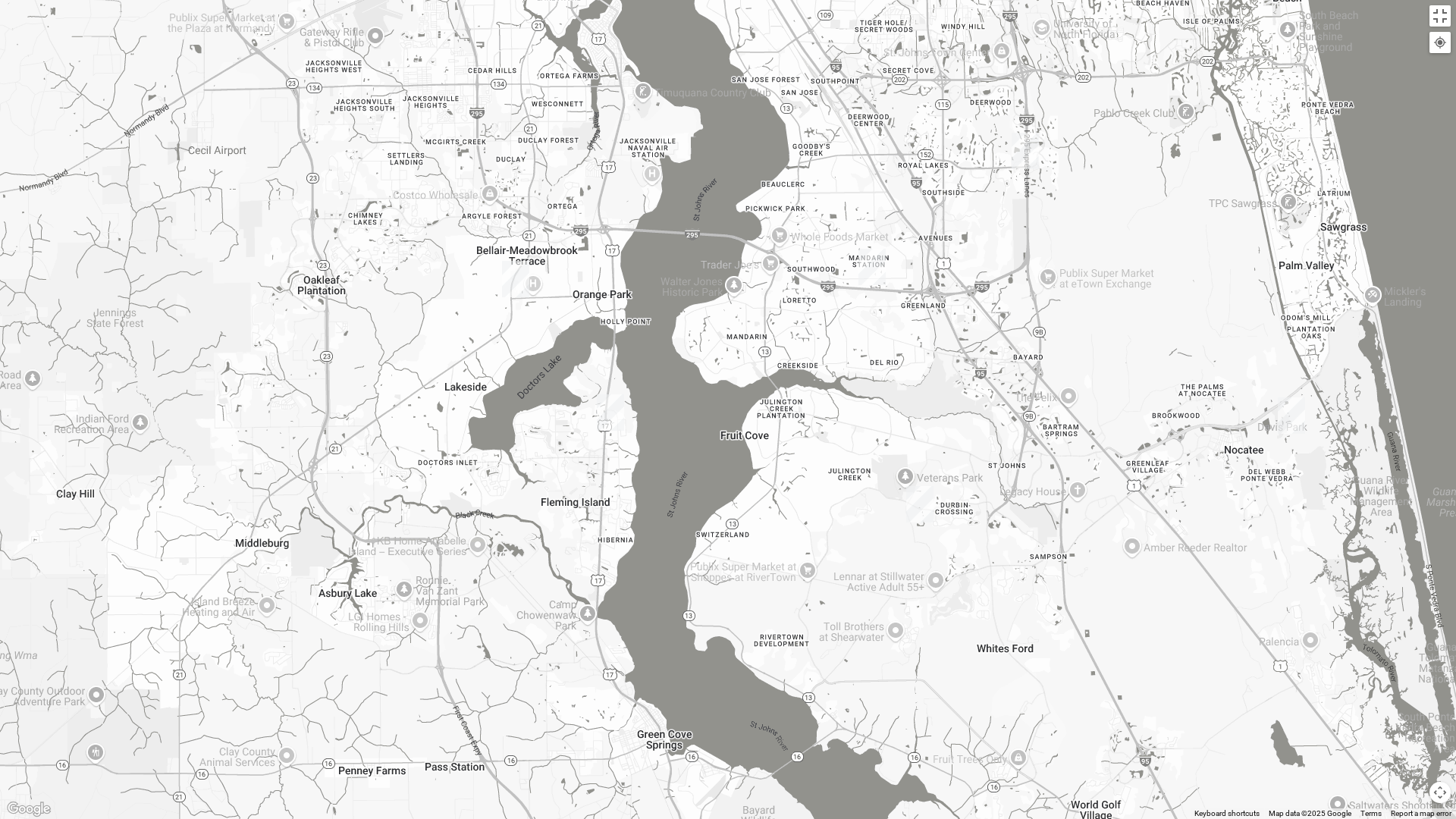
drag, startPoint x: 1039, startPoint y: 682, endPoint x: 1049, endPoint y: 0, distance: 682.1
click at [1049, 0] on div "Arlington [STREET_ADDRESS]" at bounding box center [728, 410] width 1456 height 819
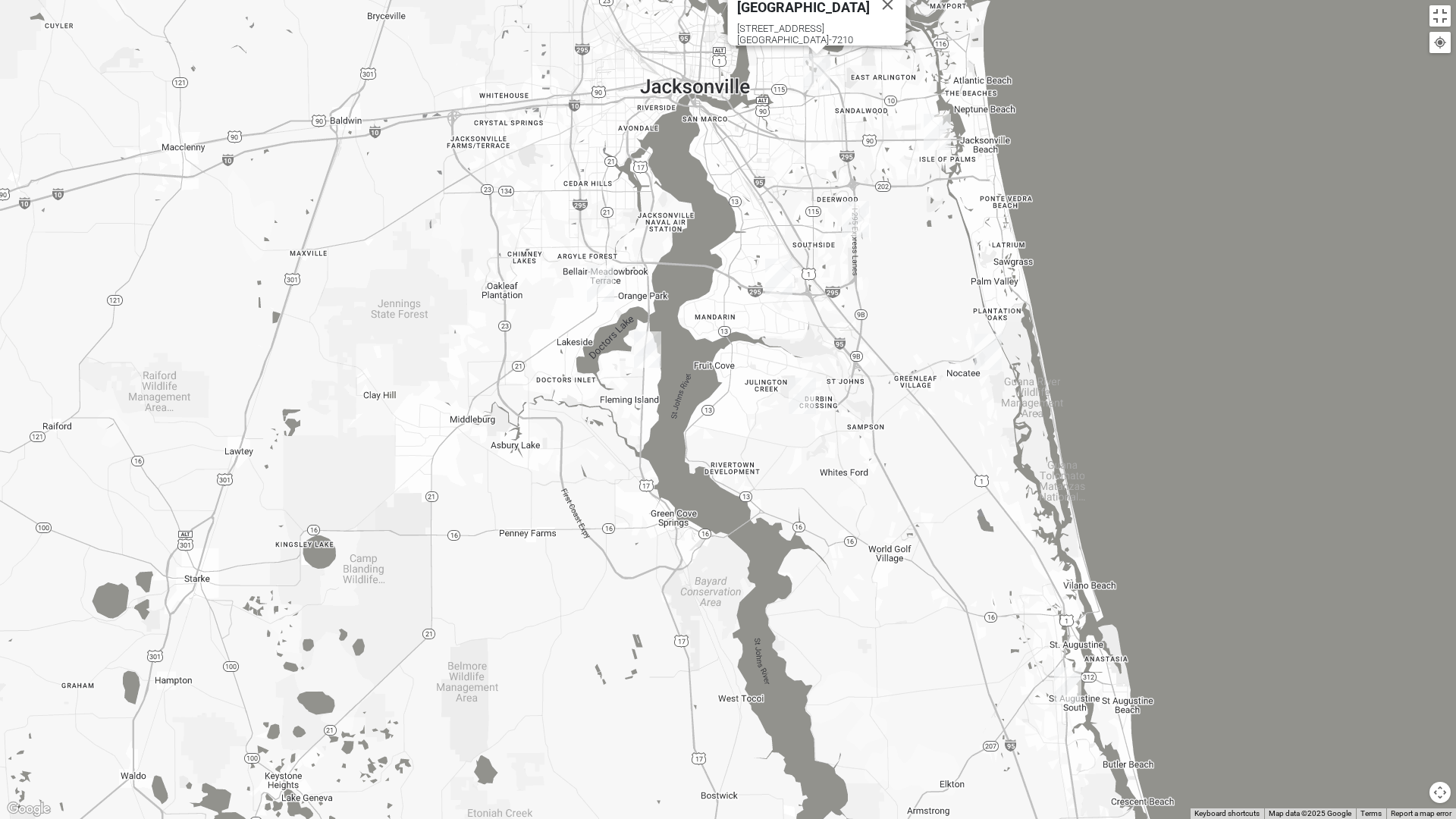
drag, startPoint x: 708, startPoint y: 87, endPoint x: 673, endPoint y: 303, distance: 218.8
click at [675, 318] on div "Arlington [STREET_ADDRESS]" at bounding box center [728, 410] width 1456 height 819
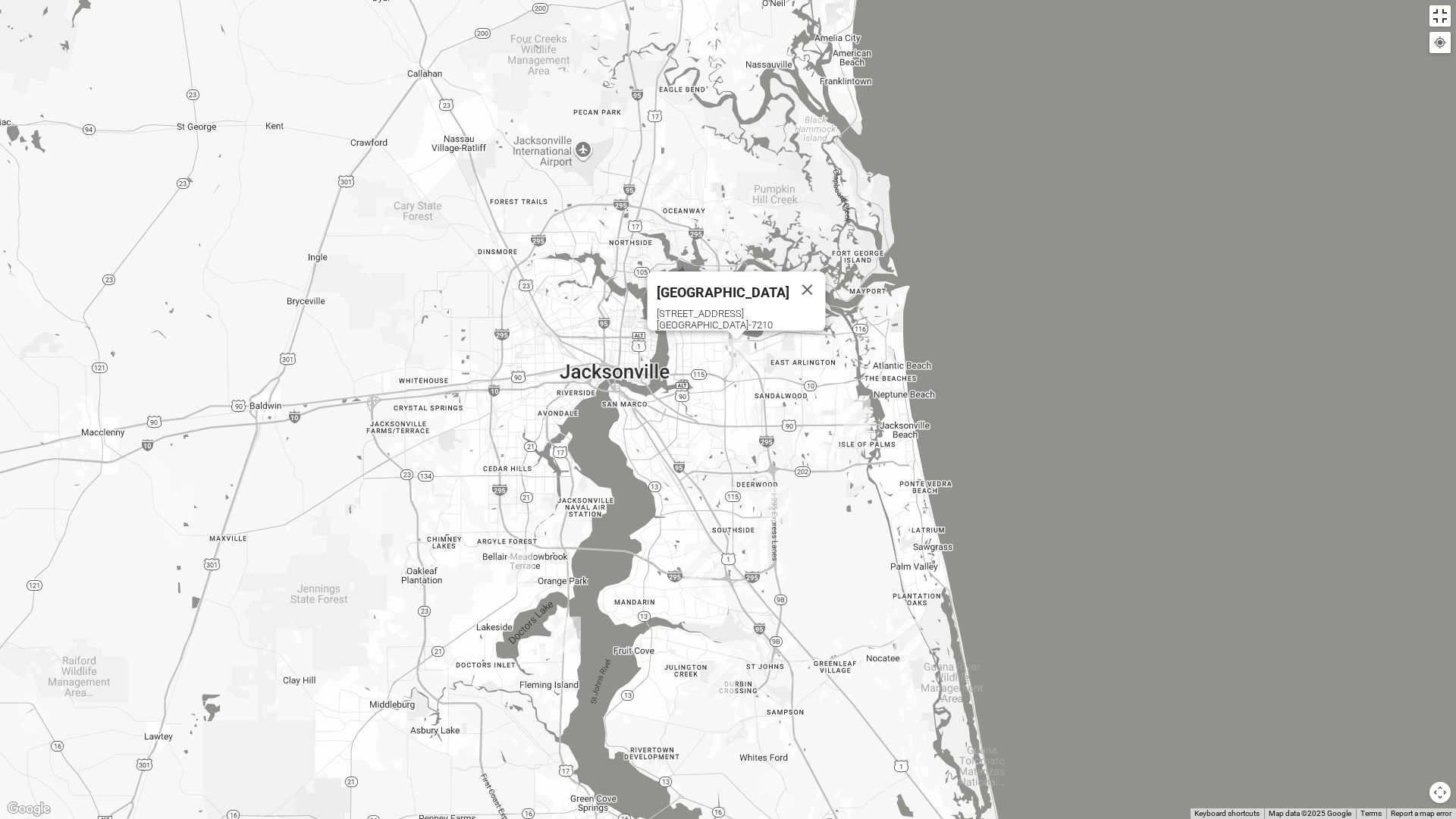
click at [1441, 21] on button "Toggle fullscreen view" at bounding box center [1440, 16] width 21 height 21
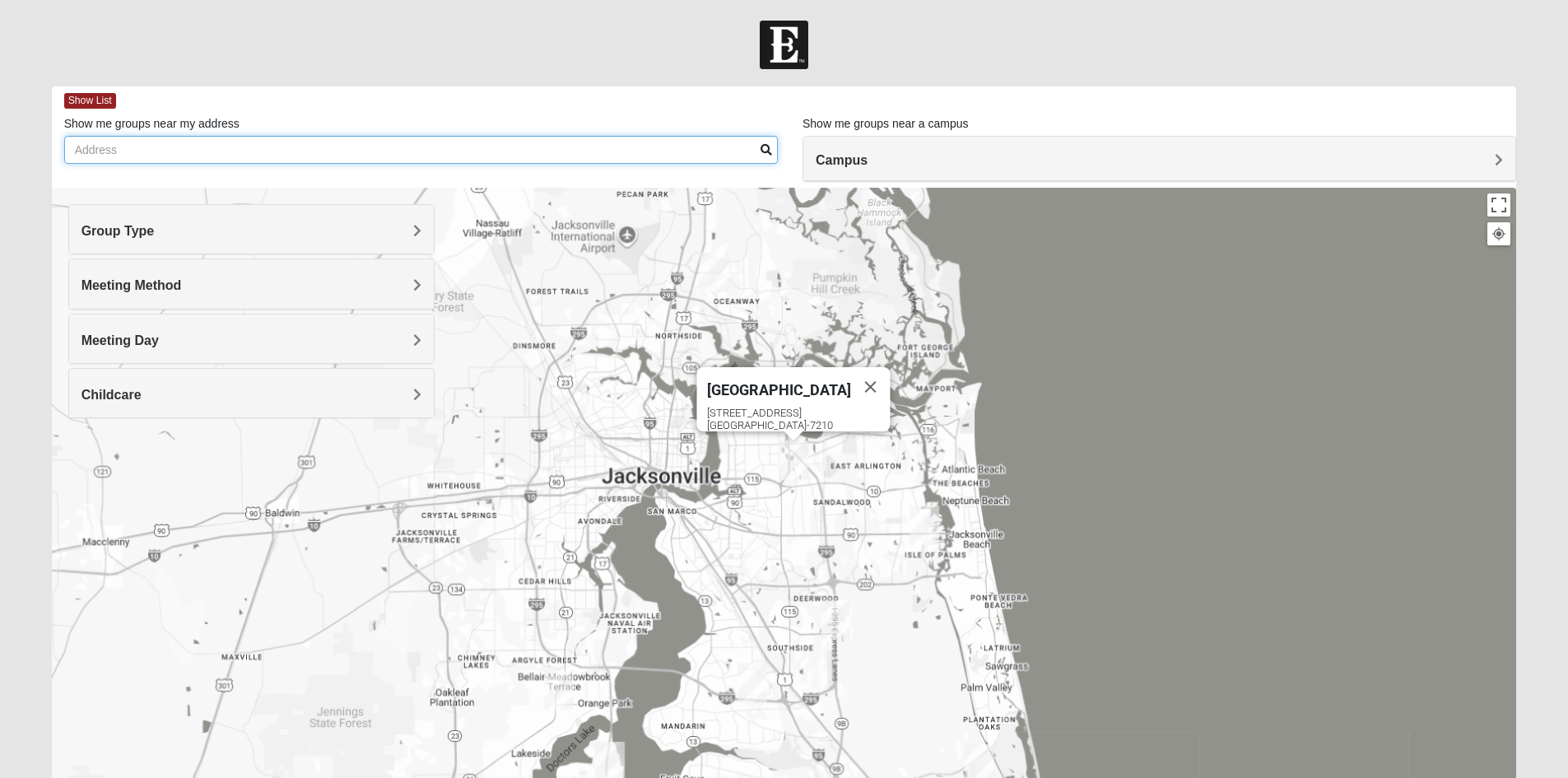
click at [158, 142] on input "Show me groups near my address" at bounding box center [421, 149] width 714 height 28
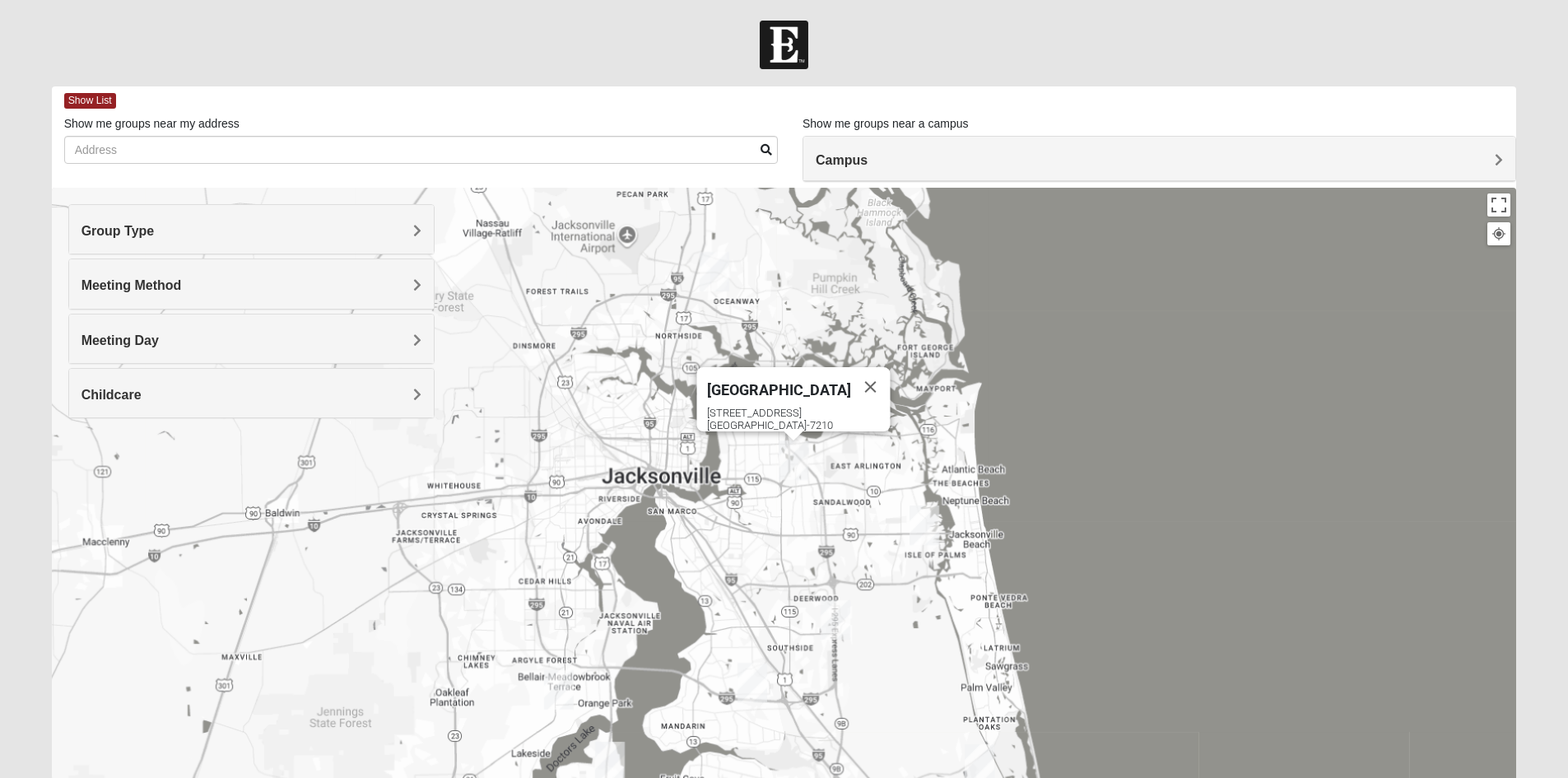
click at [886, 142] on div "Campus" at bounding box center [1159, 158] width 712 height 44
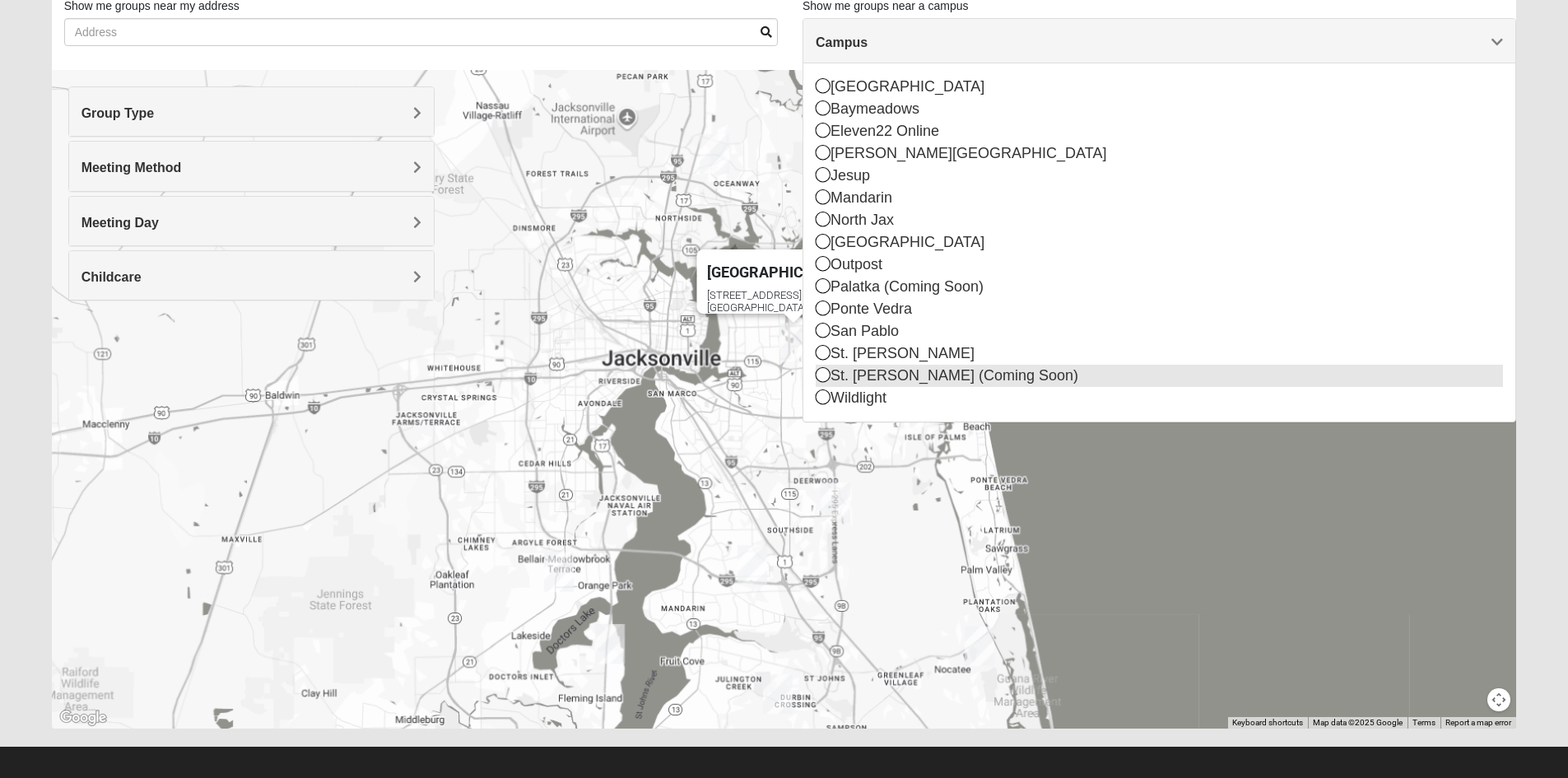
scroll to position [129, 0]
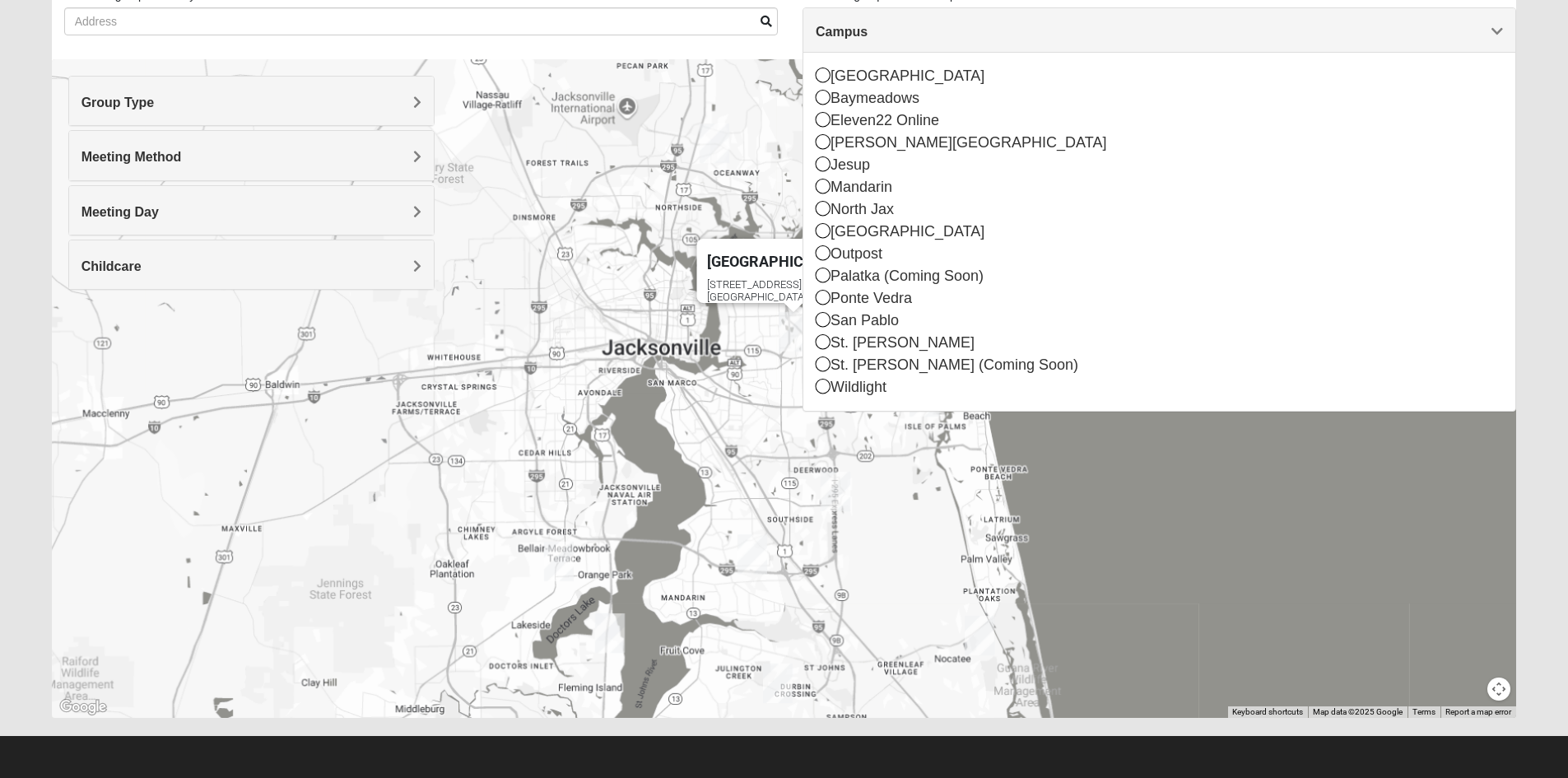
click at [709, 95] on div "Arlington [STREET_ADDRESS]" at bounding box center [784, 389] width 1465 height 659
click at [153, 218] on span "Meeting Day" at bounding box center [119, 212] width 77 height 14
